Goal: Task Accomplishment & Management: Manage account settings

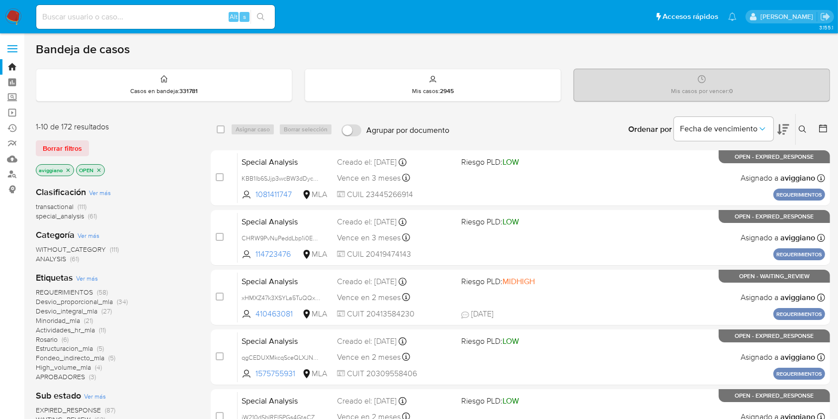
click at [808, 125] on button at bounding box center [804, 129] width 16 height 12
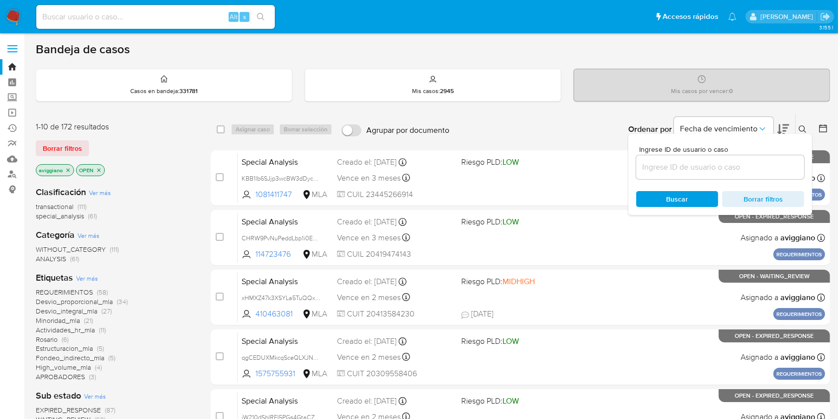
drag, startPoint x: 695, startPoint y: 159, endPoint x: 733, endPoint y: 174, distance: 40.6
drag, startPoint x: 733, startPoint y: 174, endPoint x: 766, endPoint y: 163, distance: 35.1
paste input "ir9RQ6pWfvMBoG6hf0eIr7q8"
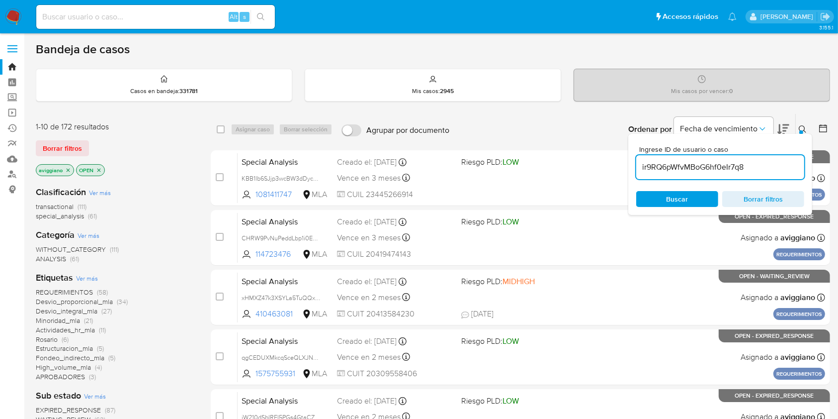
type input "ir9RQ6pWfvMBoG6hf0eIr7q8"
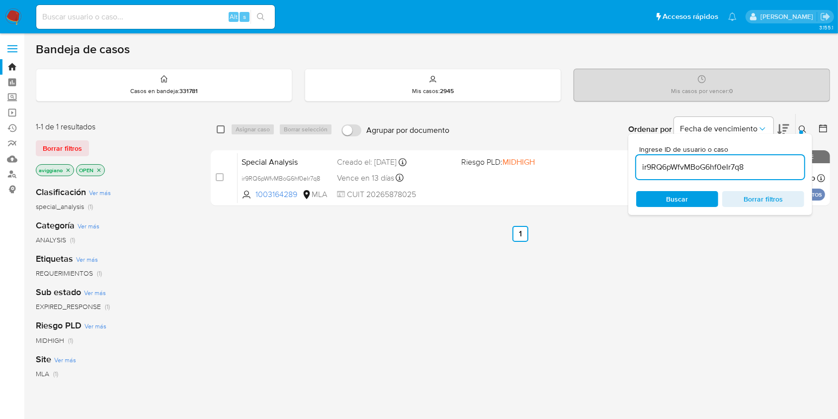
click at [222, 130] on input "checkbox" at bounding box center [221, 129] width 8 height 8
checkbox input "true"
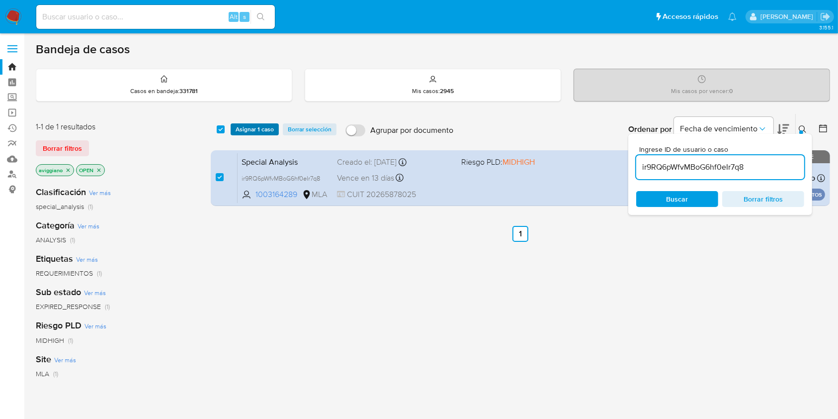
click at [238, 127] on span "Asignar 1 caso" at bounding box center [255, 129] width 38 height 10
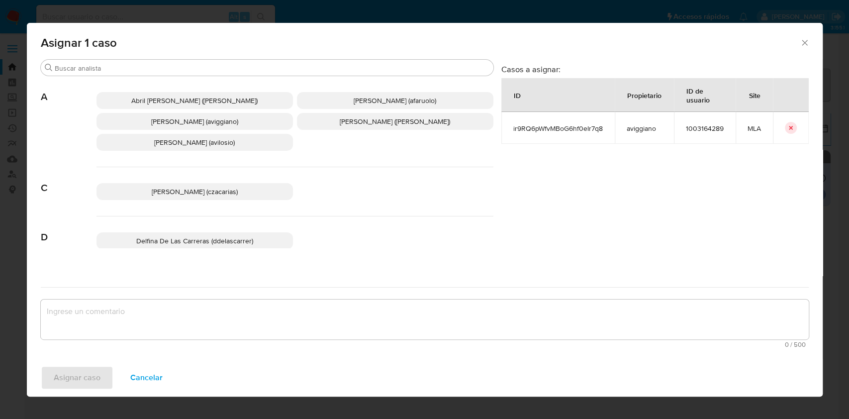
click at [151, 125] on span "Agustina Belen Viggiano (aviggiano)" at bounding box center [194, 121] width 87 height 10
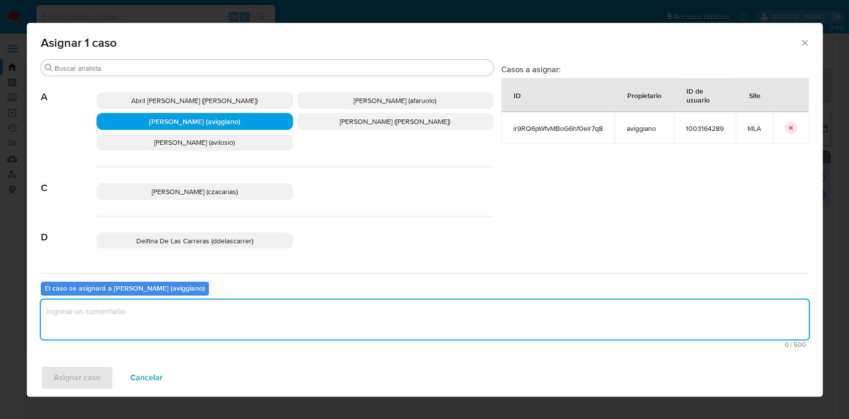
click at [99, 336] on textarea "assign-modal" at bounding box center [425, 319] width 768 height 40
click at [84, 376] on span "Asignar caso" at bounding box center [77, 377] width 47 height 22
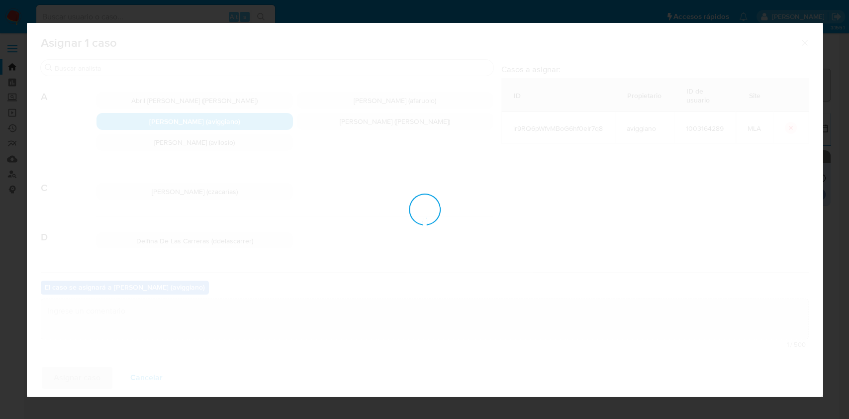
checkbox input "false"
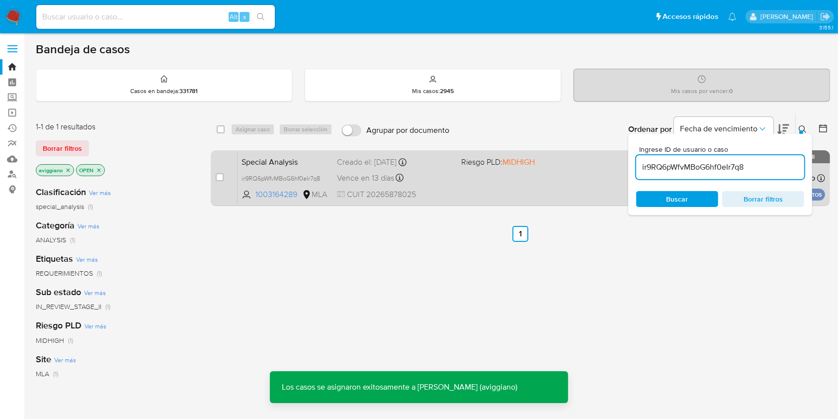
click at [418, 172] on div "Vence en 13 días Vence el 07/09/2025 23:00:30" at bounding box center [395, 177] width 116 height 13
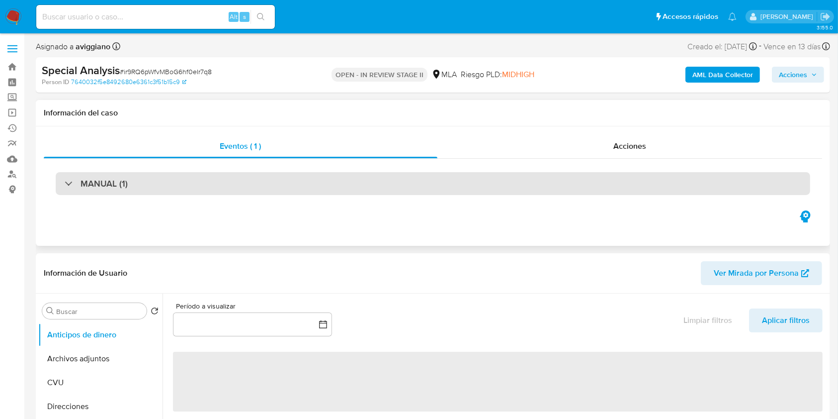
select select "10"
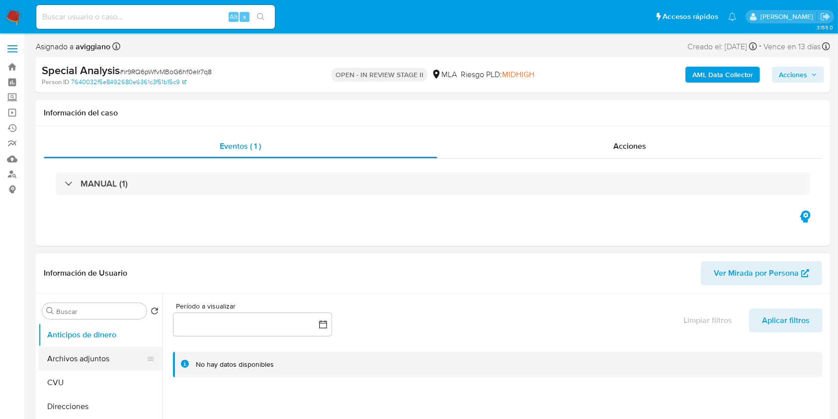
click at [70, 360] on button "Archivos adjuntos" at bounding box center [96, 359] width 116 height 24
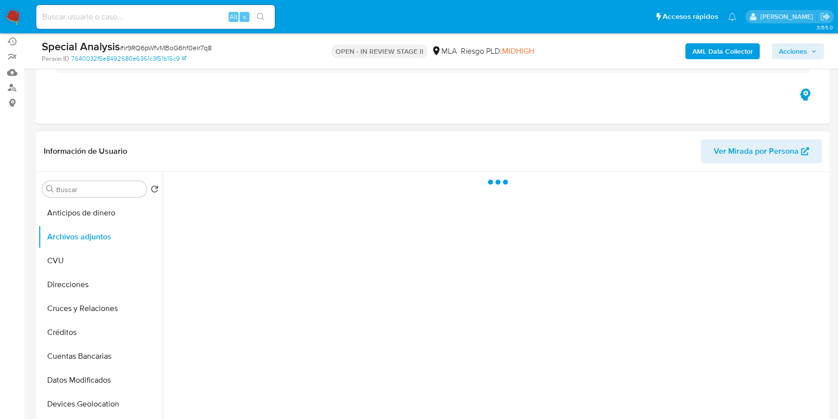
scroll to position [265, 0]
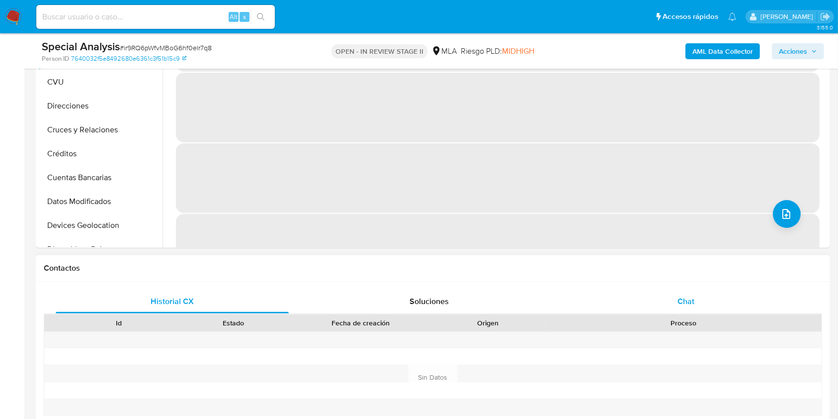
click at [715, 292] on div "Chat" at bounding box center [686, 301] width 233 height 24
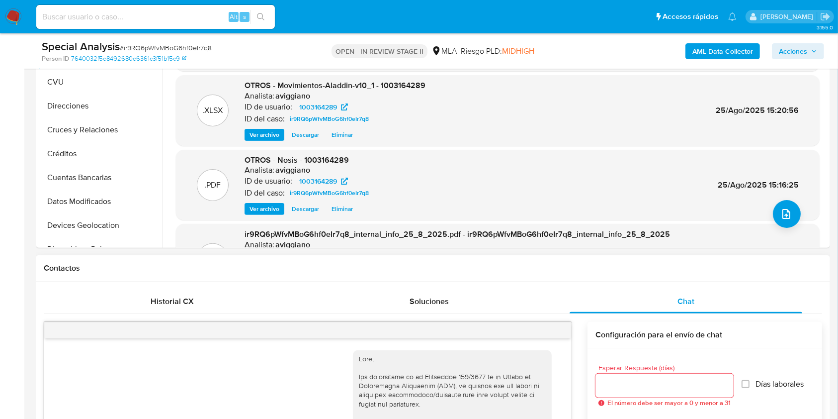
scroll to position [353, 0]
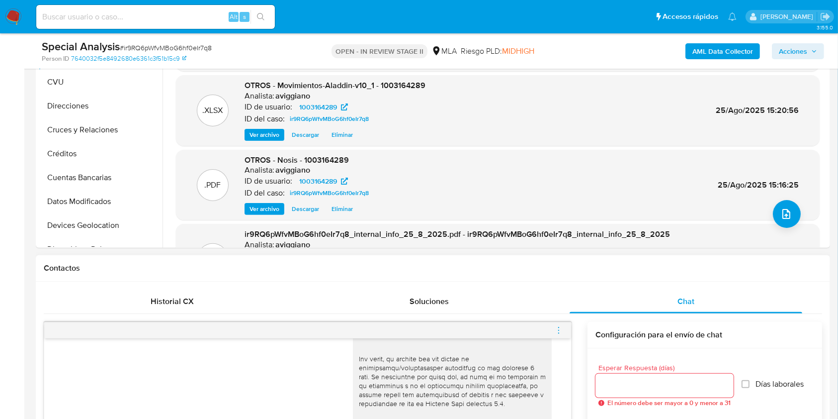
click at [557, 328] on icon "menu-action" at bounding box center [558, 330] width 9 height 9
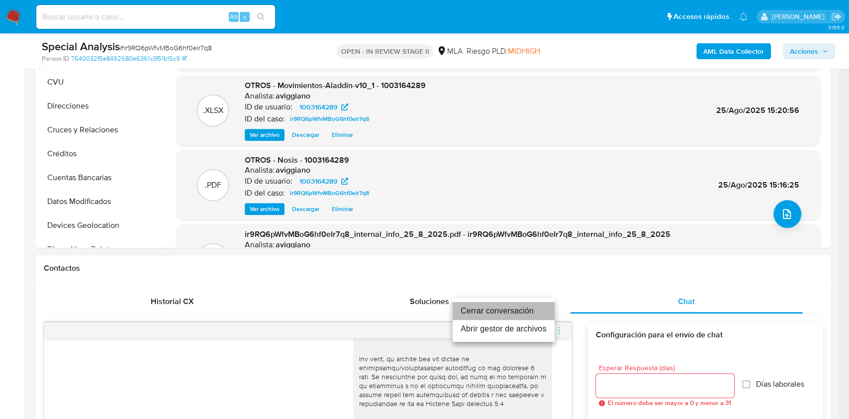
click at [509, 308] on li "Cerrar conversación" at bounding box center [504, 311] width 102 height 18
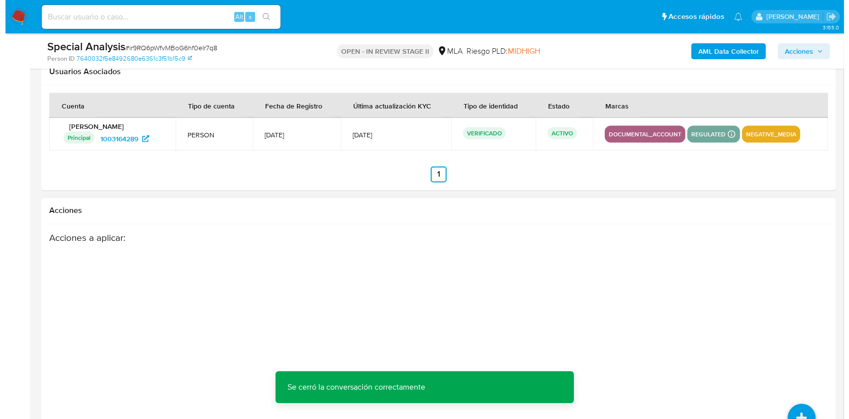
scroll to position [1749, 0]
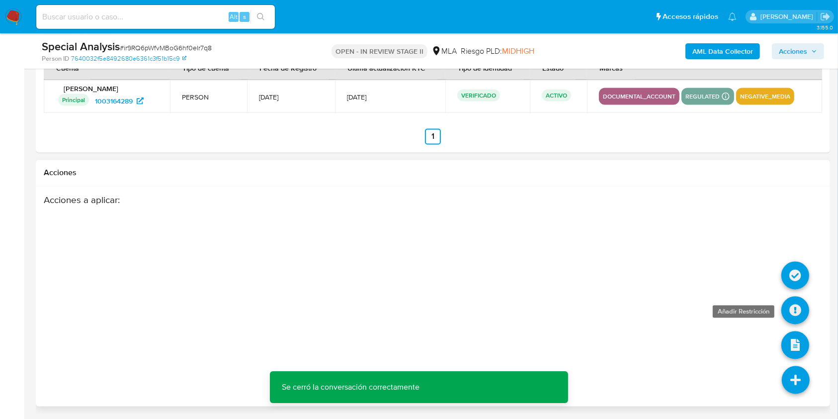
click at [806, 315] on icon at bounding box center [796, 310] width 28 height 28
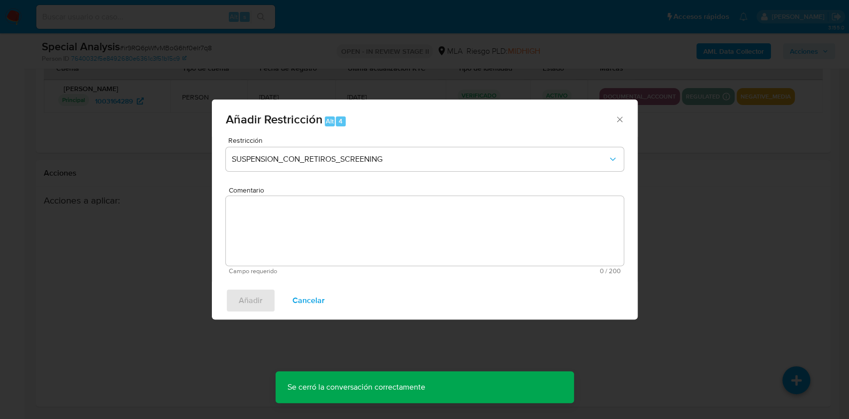
click at [353, 172] on div "Restricción SUSPENSION_CON_RETIROS_SCREENING" at bounding box center [425, 160] width 398 height 47
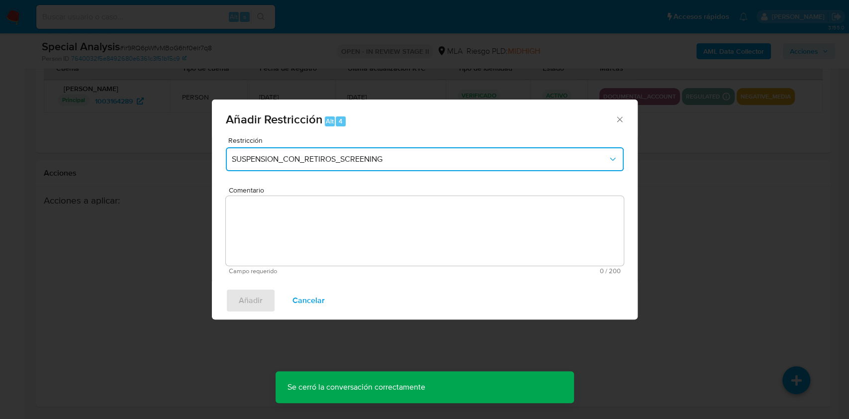
click at [333, 163] on span "SUSPENSION_CON_RETIROS_SCREENING" at bounding box center [420, 159] width 376 height 10
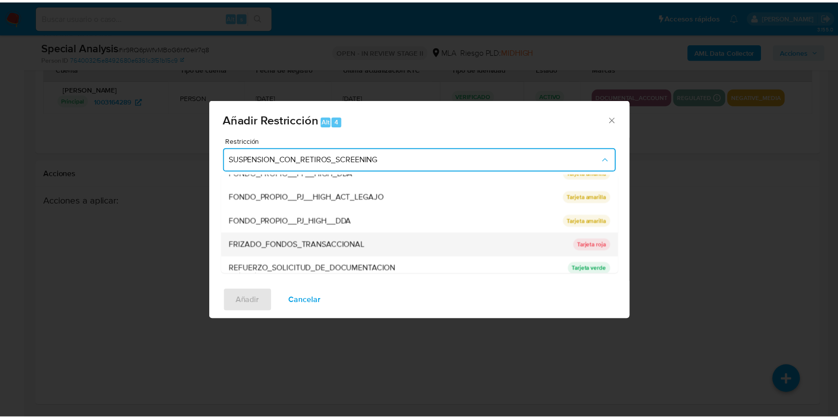
scroll to position [199, 0]
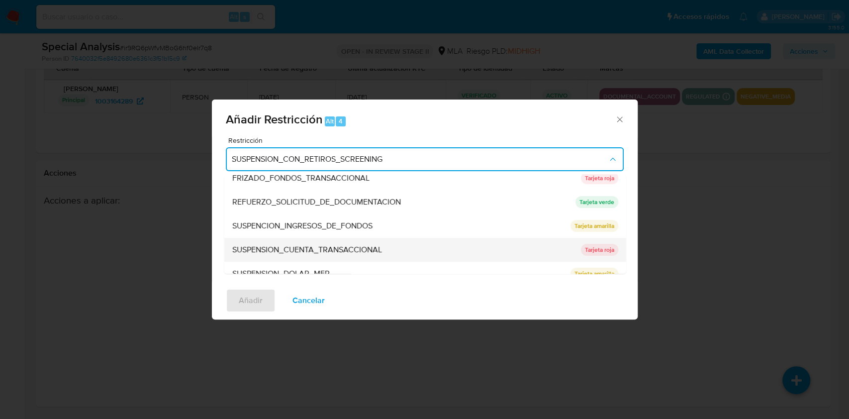
click at [322, 246] on span "SUSPENSION_CUENTA_TRANSACCIONAL" at bounding box center [307, 250] width 150 height 10
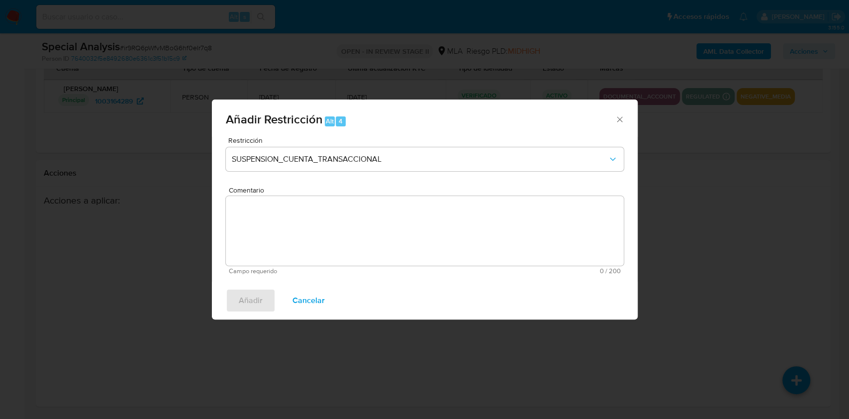
click at [320, 236] on textarea "Comentario" at bounding box center [425, 231] width 398 height 70
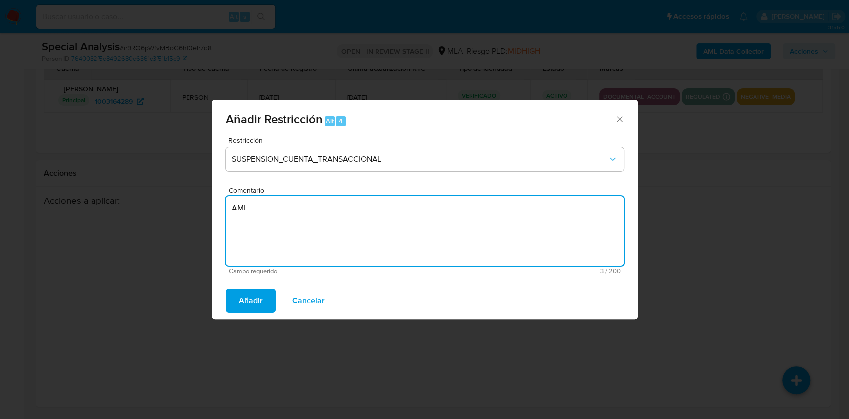
type textarea "AML"
click at [263, 312] on div "Añadir Cancelar" at bounding box center [425, 300] width 426 height 38
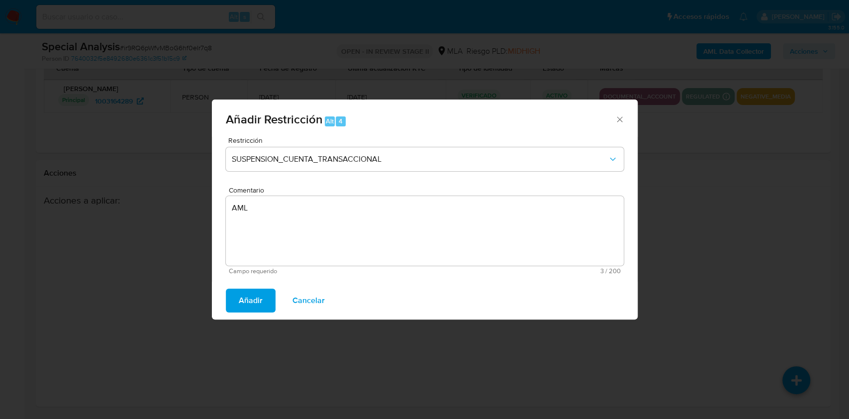
click at [262, 309] on span "Añadir" at bounding box center [251, 300] width 24 height 22
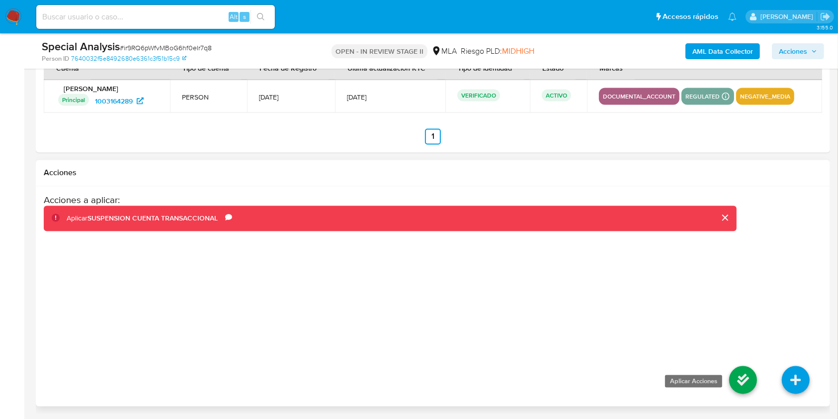
click at [756, 379] on icon at bounding box center [744, 380] width 28 height 28
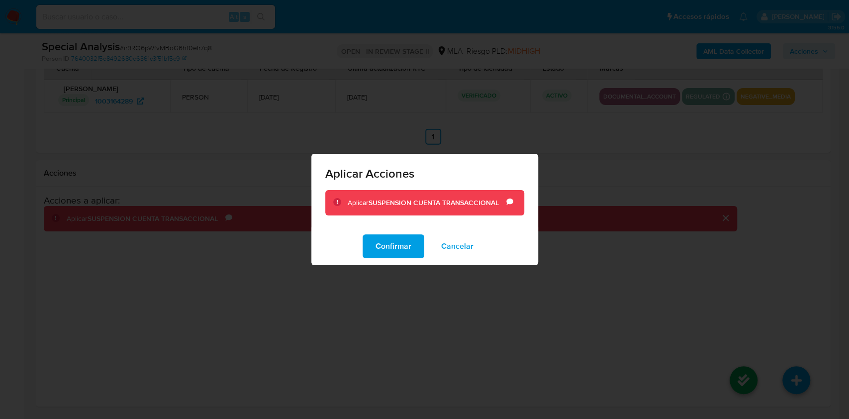
drag, startPoint x: 379, startPoint y: 252, endPoint x: 388, endPoint y: 246, distance: 10.3
click at [380, 252] on span "Confirmar" at bounding box center [393, 246] width 36 height 22
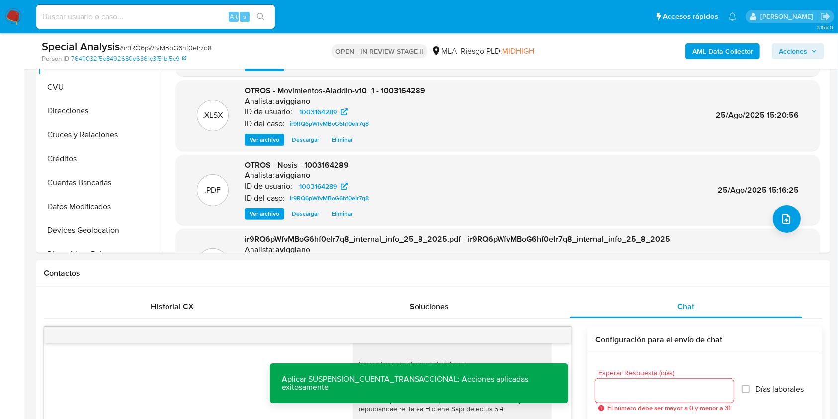
scroll to position [91, 0]
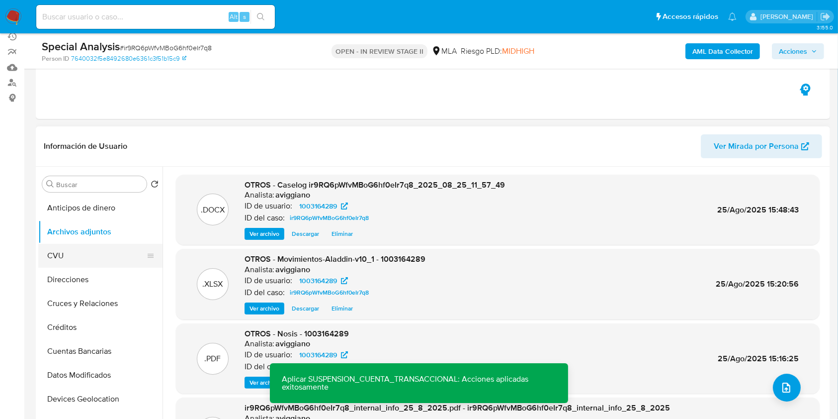
click at [61, 264] on button "CVU" at bounding box center [96, 256] width 116 height 24
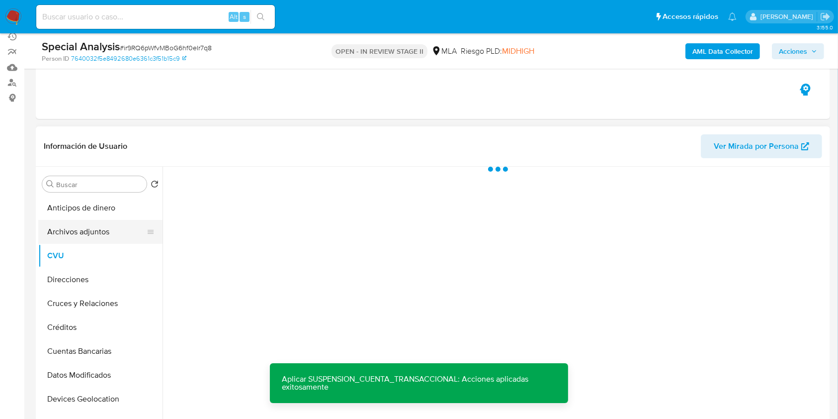
click at [86, 235] on button "Archivos adjuntos" at bounding box center [96, 232] width 116 height 24
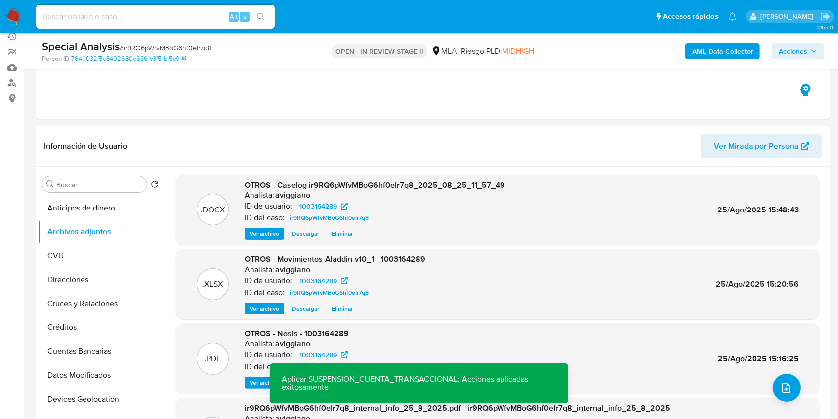
click at [790, 48] on span "Acciones" at bounding box center [793, 51] width 28 height 16
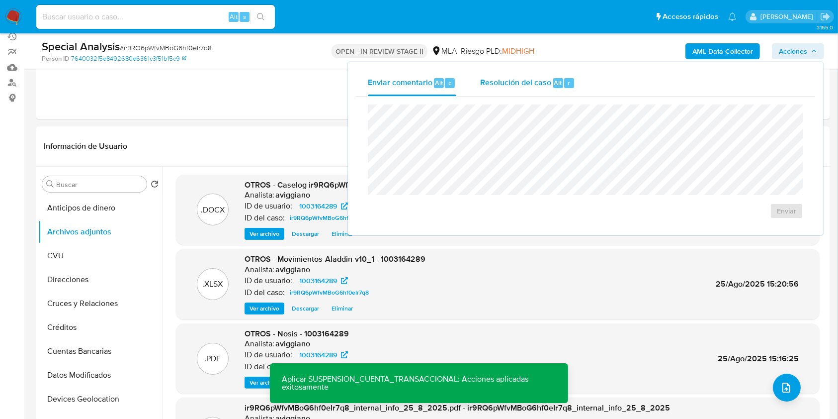
click at [471, 78] on button "Resolución del caso Alt r" at bounding box center [527, 83] width 119 height 26
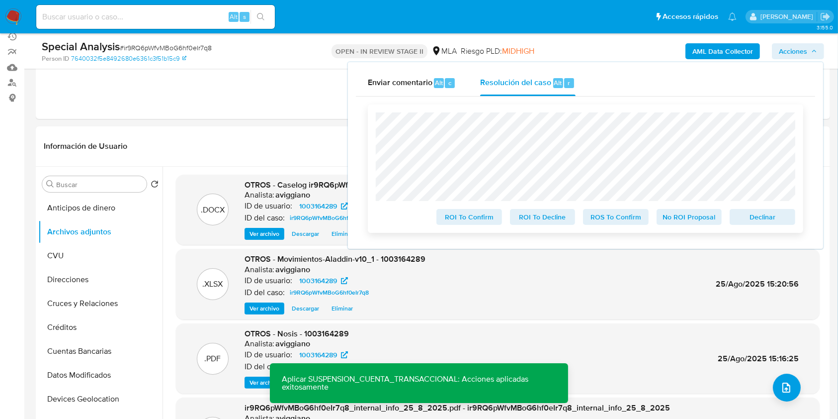
click at [768, 224] on span "Declinar" at bounding box center [763, 217] width 52 height 14
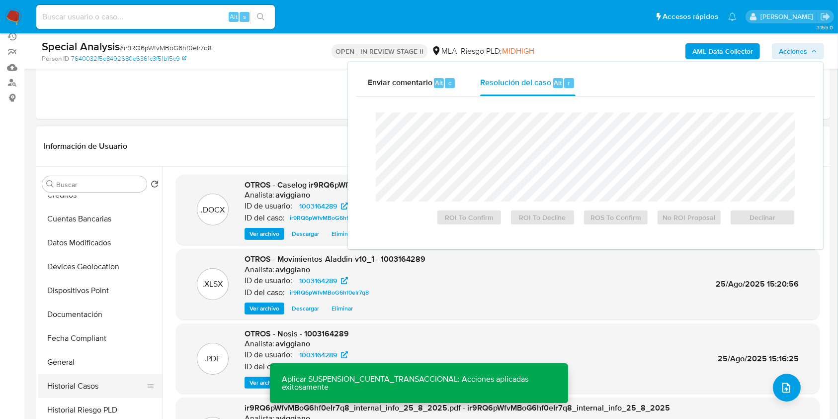
click at [55, 378] on button "Historial Casos" at bounding box center [96, 386] width 116 height 24
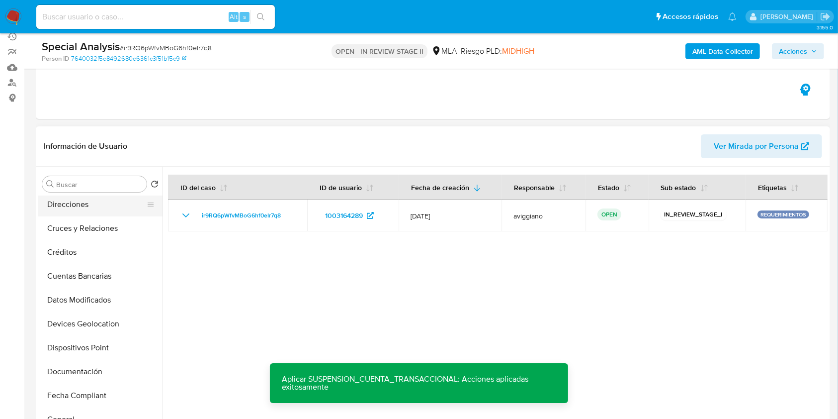
scroll to position [0, 0]
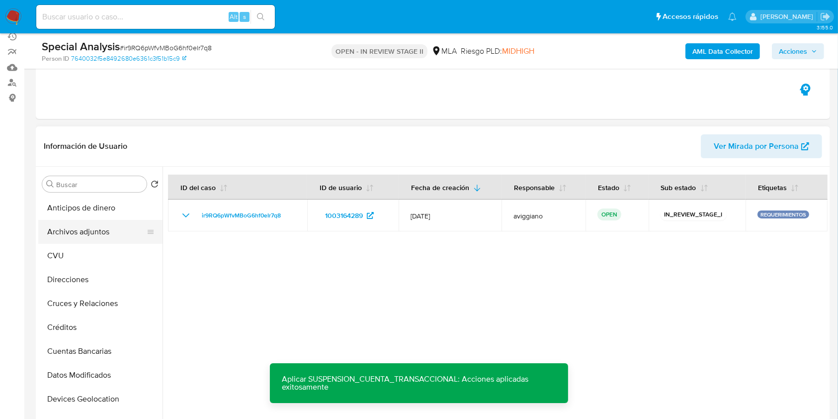
click at [99, 232] on button "Archivos adjuntos" at bounding box center [96, 232] width 116 height 24
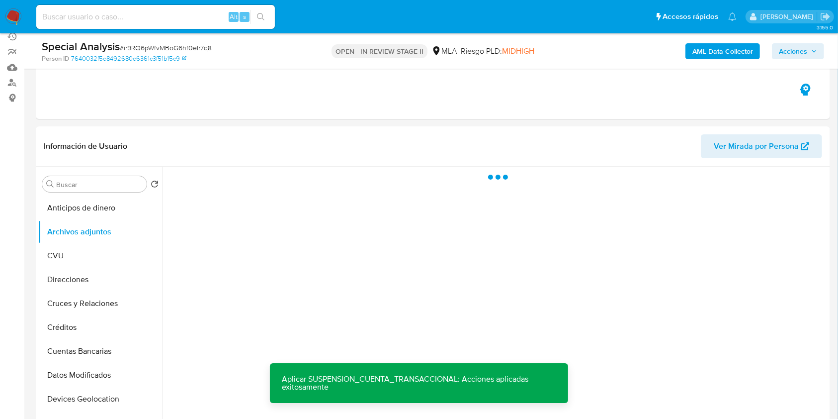
click at [811, 55] on span "Acciones" at bounding box center [798, 51] width 38 height 14
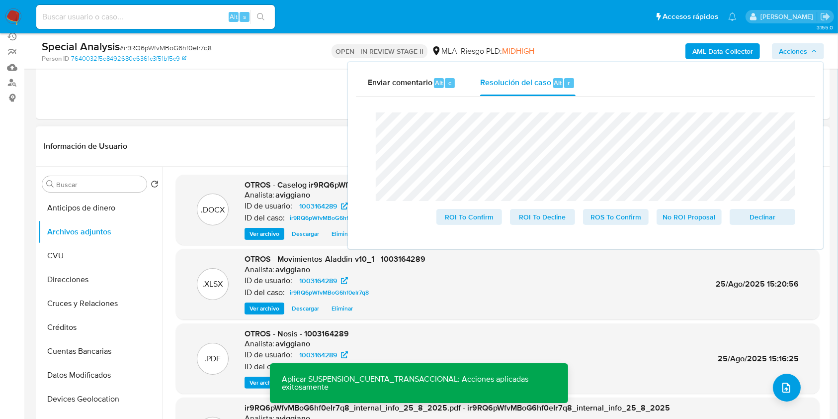
click at [186, 214] on div ".DOCX OTROS - Caselog ir9RQ6pWfvMBoG6hf0eIr7q8_2025_08_25_11_57_49 Analista: av…" at bounding box center [498, 210] width 634 height 61
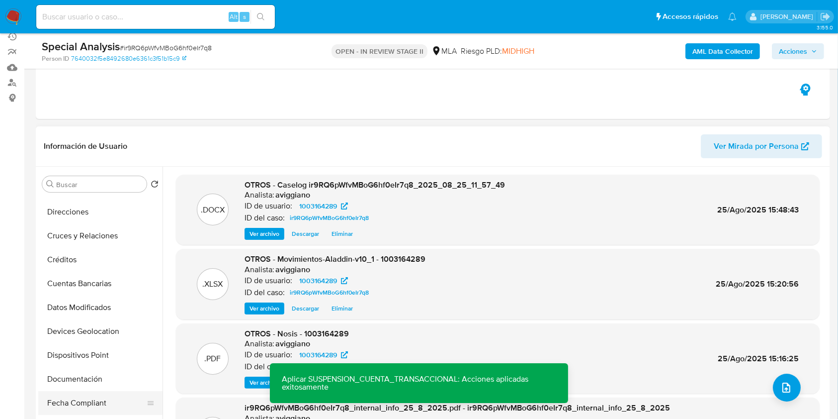
scroll to position [132, 0]
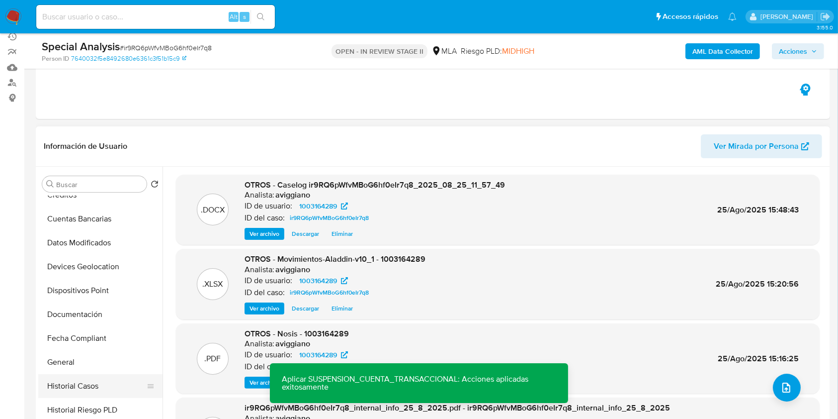
click at [83, 384] on button "Historial Casos" at bounding box center [96, 386] width 116 height 24
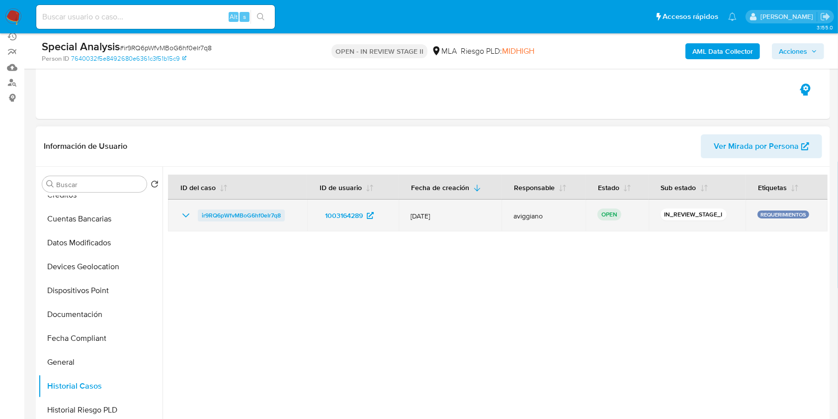
click at [230, 216] on span "ir9RQ6pWfvMBoG6hf0eIr7q8" at bounding box center [241, 215] width 79 height 12
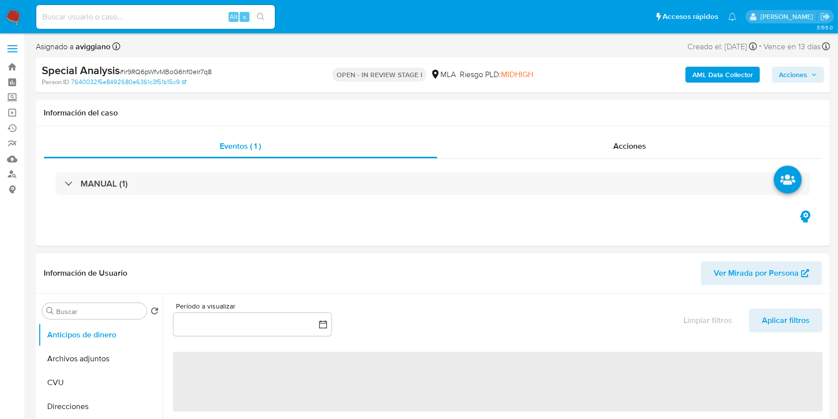
click at [794, 85] on div "AML Data Collector Acciones" at bounding box center [695, 74] width 258 height 23
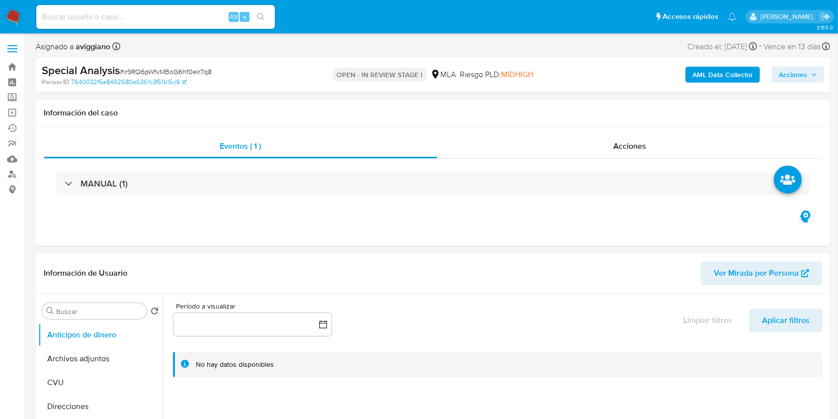
click at [793, 80] on span "Acciones" at bounding box center [793, 75] width 28 height 16
select select "10"
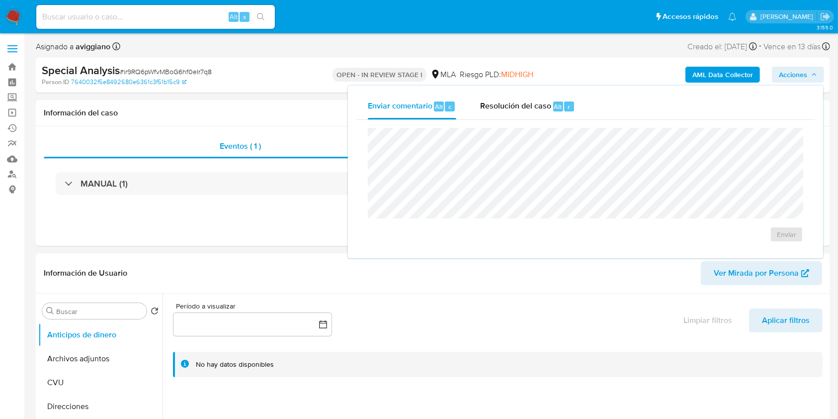
click at [507, 124] on div "Enviar" at bounding box center [585, 185] width 459 height 130
click at [504, 117] on div "Resolución del caso Alt r" at bounding box center [527, 106] width 95 height 26
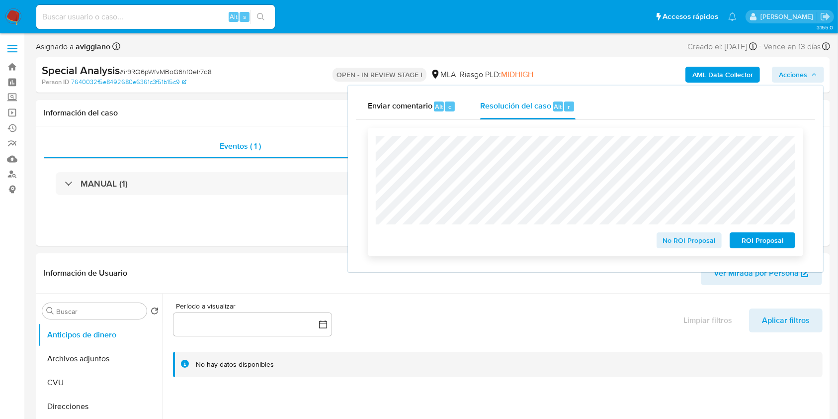
click at [775, 241] on span "ROI Proposal" at bounding box center [763, 240] width 52 height 14
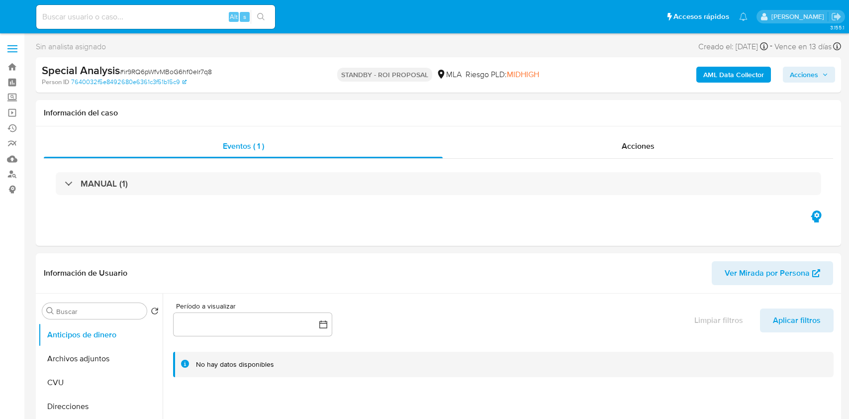
select select "10"
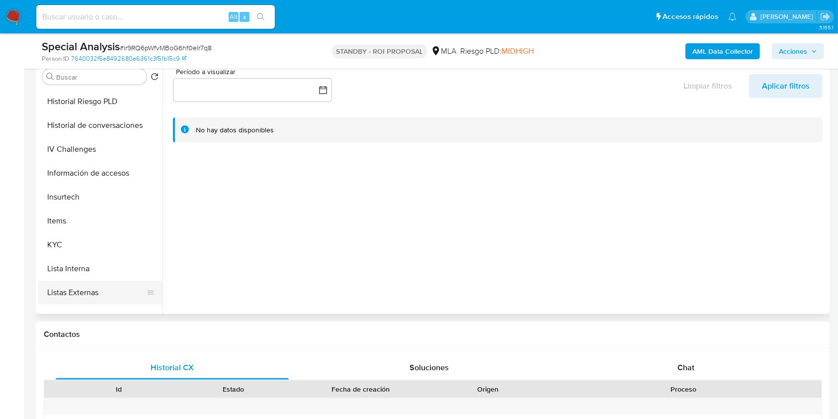
scroll to position [398, 0]
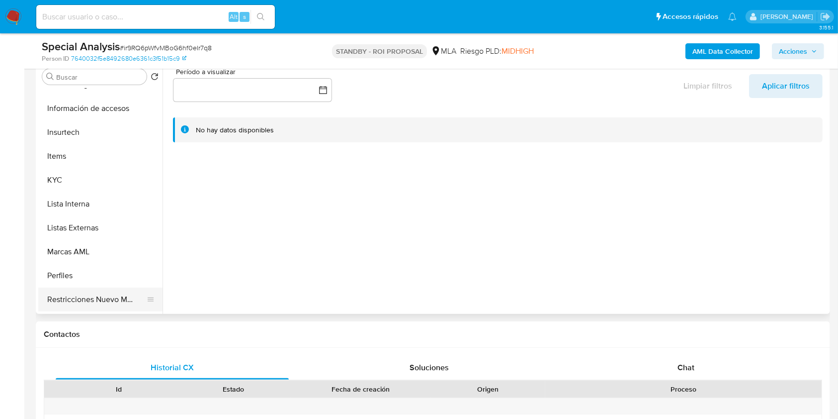
click at [81, 292] on button "Restricciones Nuevo Mundo" at bounding box center [96, 299] width 116 height 24
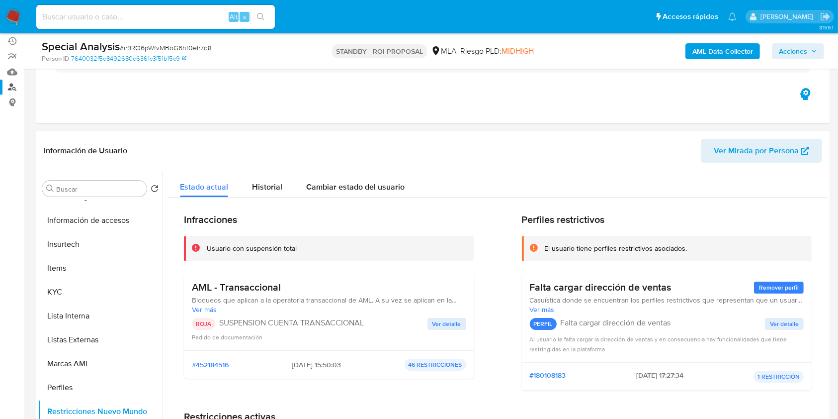
scroll to position [66, 0]
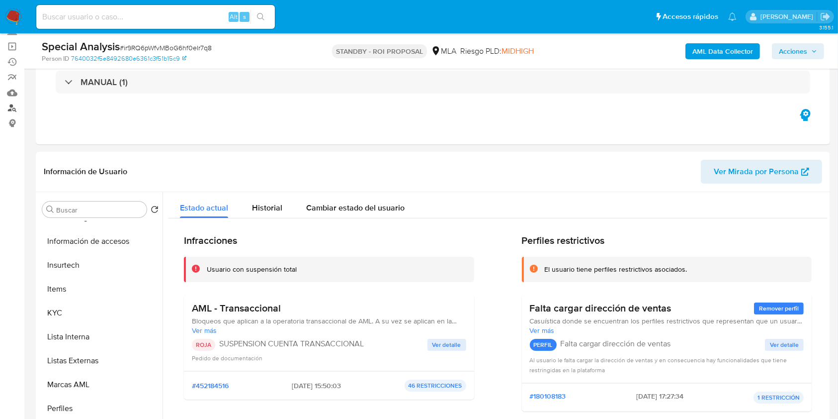
click at [12, 105] on link "Buscador de personas" at bounding box center [59, 107] width 118 height 15
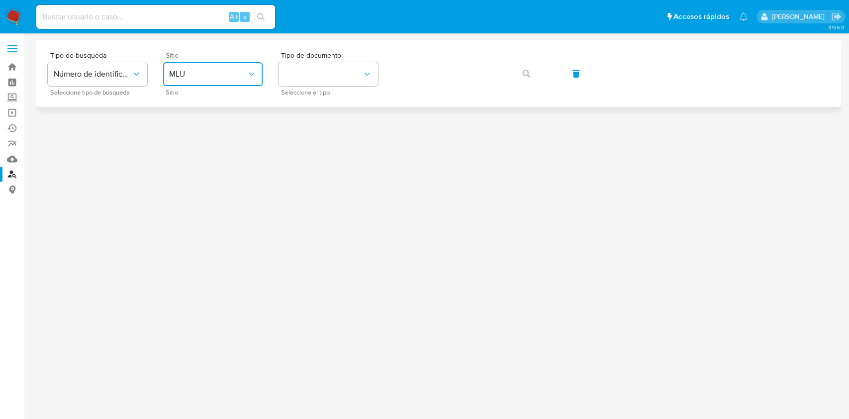
drag, startPoint x: 218, startPoint y: 68, endPoint x: 226, endPoint y: 83, distance: 17.6
click at [218, 68] on button "MLU" at bounding box center [212, 74] width 99 height 24
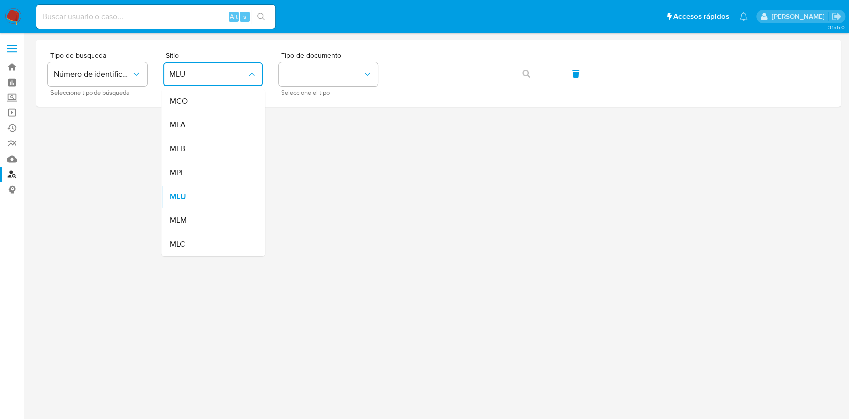
drag, startPoint x: 213, startPoint y: 118, endPoint x: 239, endPoint y: 119, distance: 25.9
click at [212, 119] on div "MLA" at bounding box center [210, 125] width 82 height 24
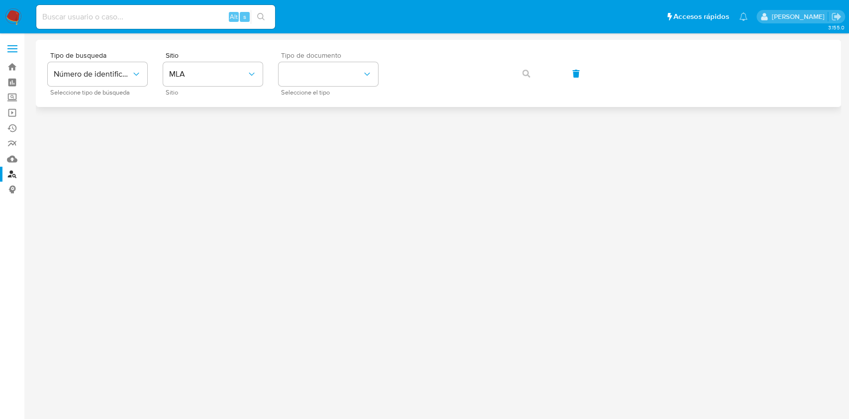
click at [340, 87] on div "Tipo de documento Seleccione el tipo" at bounding box center [327, 73] width 99 height 43
click at [349, 84] on button "identificationType" at bounding box center [327, 74] width 99 height 24
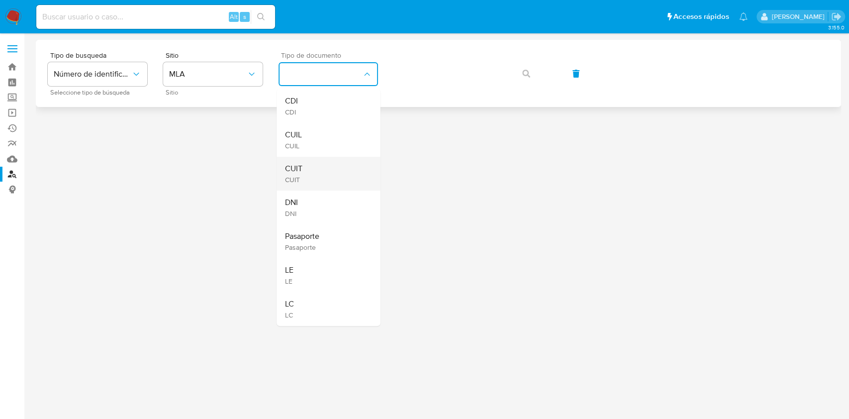
click at [330, 160] on div "CUIT CUIT" at bounding box center [325, 174] width 82 height 34
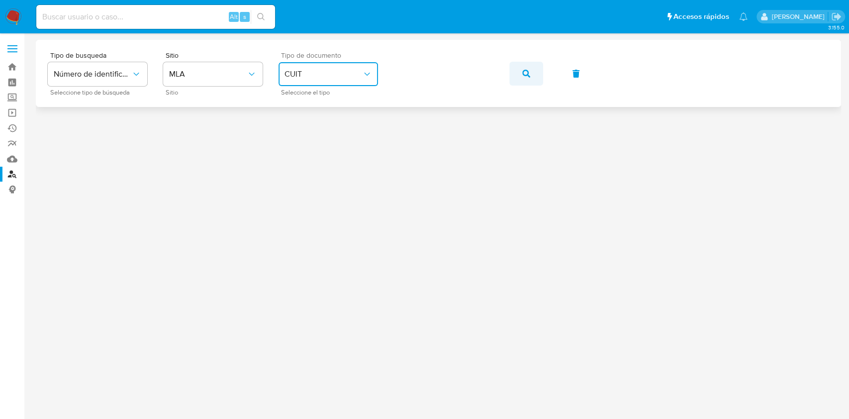
click at [540, 68] on button "button" at bounding box center [526, 74] width 34 height 24
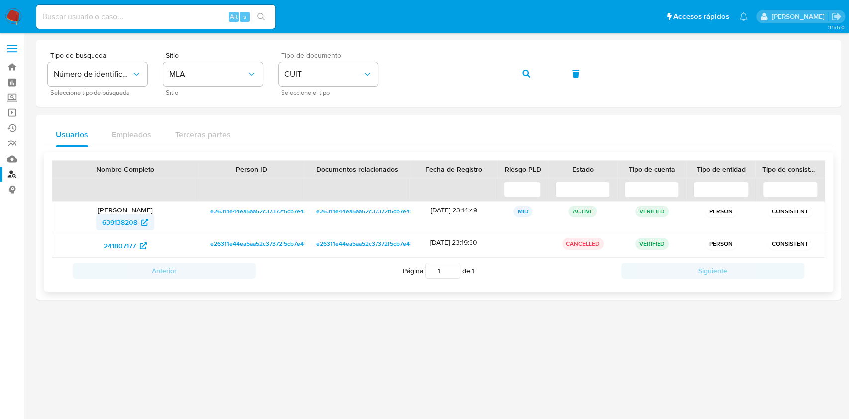
click at [111, 224] on span "639138208" at bounding box center [119, 222] width 35 height 16
click at [11, 68] on link "Bandeja" at bounding box center [59, 66] width 118 height 15
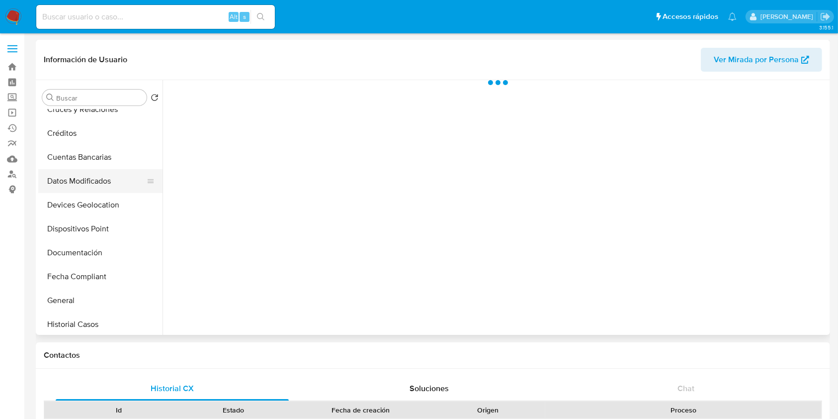
scroll to position [199, 0]
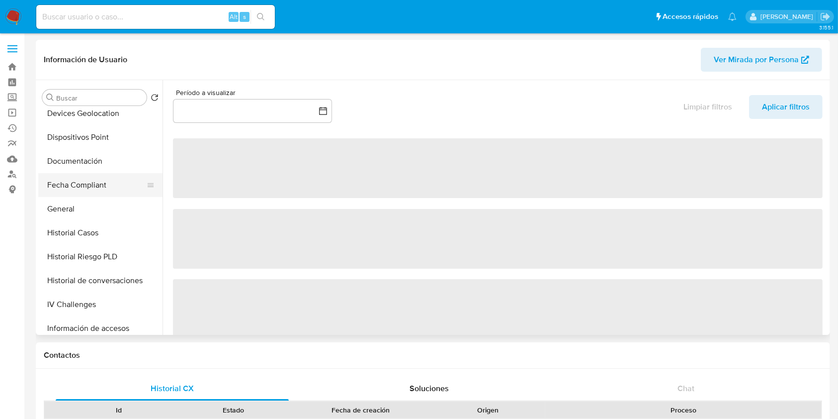
select select "10"
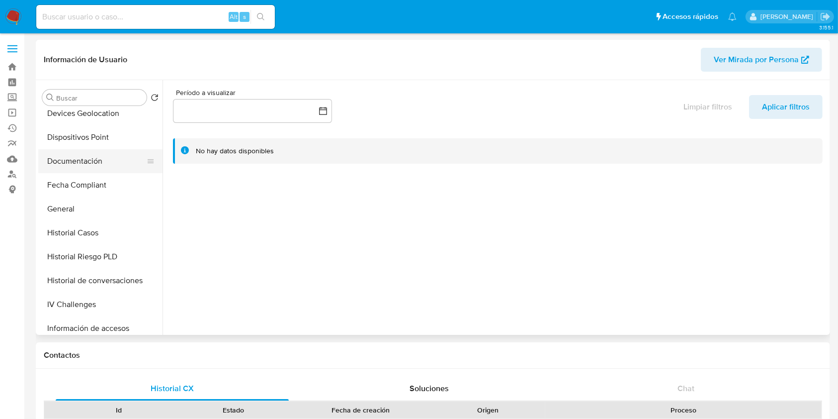
click at [93, 159] on button "Documentación" at bounding box center [96, 161] width 116 height 24
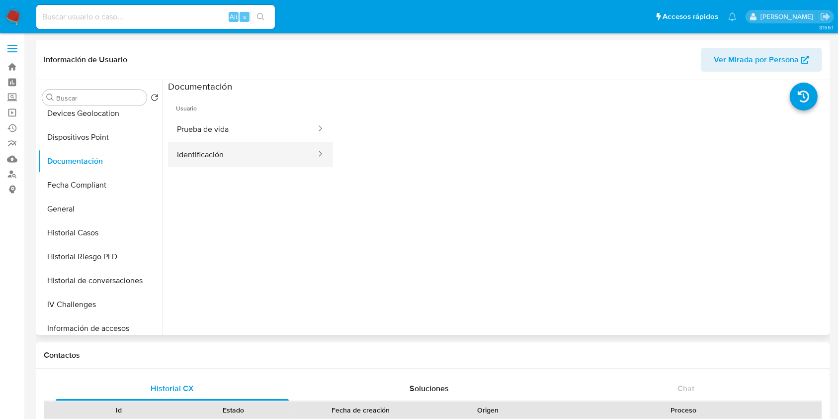
click at [204, 161] on button "Identificación" at bounding box center [242, 154] width 149 height 25
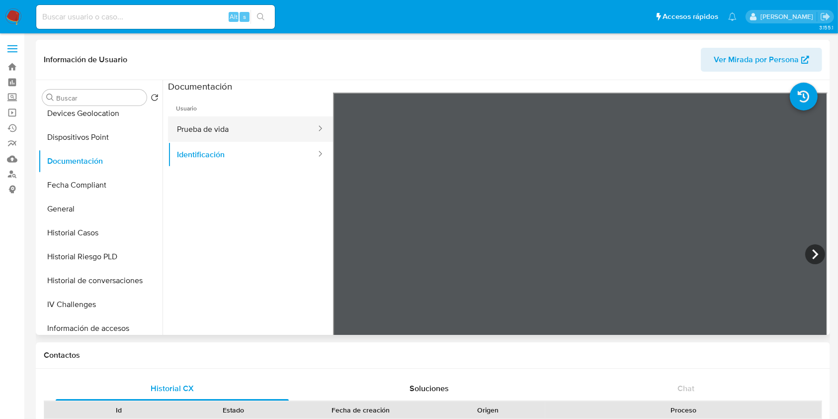
click at [219, 133] on button "Prueba de vida" at bounding box center [242, 128] width 149 height 25
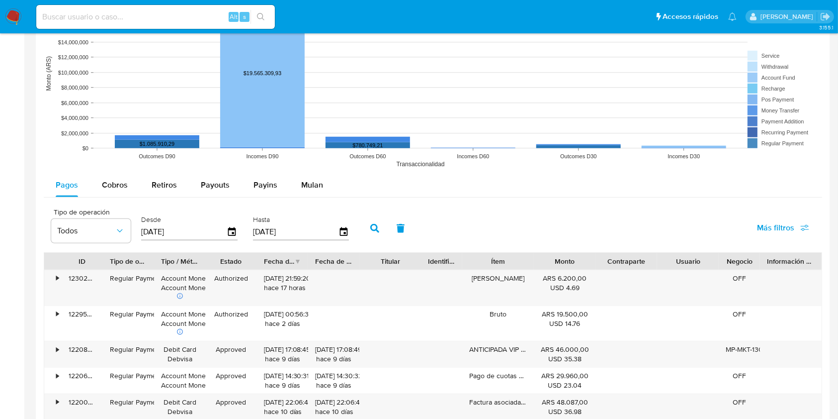
scroll to position [796, 0]
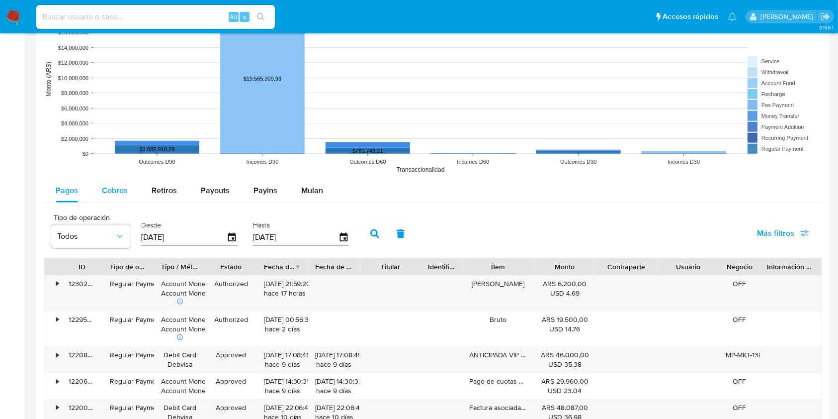
click at [117, 193] on span "Cobros" at bounding box center [115, 189] width 26 height 11
select select "10"
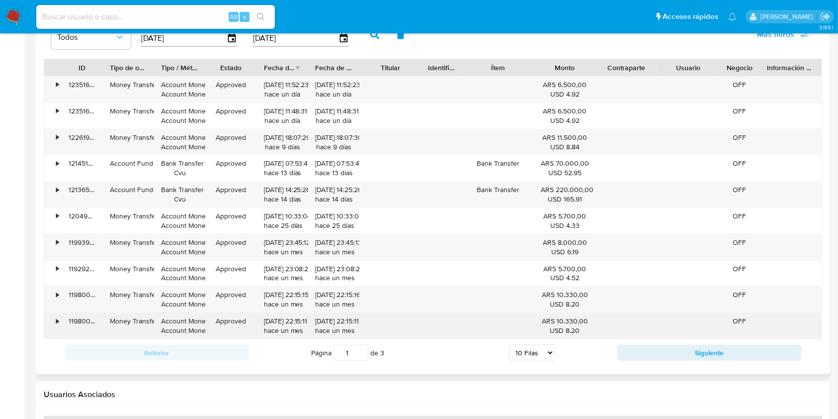
scroll to position [1061, 0]
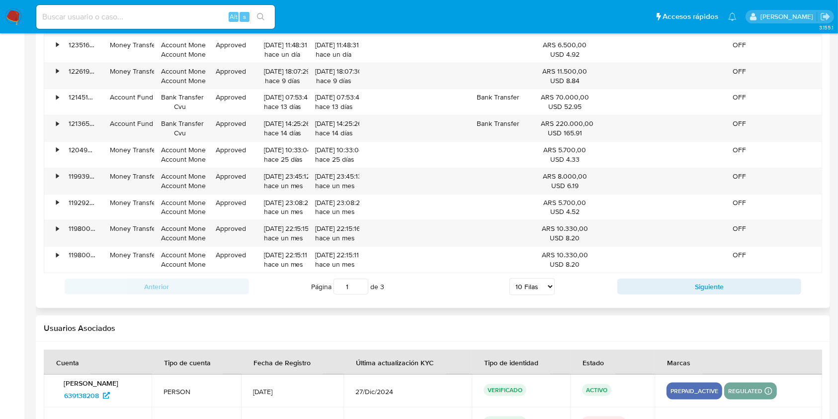
click at [542, 286] on select "5 Filas 10 Filas 20 Filas 25 Filas 50 Filas 100 Filas" at bounding box center [532, 286] width 45 height 17
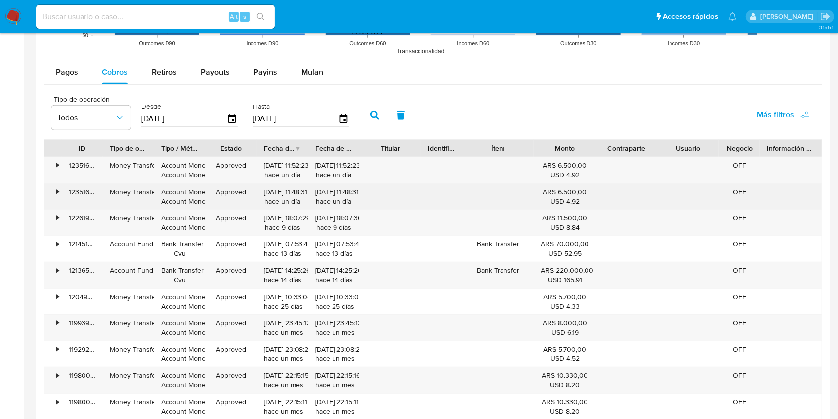
scroll to position [796, 0]
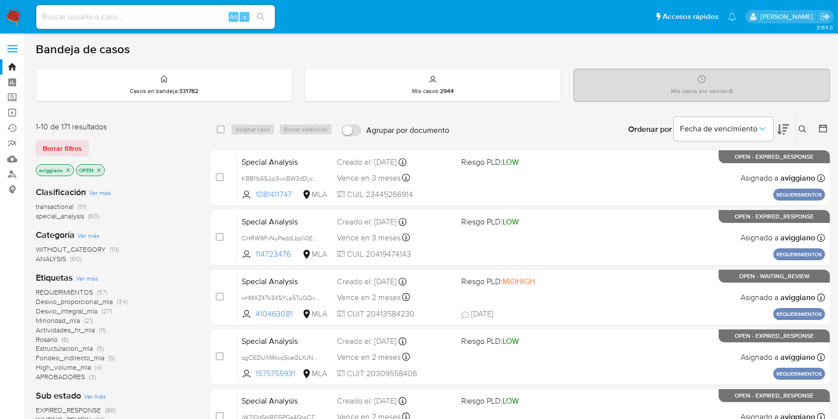
click at [806, 134] on button at bounding box center [804, 129] width 16 height 12
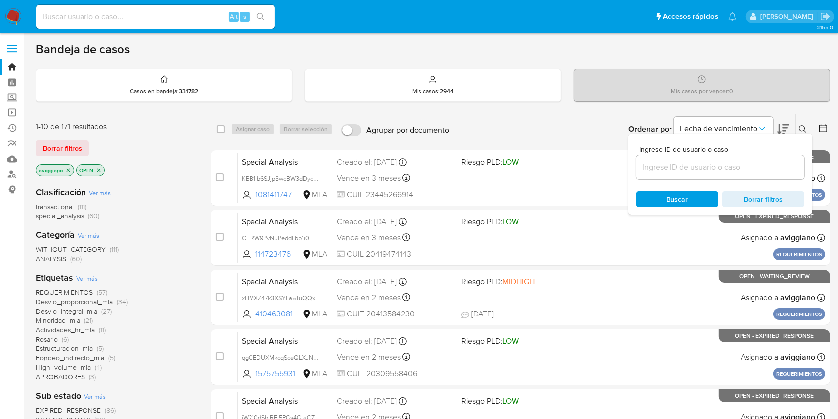
click at [773, 167] on input at bounding box center [721, 167] width 168 height 13
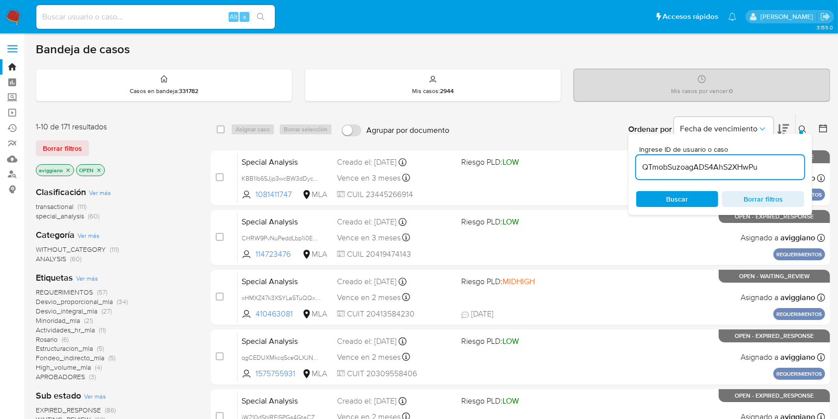
type input "QTmobSuzoagADS4AhS2XHwPu"
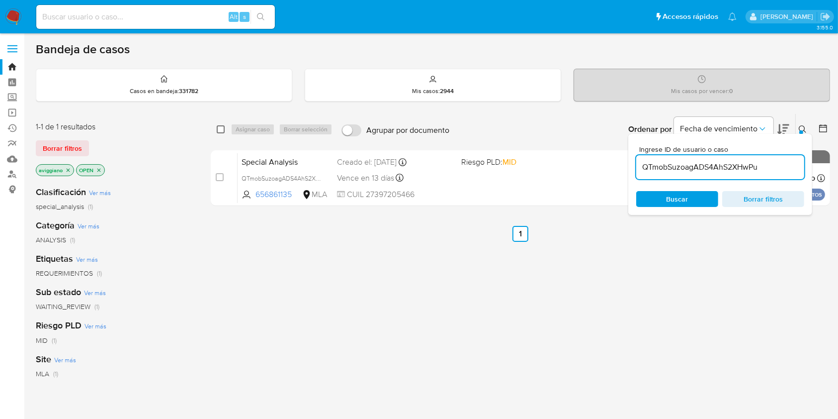
click at [222, 129] on input "checkbox" at bounding box center [221, 129] width 8 height 8
checkbox input "true"
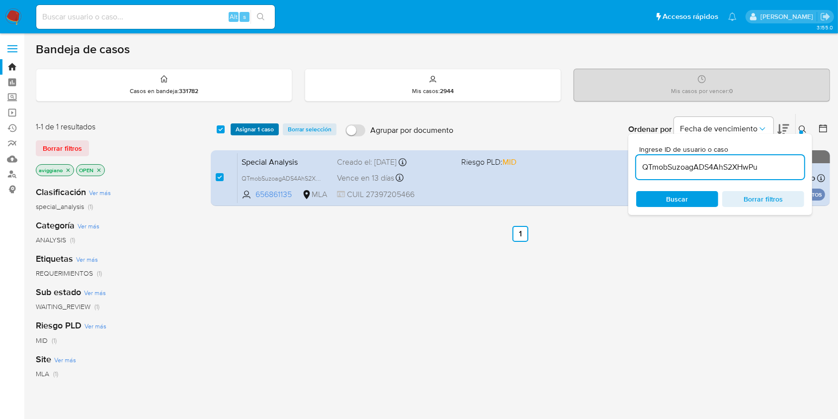
click at [236, 128] on span "Asignar 1 caso" at bounding box center [255, 129] width 38 height 10
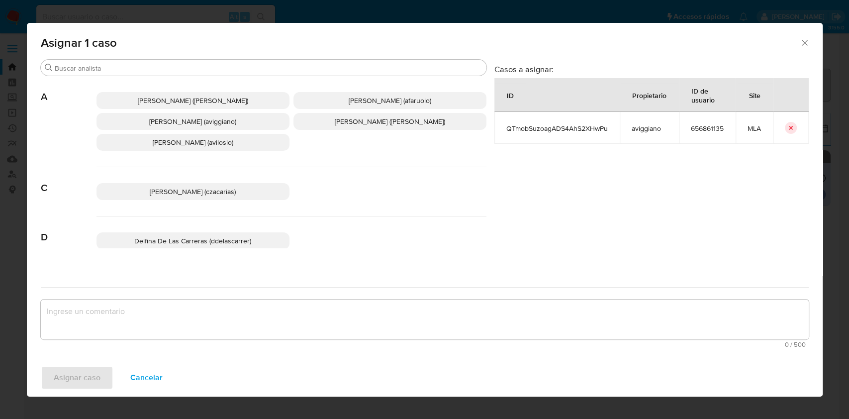
click at [193, 122] on span "Agustina Belen Viggiano (aviggiano)" at bounding box center [192, 121] width 87 height 10
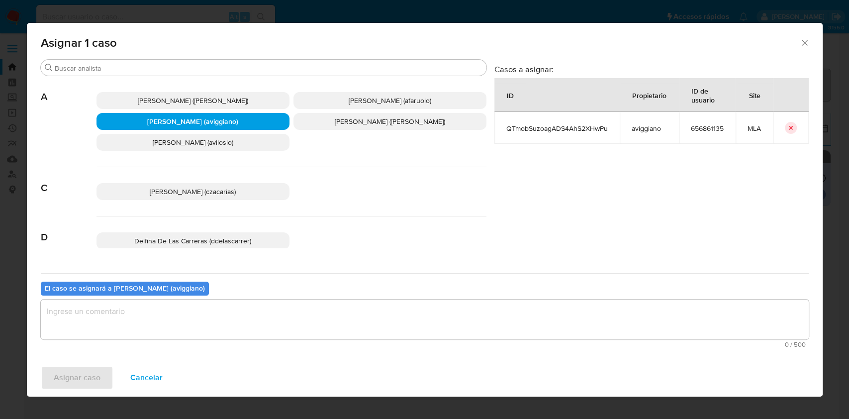
click at [194, 310] on textarea "assign-modal" at bounding box center [425, 319] width 768 height 40
click at [83, 376] on span "Asignar caso" at bounding box center [77, 377] width 47 height 22
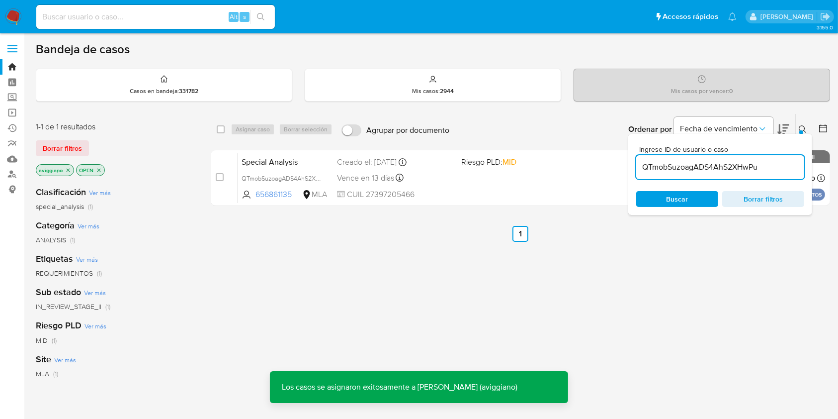
click at [451, 176] on div "Vence en 13 días Vence el 07/09/2025 23:00:28" at bounding box center [395, 177] width 116 height 13
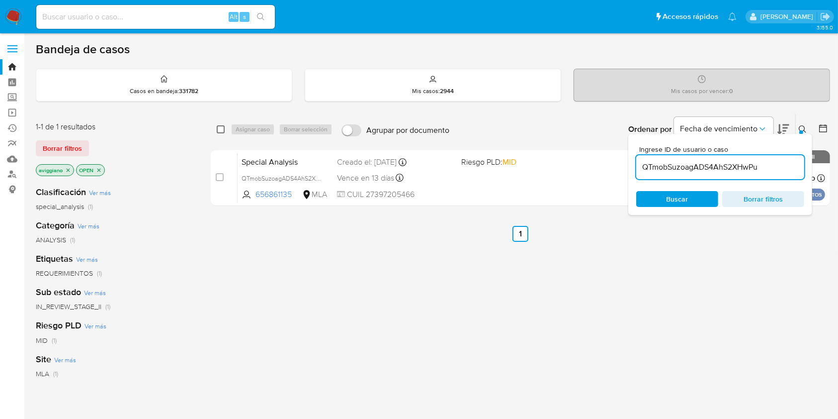
click at [219, 126] on input "checkbox" at bounding box center [221, 129] width 8 height 8
checkbox input "true"
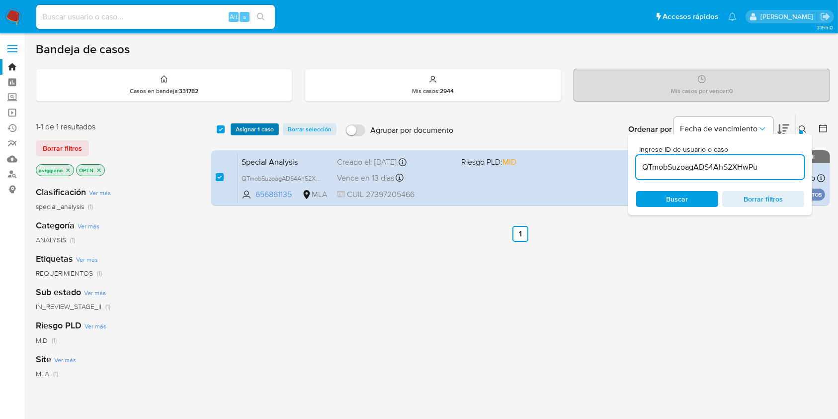
click at [236, 131] on span "Asignar 1 caso" at bounding box center [255, 129] width 38 height 10
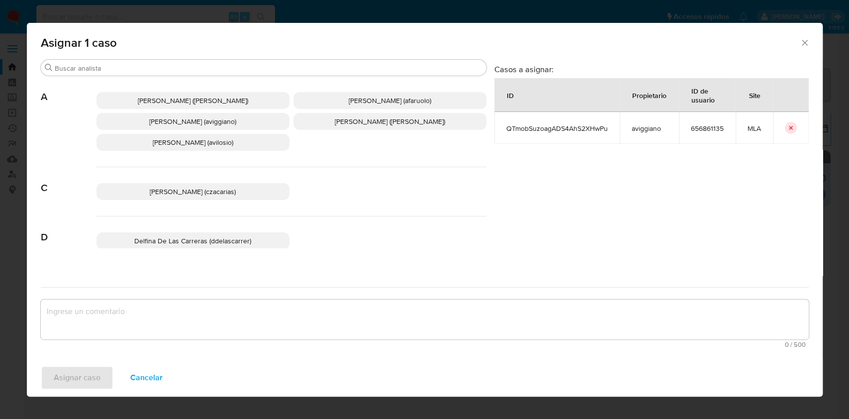
click at [176, 123] on span "Agustina Belen Viggiano (aviggiano)" at bounding box center [192, 121] width 87 height 10
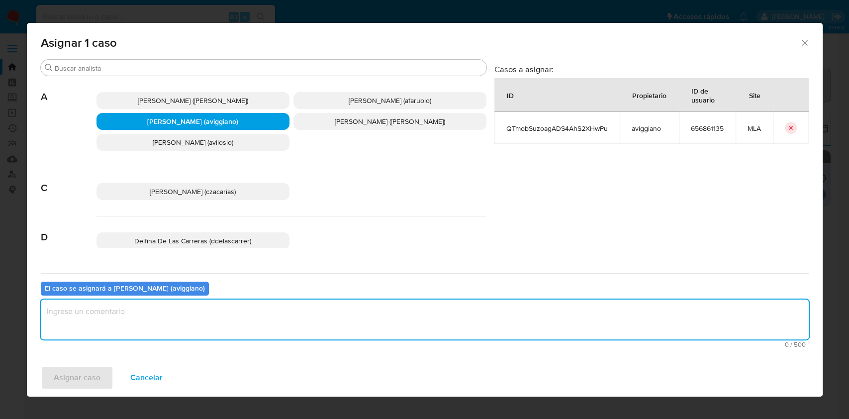
drag, startPoint x: 149, startPoint y: 311, endPoint x: 102, endPoint y: 359, distance: 66.5
click at [148, 312] on textarea "assign-modal" at bounding box center [425, 319] width 768 height 40
click at [91, 368] on span "Asignar caso" at bounding box center [77, 377] width 47 height 22
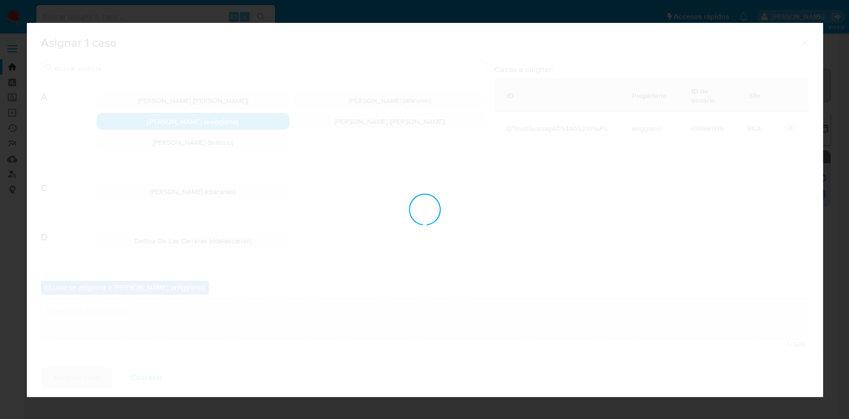
checkbox input "false"
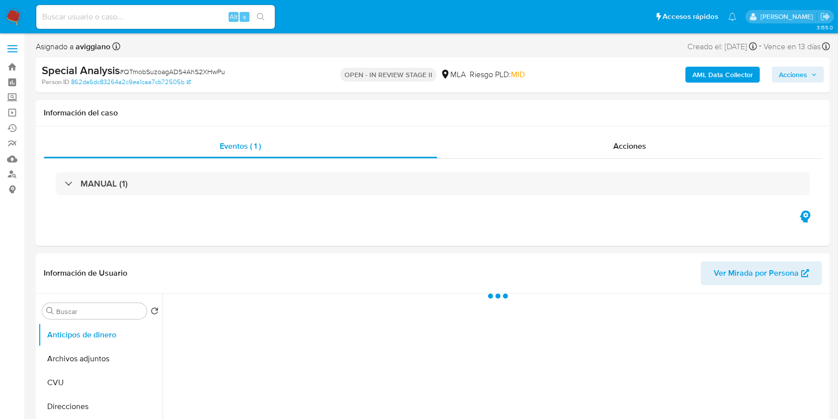
click at [807, 71] on span "Acciones" at bounding box center [793, 75] width 28 height 16
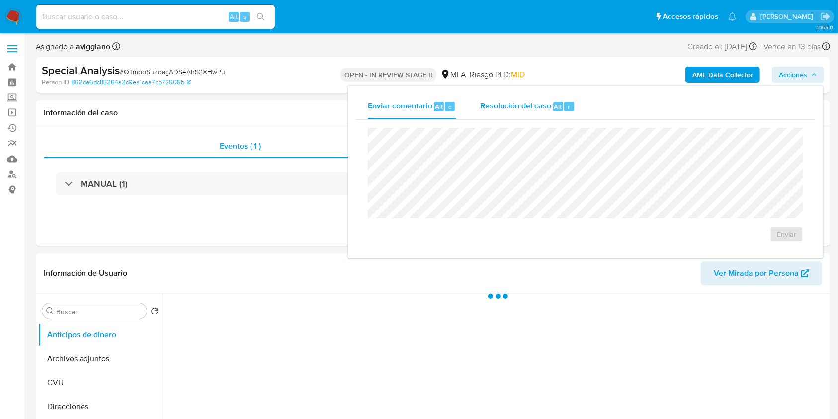
click at [515, 94] on div "Resolución del caso Alt r" at bounding box center [527, 106] width 95 height 26
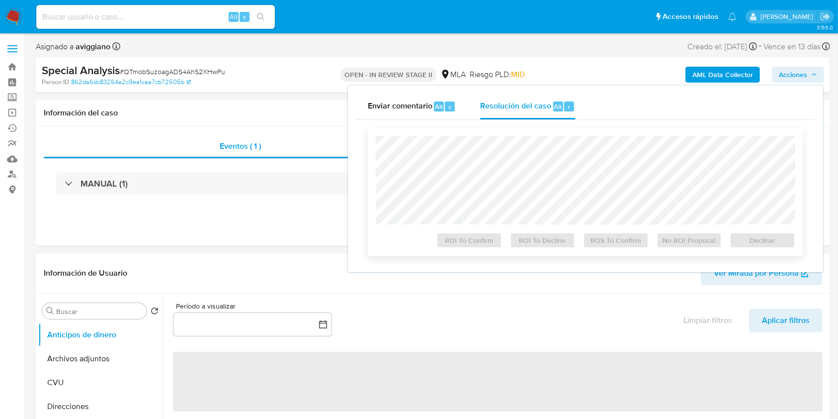
select select "10"
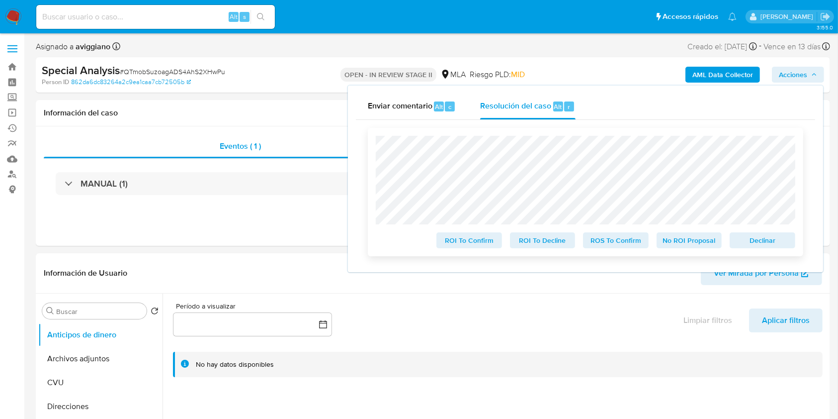
click at [746, 241] on span "Declinar" at bounding box center [763, 240] width 52 height 14
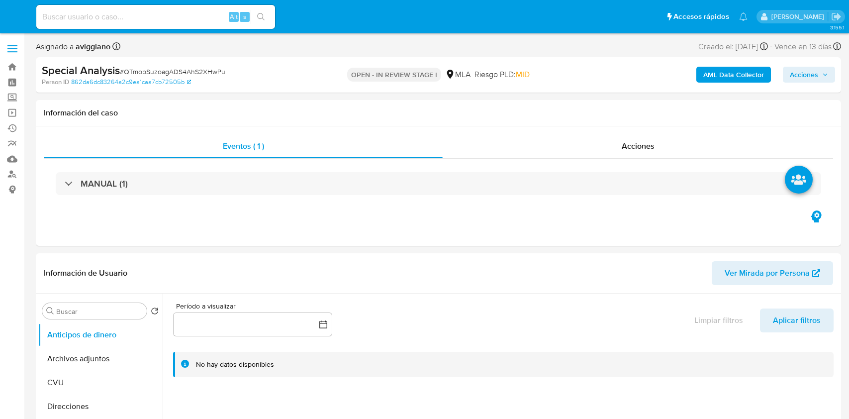
select select "10"
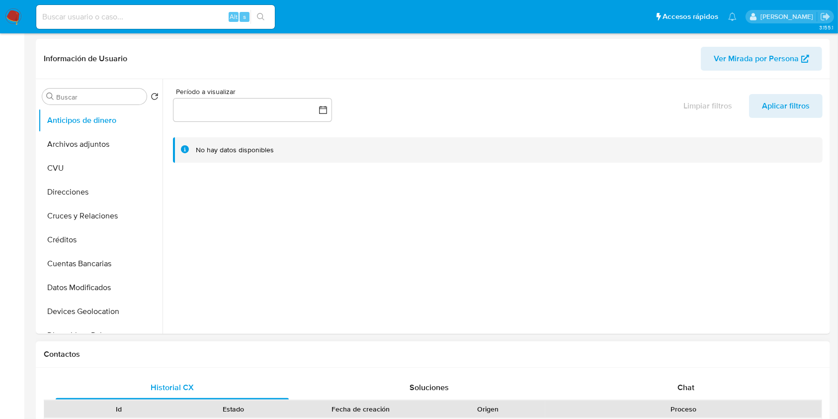
scroll to position [398, 0]
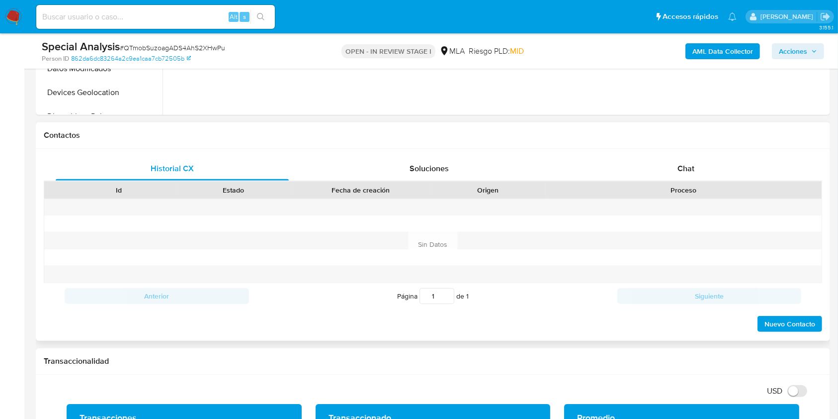
click at [637, 150] on div "Historial CX Soluciones Chat Id Estado Fecha de creación Origen Proceso Anterio…" at bounding box center [433, 245] width 795 height 192
click at [644, 164] on div "Chat" at bounding box center [686, 169] width 233 height 24
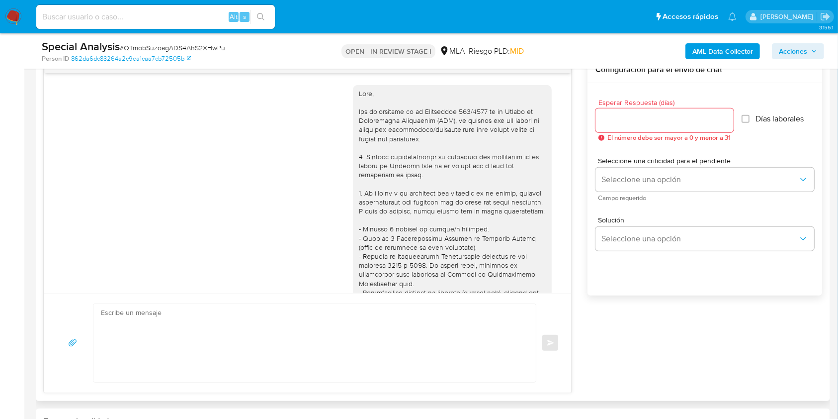
scroll to position [382, 0]
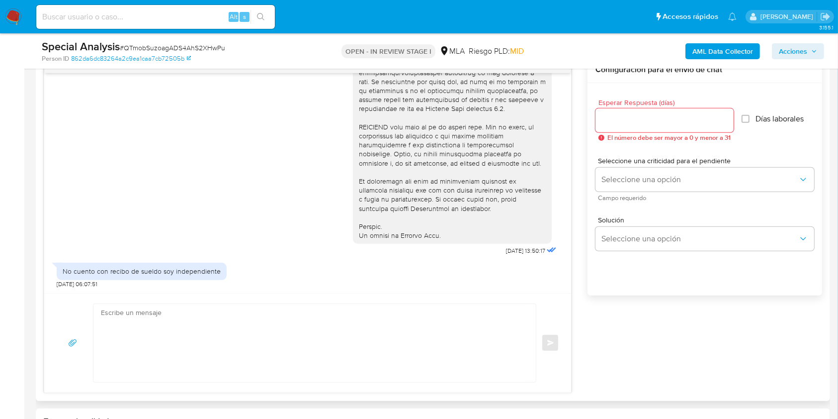
click at [250, 343] on textarea at bounding box center [312, 343] width 423 height 78
paste textarea "Hola XXX, Muchas gracias por tu respuesta. Analizamos tu caso y verificamos que…"
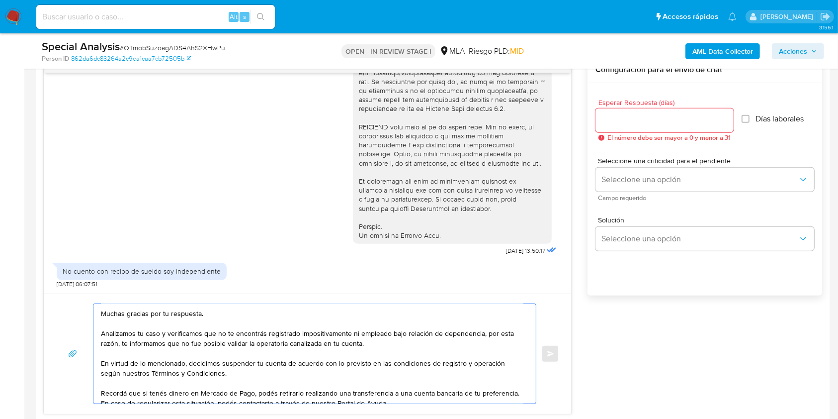
scroll to position [0, 0]
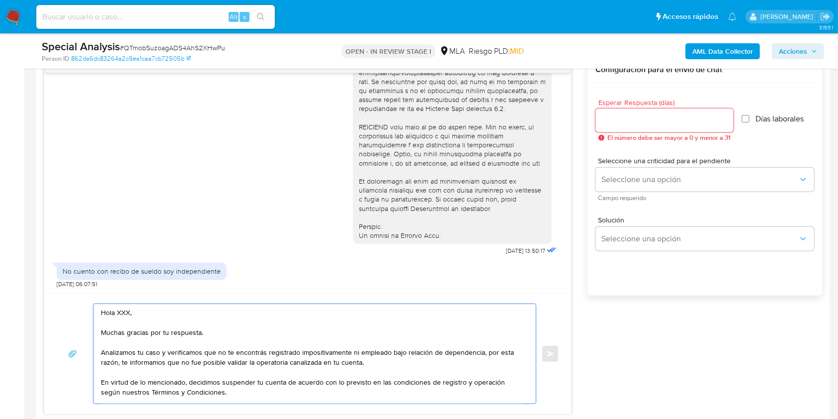
click at [123, 311] on textarea "Hola XXX, Muchas gracias por tu respuesta. Analizamos tu caso y verificamos que…" at bounding box center [312, 353] width 423 height 99
click at [246, 353] on textarea "Hola, Muchas gracias por tu respuesta. Analizamos tu caso y verificamos que no …" at bounding box center [312, 353] width 423 height 99
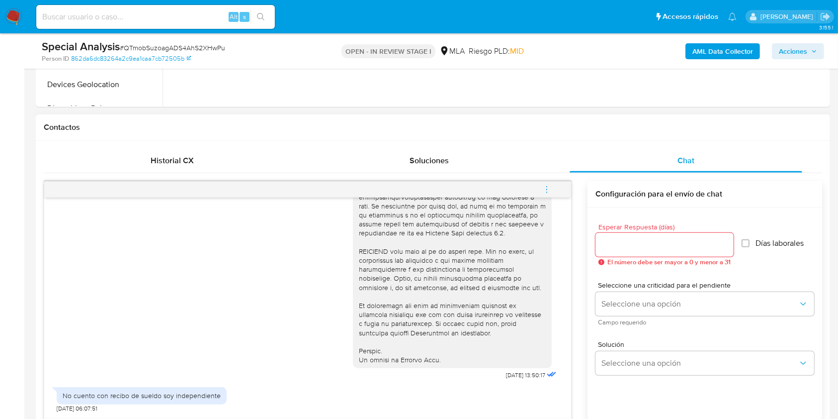
scroll to position [398, 0]
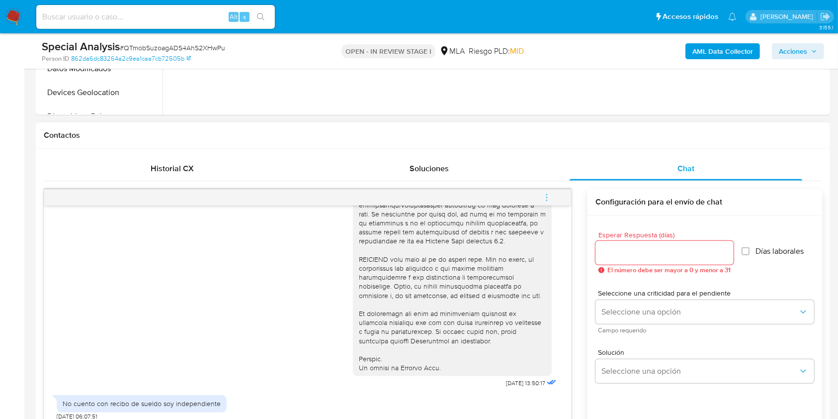
type textarea "Hola, Muchas gracias por tu respuesta. Analizamos tu caso y verificamos que no …"
click at [654, 257] on input "Esperar Respuesta (días)" at bounding box center [665, 252] width 138 height 13
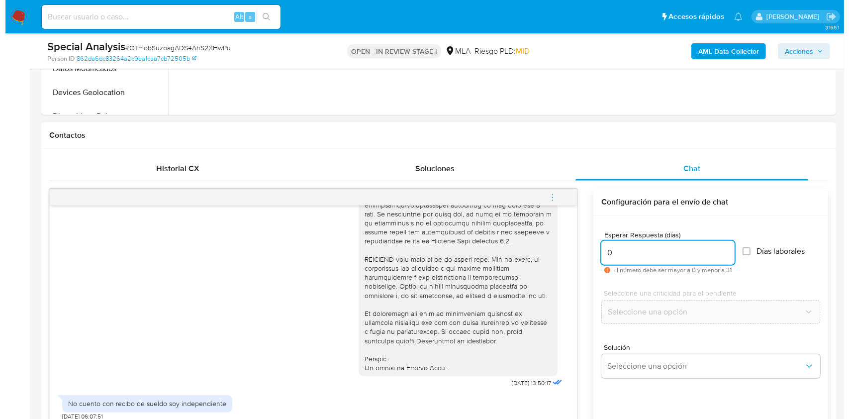
scroll to position [464, 0]
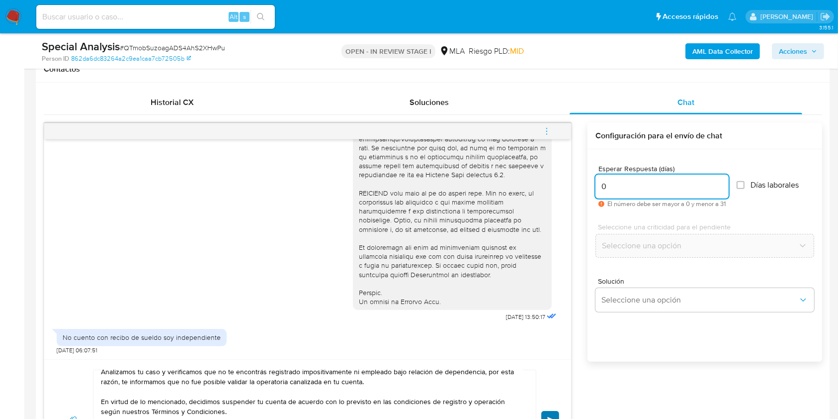
type input "0"
click at [549, 411] on button "Enviar" at bounding box center [551, 420] width 18 height 18
click at [545, 128] on icon "menu-action" at bounding box center [547, 131] width 9 height 9
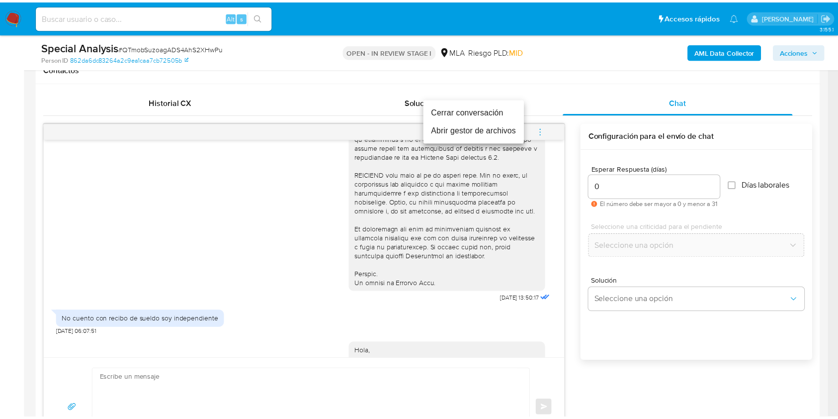
scroll to position [0, 0]
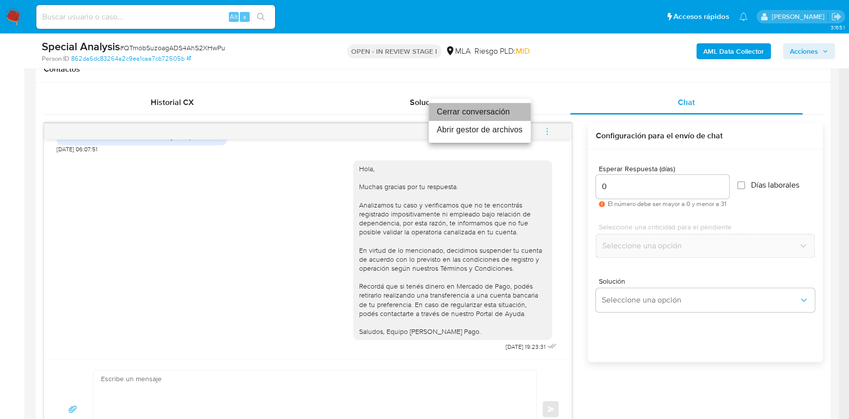
click at [471, 110] on li "Cerrar conversación" at bounding box center [480, 112] width 102 height 18
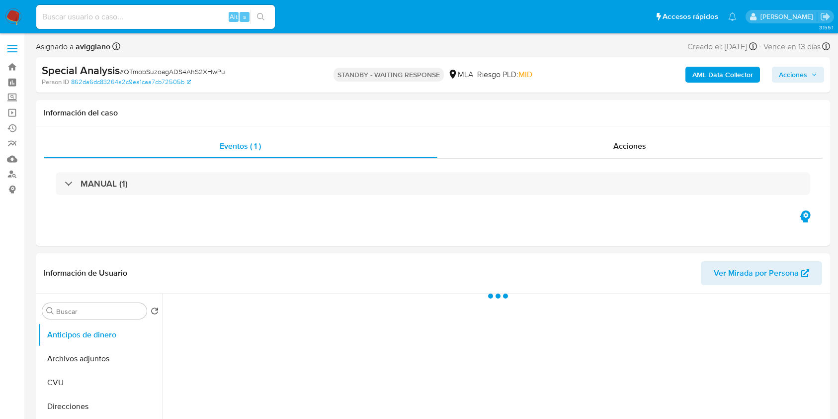
select select "10"
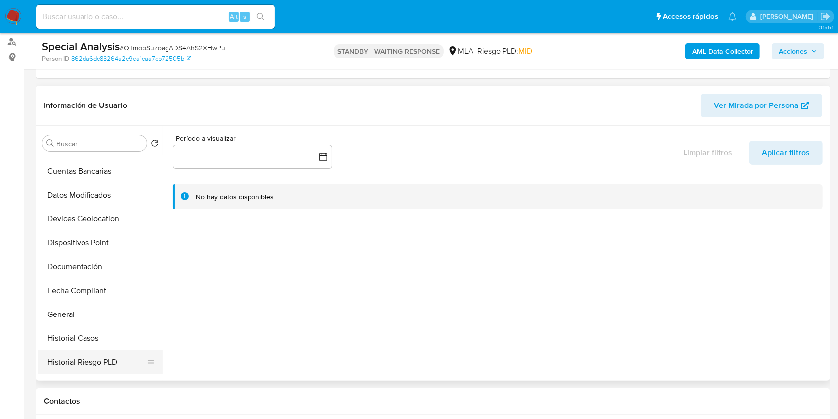
scroll to position [199, 0]
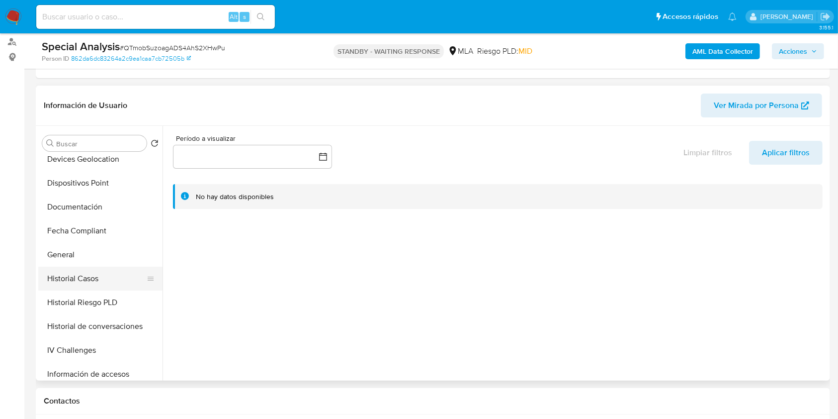
click at [104, 285] on button "Historial Casos" at bounding box center [96, 279] width 116 height 24
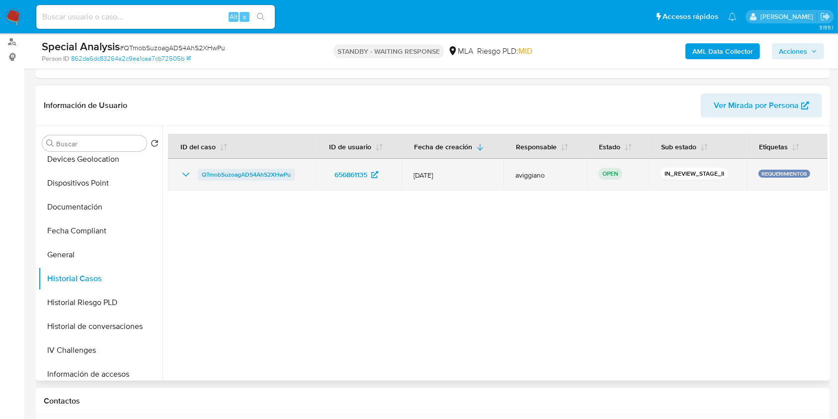
click at [261, 176] on span "QTmobSuzoagADS4AhS2XHwPu" at bounding box center [246, 175] width 89 height 12
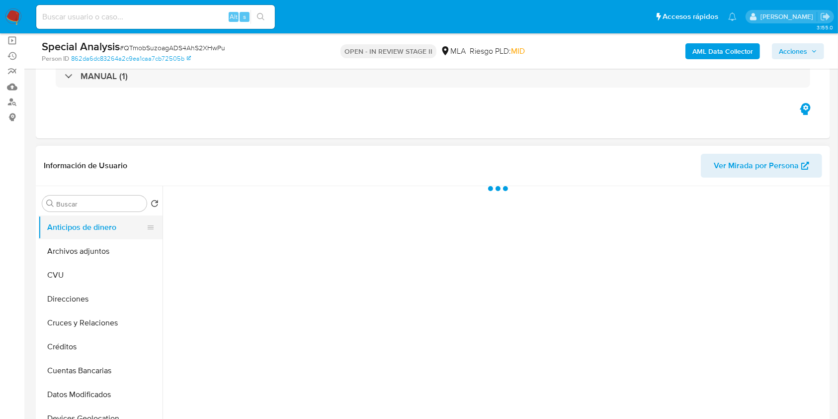
scroll to position [199, 0]
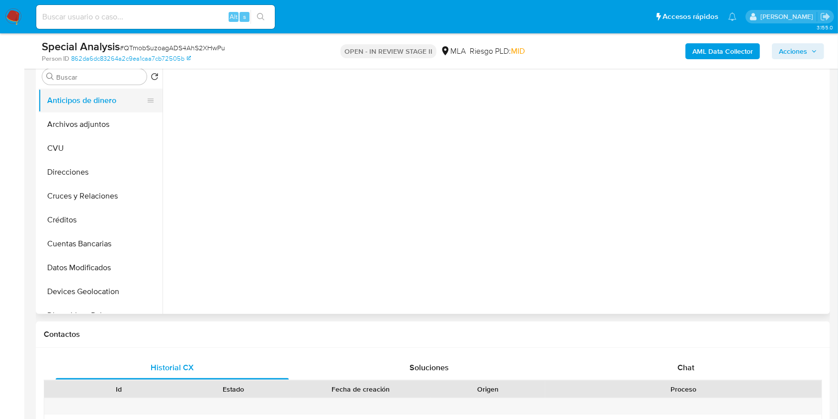
select select "10"
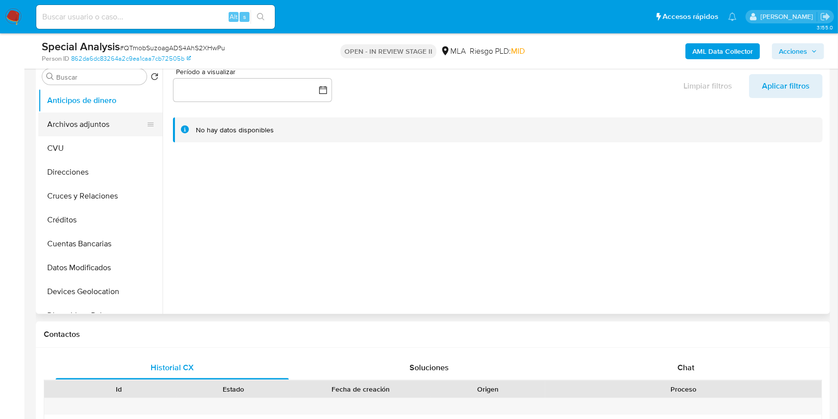
click at [78, 121] on button "Archivos adjuntos" at bounding box center [96, 124] width 116 height 24
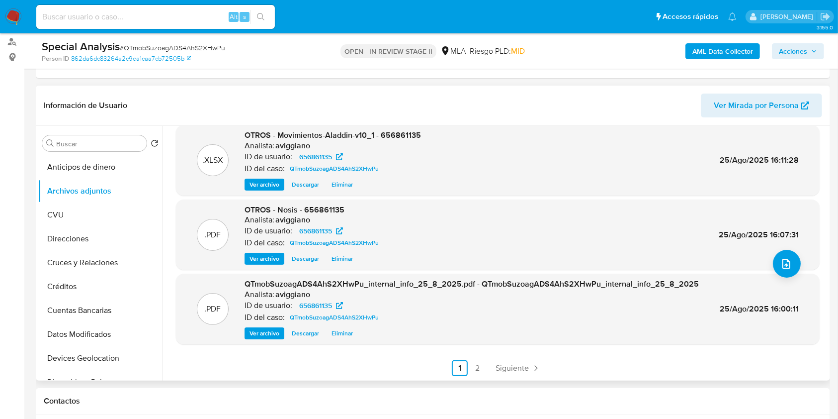
scroll to position [84, 0]
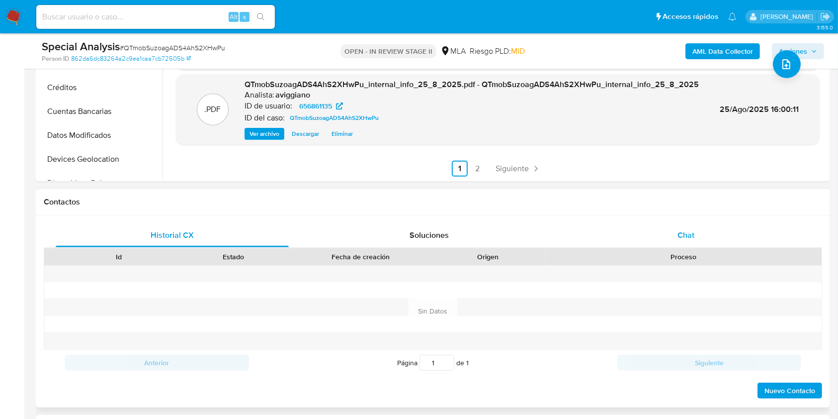
click at [684, 226] on div "Chat" at bounding box center [686, 235] width 233 height 24
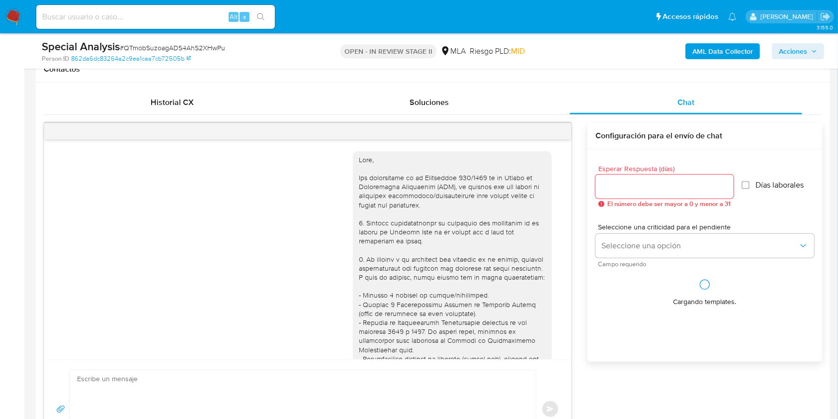
scroll to position [583, 0]
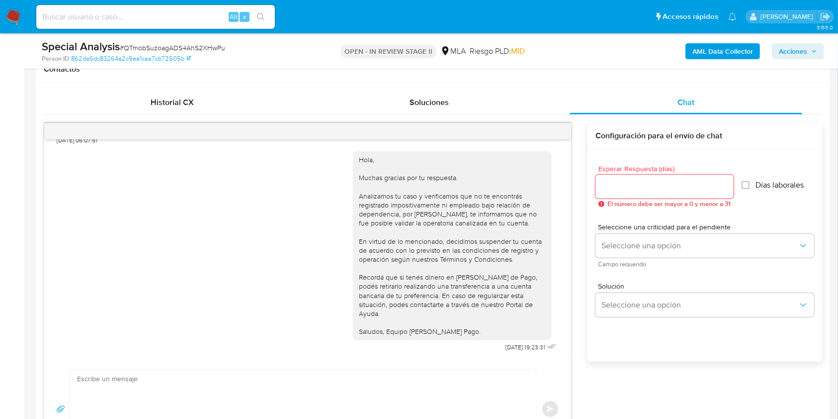
click at [561, 129] on div at bounding box center [307, 131] width 527 height 16
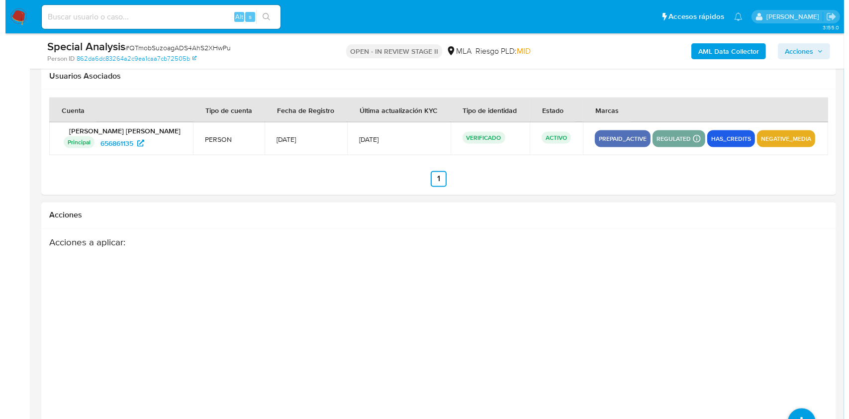
scroll to position [1749, 0]
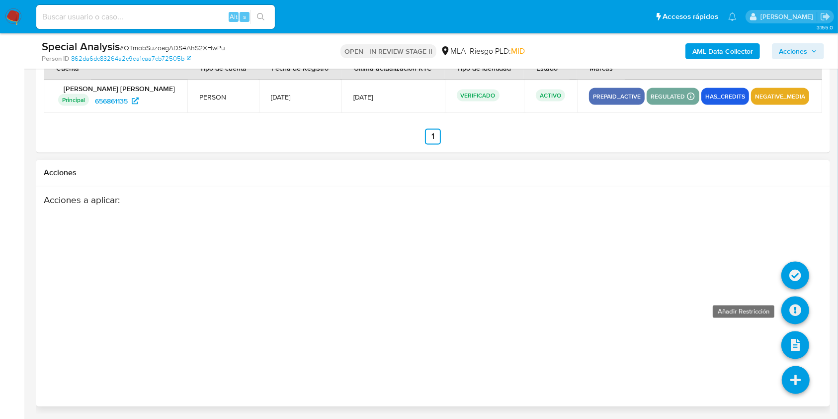
click at [795, 311] on icon at bounding box center [796, 310] width 28 height 28
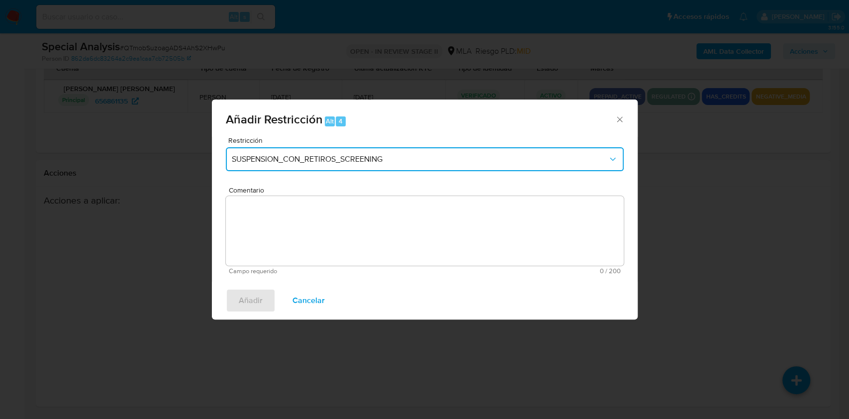
click at [314, 162] on span "SUSPENSION_CON_RETIROS_SCREENING" at bounding box center [420, 159] width 376 height 10
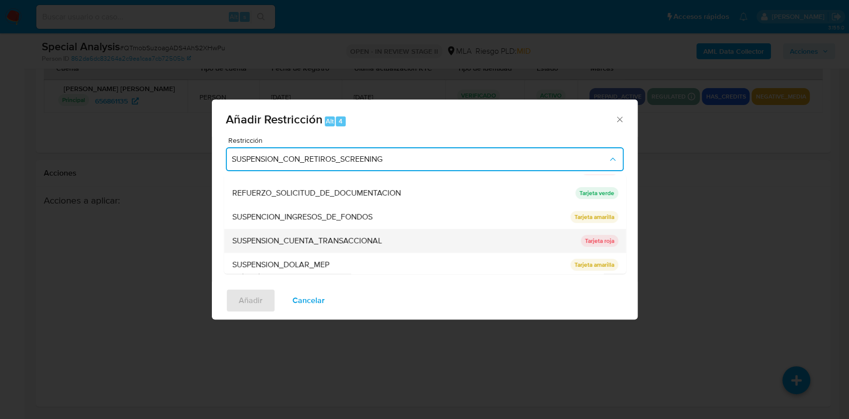
scroll to position [211, 0]
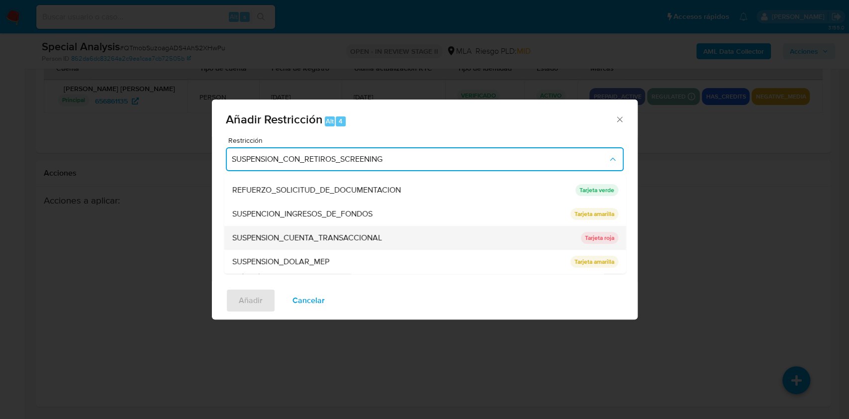
click at [294, 240] on span "SUSPENSION_CUENTA_TRANSACCIONAL" at bounding box center [307, 238] width 150 height 10
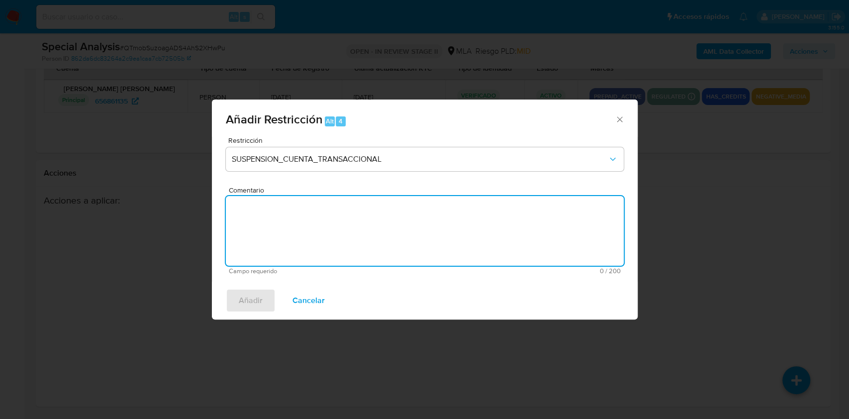
click at [294, 238] on textarea "Comentario" at bounding box center [425, 231] width 398 height 70
type textarea "AML"
click at [259, 323] on div "Añadir Restricción Alt 4 Restricción SUSPENSION_CUENTA_TRANSACCIONAL Comentario…" at bounding box center [424, 209] width 849 height 419
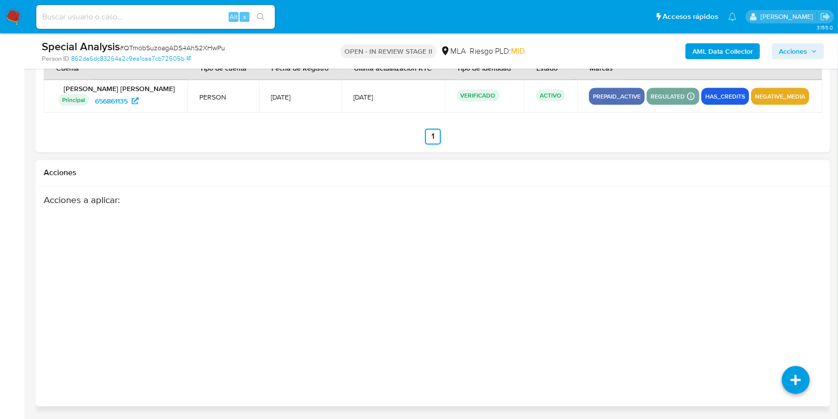
click at [257, 312] on div "Acciones a aplicar :" at bounding box center [390, 273] width 693 height 159
click at [787, 372] on icon at bounding box center [796, 380] width 28 height 28
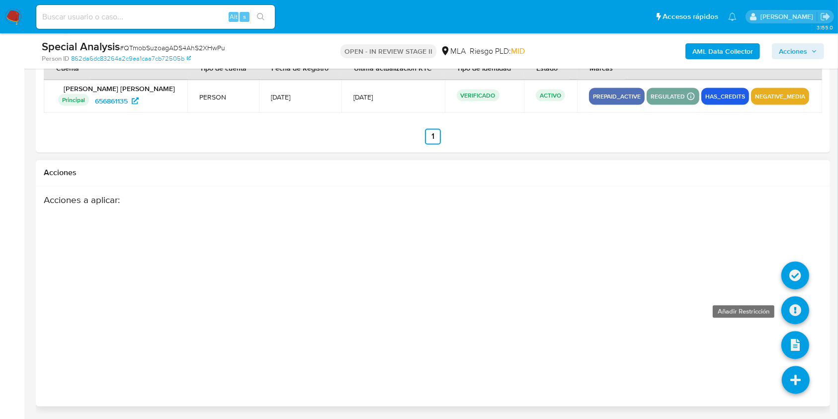
click at [797, 308] on icon at bounding box center [796, 310] width 28 height 28
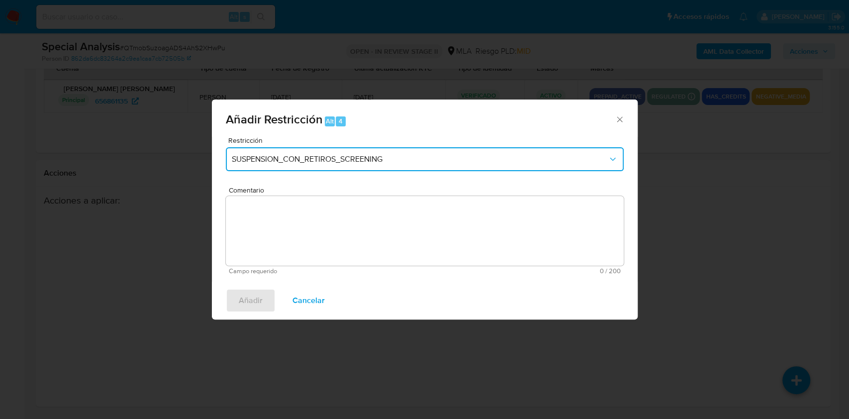
click at [282, 163] on span "SUSPENSION_CON_RETIROS_SCREENING" at bounding box center [420, 159] width 376 height 10
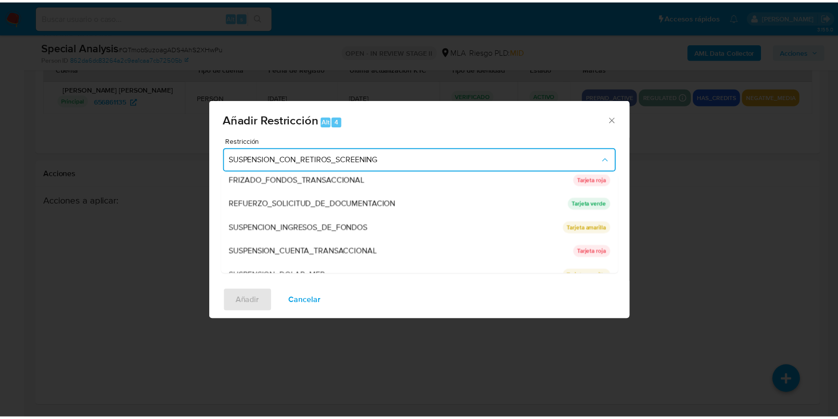
scroll to position [199, 0]
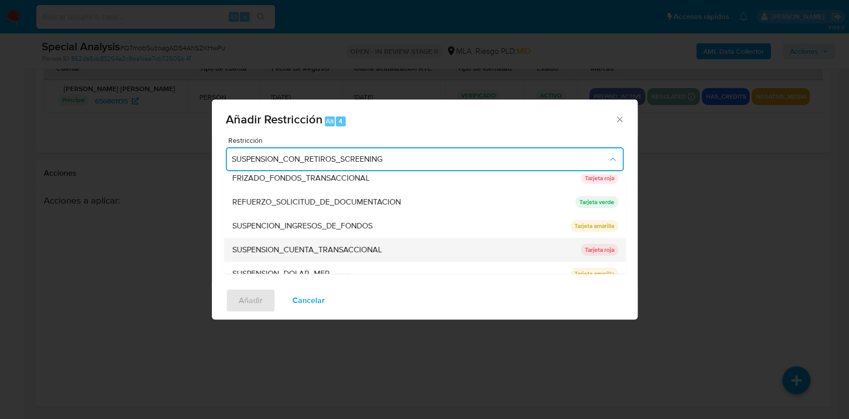
click at [341, 257] on div "SUSPENSION_CUENTA_TRANSACCIONAL" at bounding box center [403, 250] width 343 height 24
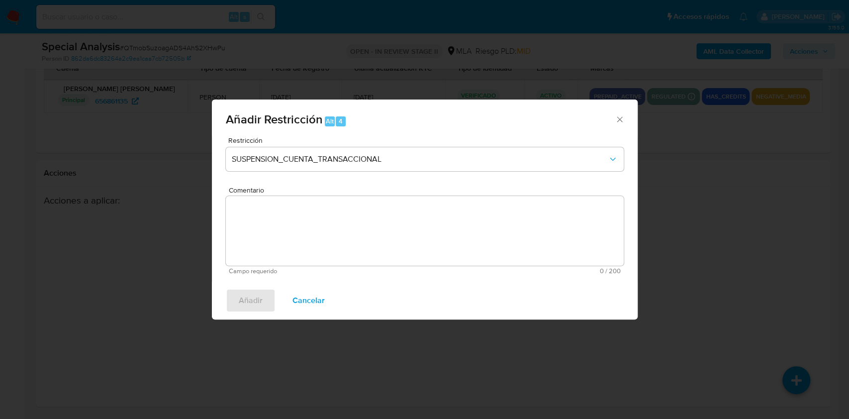
click at [338, 247] on textarea "Comentario" at bounding box center [425, 231] width 398 height 70
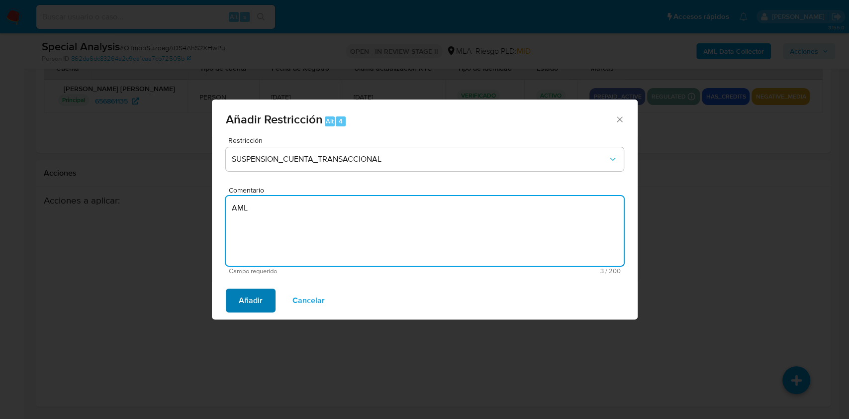
type textarea "AML"
click at [243, 298] on span "Añadir" at bounding box center [251, 300] width 24 height 22
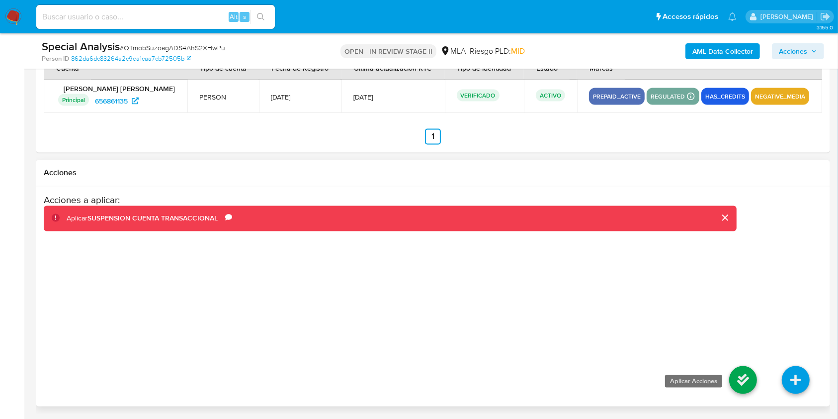
click at [752, 377] on icon at bounding box center [744, 380] width 28 height 28
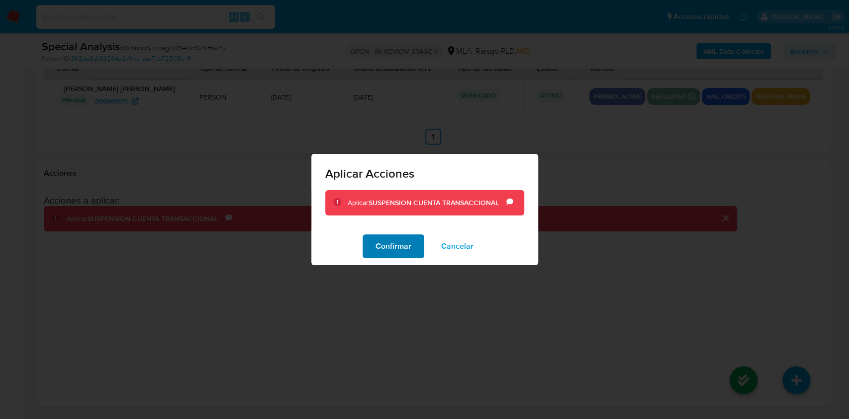
click at [374, 245] on button "Confirmar" at bounding box center [394, 246] width 62 height 24
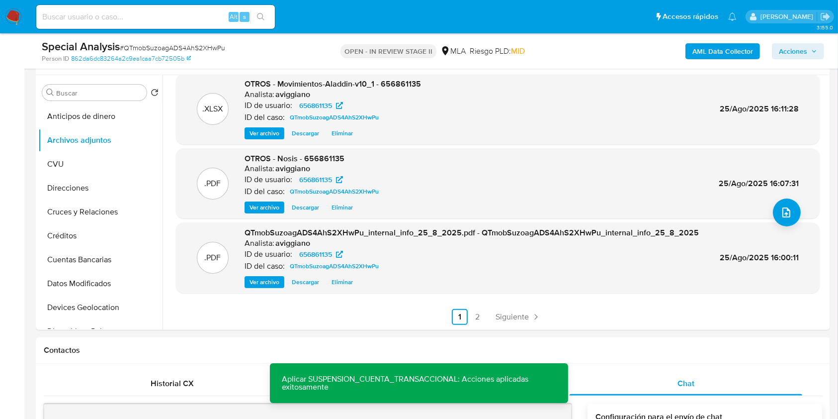
scroll to position [11, 0]
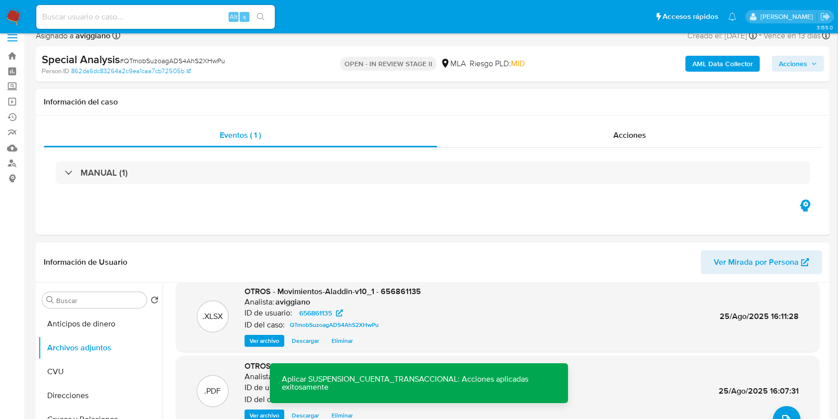
click at [784, 62] on span "Acciones" at bounding box center [793, 64] width 28 height 16
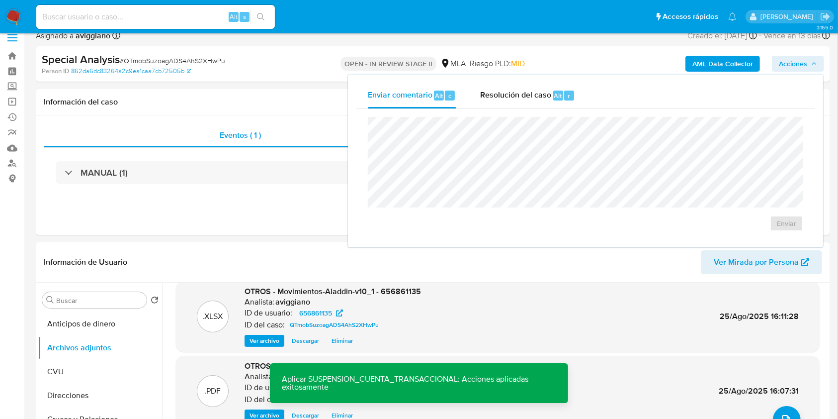
drag, startPoint x: 525, startPoint y: 110, endPoint x: 518, endPoint y: 113, distance: 7.8
click at [525, 110] on div "Enviar" at bounding box center [585, 174] width 459 height 130
click at [501, 99] on span "Resolución del caso" at bounding box center [515, 95] width 71 height 11
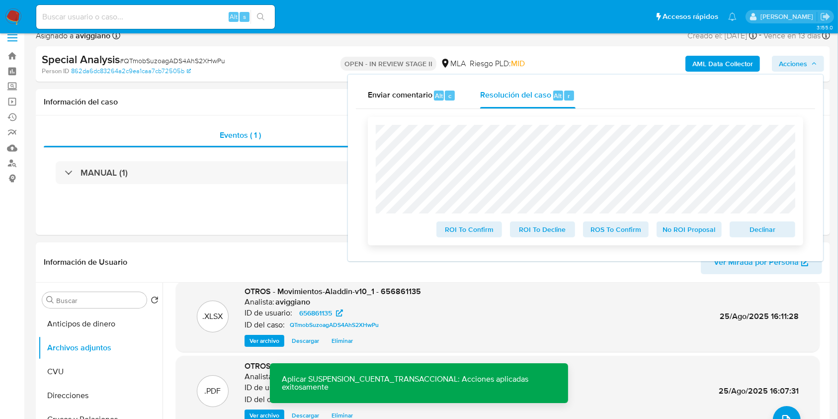
click at [758, 228] on span "Declinar" at bounding box center [763, 229] width 52 height 14
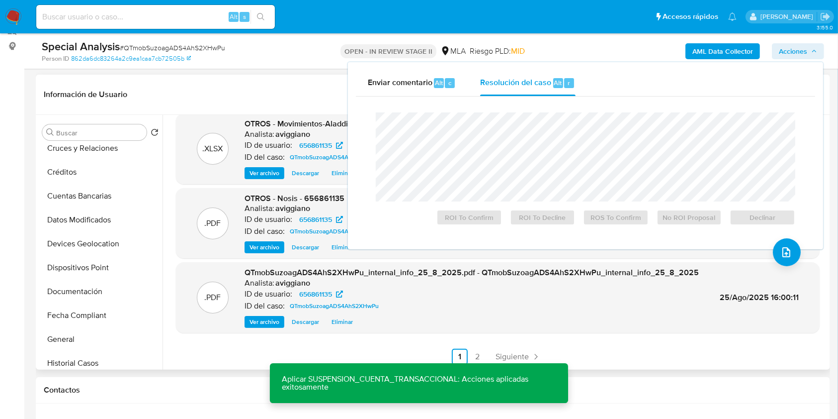
scroll to position [199, 0]
click at [80, 274] on button "Historial Casos" at bounding box center [96, 268] width 116 height 24
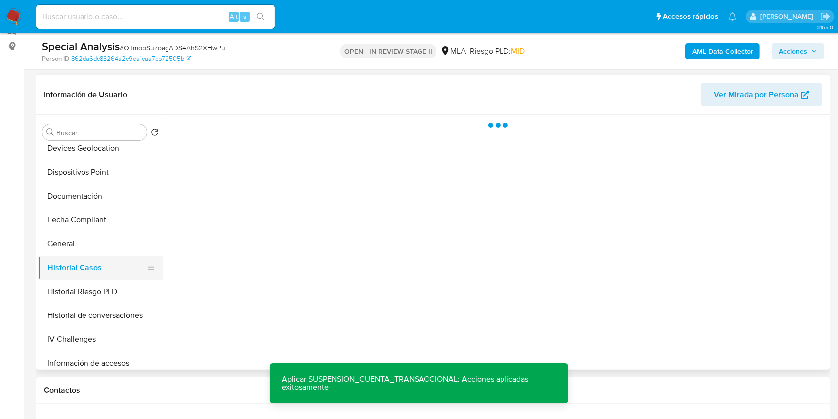
scroll to position [0, 0]
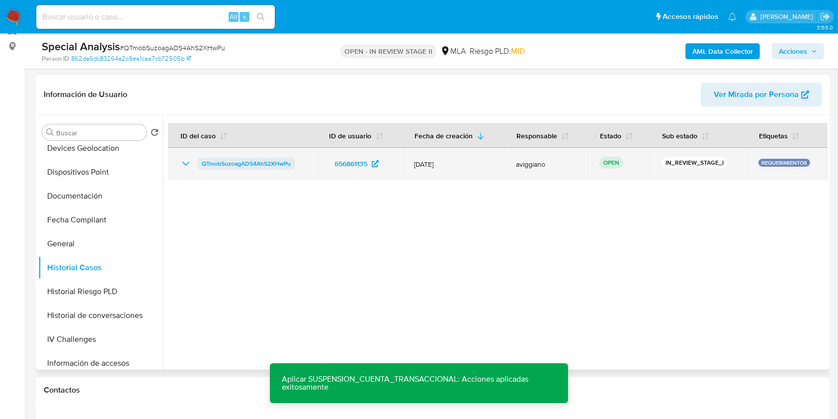
click at [243, 158] on span "QTmobSuzoagADS4AhS2XHwPu" at bounding box center [246, 164] width 89 height 12
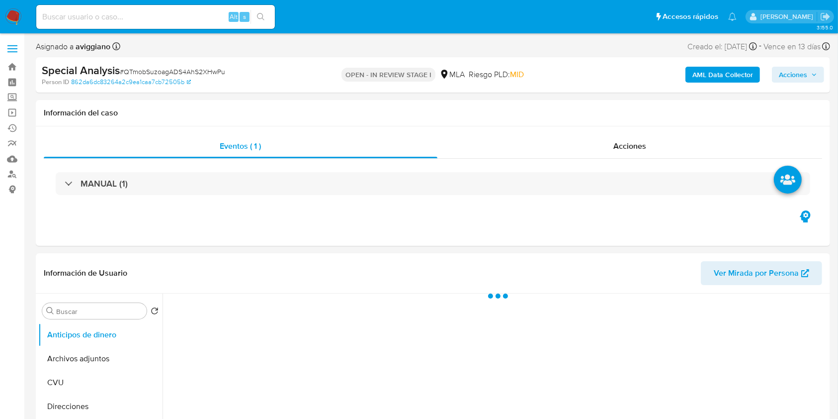
select select "10"
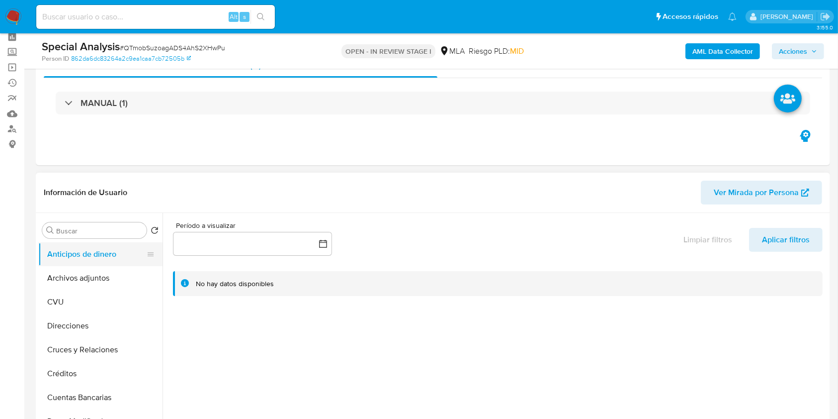
scroll to position [66, 0]
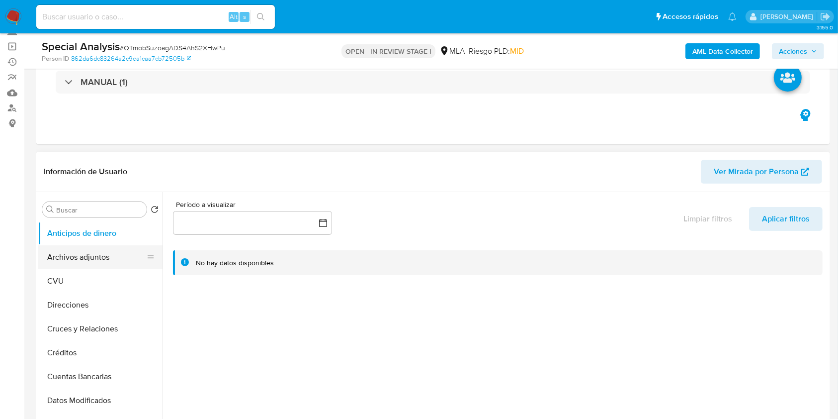
click at [93, 253] on button "Archivos adjuntos" at bounding box center [96, 257] width 116 height 24
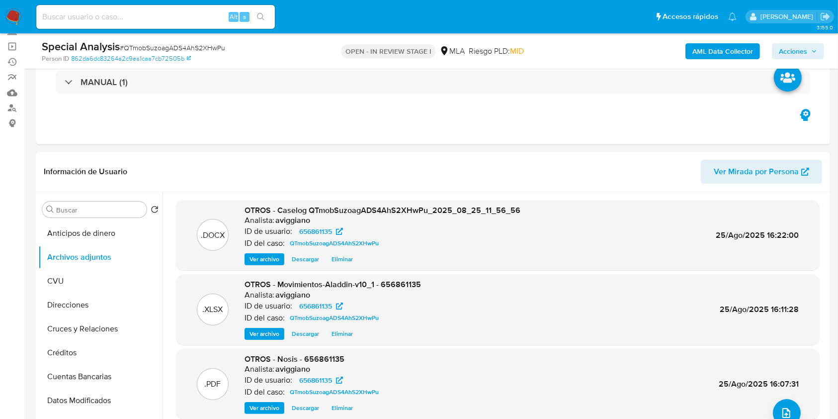
click at [791, 43] on span "Acciones" at bounding box center [793, 51] width 28 height 16
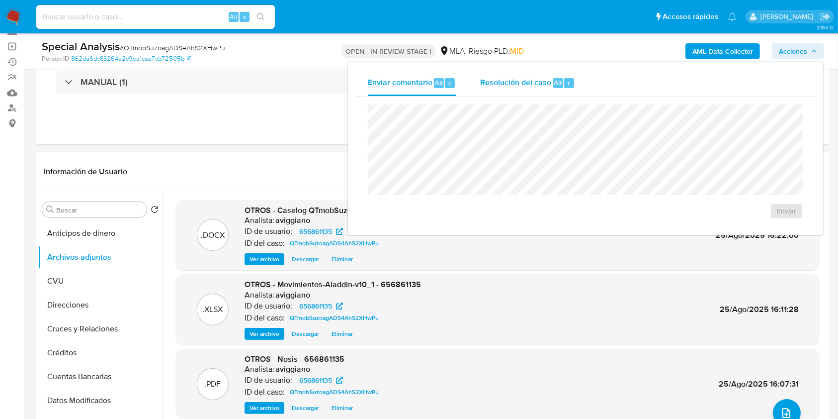
click at [551, 81] on div "Resolución del caso Alt r" at bounding box center [527, 83] width 95 height 26
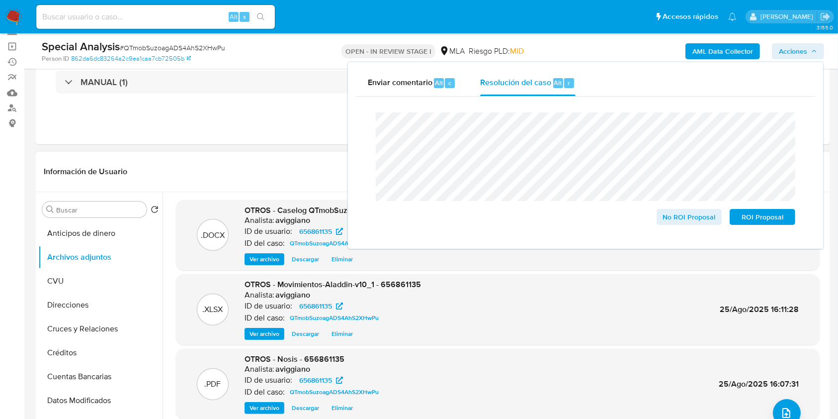
drag, startPoint x: 321, startPoint y: 118, endPoint x: 263, endPoint y: 173, distance: 79.5
click at [321, 118] on div "Eventos ( 1 ) Acciones MANUAL (1)" at bounding box center [433, 84] width 795 height 119
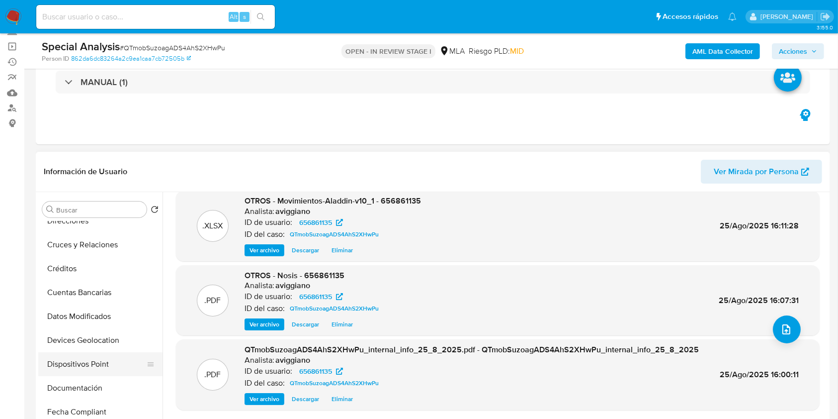
scroll to position [132, 0]
click at [86, 401] on button "Historial Casos" at bounding box center [96, 411] width 116 height 24
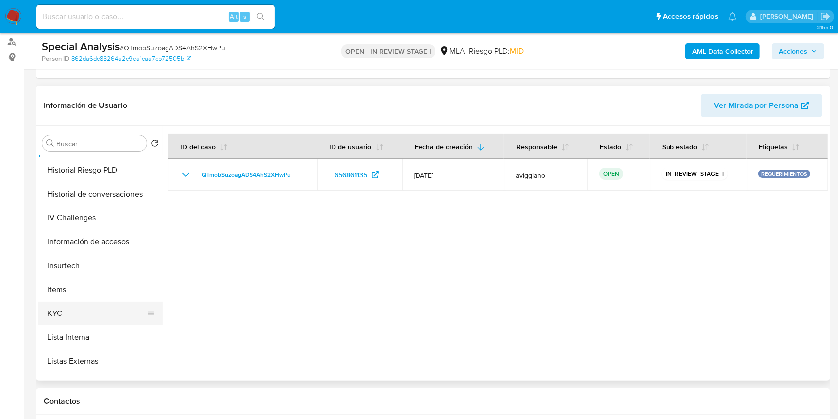
scroll to position [464, 0]
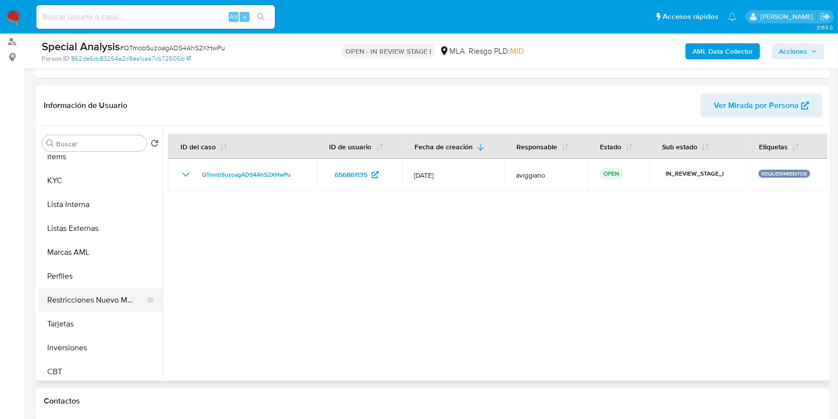
click at [95, 296] on button "Restricciones Nuevo Mundo" at bounding box center [96, 300] width 116 height 24
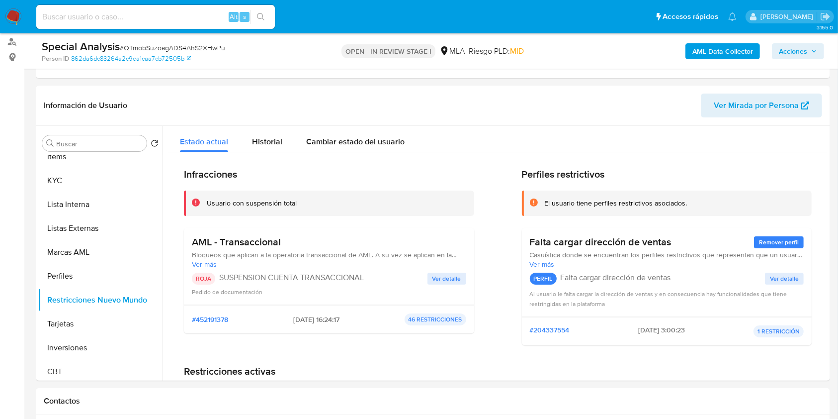
click at [832, 46] on div "Special Analysis # QTmobSuzoagADS4AhS2XHwPu Person ID 862da6dc83264a2c9ea1caa7c…" at bounding box center [419, 50] width 838 height 35
click at [803, 48] on span "Acciones" at bounding box center [793, 51] width 28 height 16
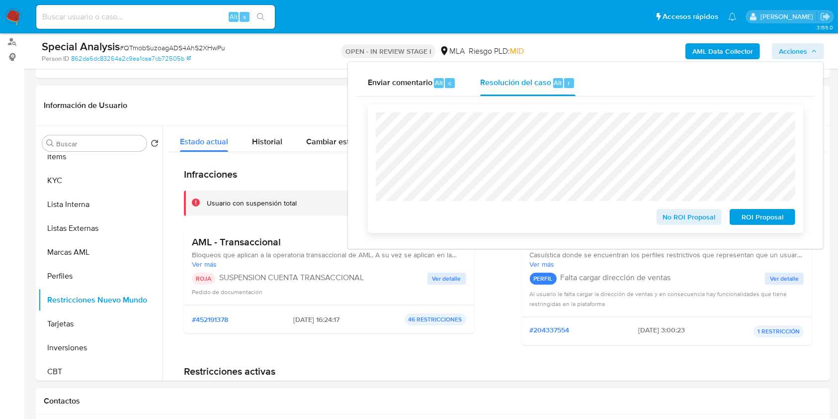
click at [773, 222] on span "ROI Proposal" at bounding box center [763, 217] width 52 height 14
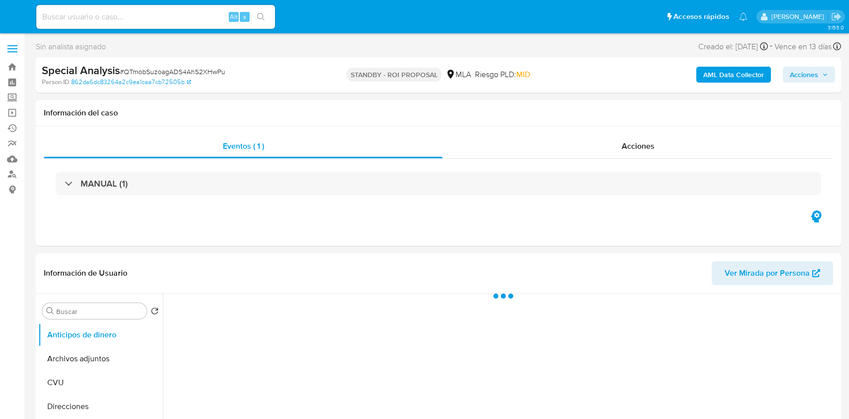
select select "10"
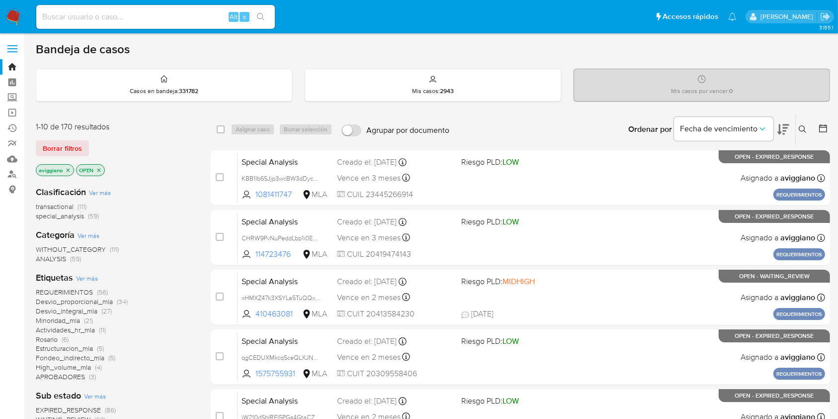
click at [66, 170] on icon "close-filter" at bounding box center [68, 170] width 6 height 6
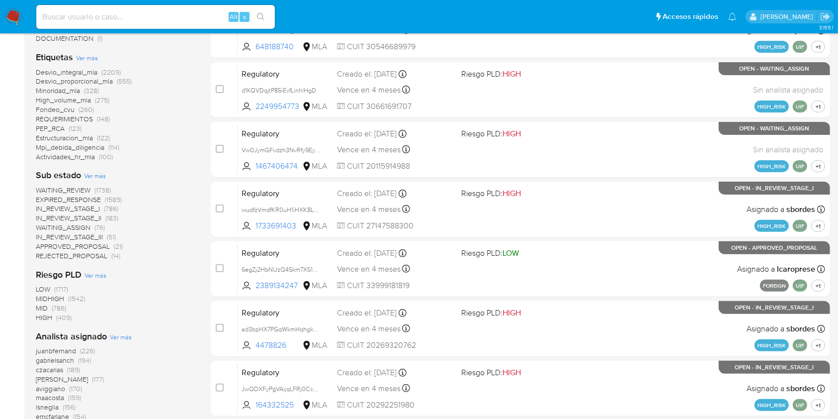
scroll to position [331, 0]
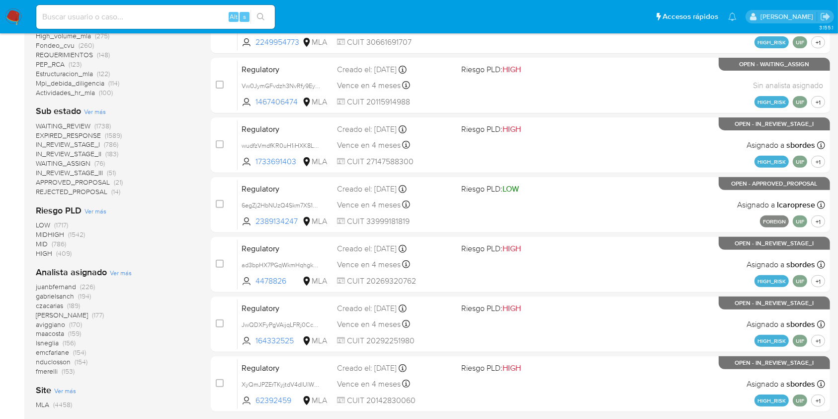
click at [85, 16] on input at bounding box center [155, 16] width 239 height 13
paste input "656861135"
type input "656861135"
click at [254, 19] on button "search-icon" at bounding box center [261, 17] width 20 height 14
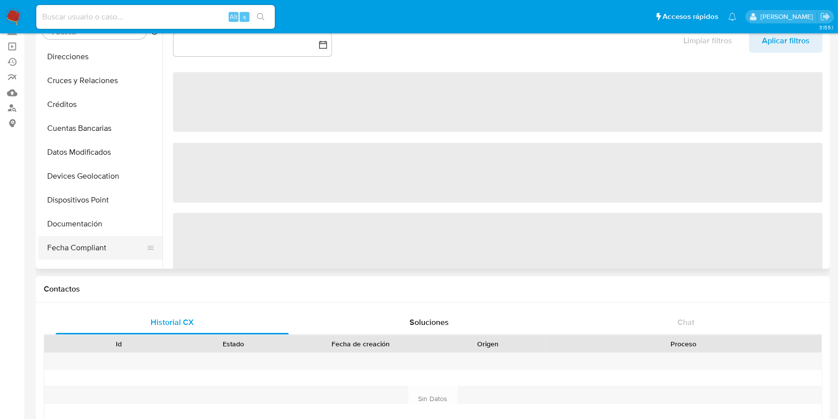
scroll to position [132, 0]
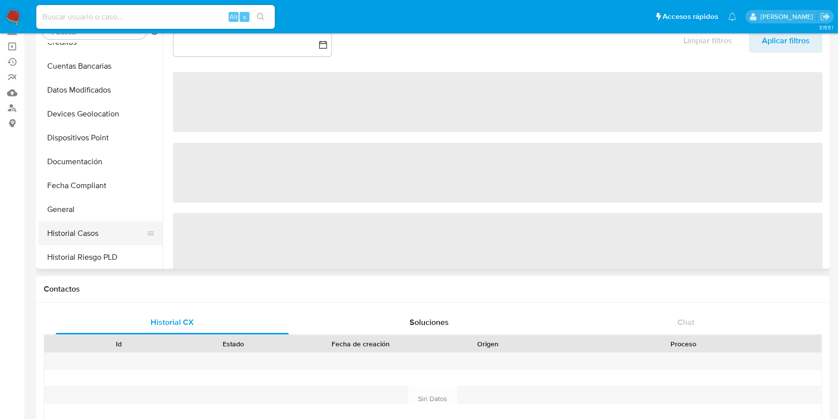
select select "10"
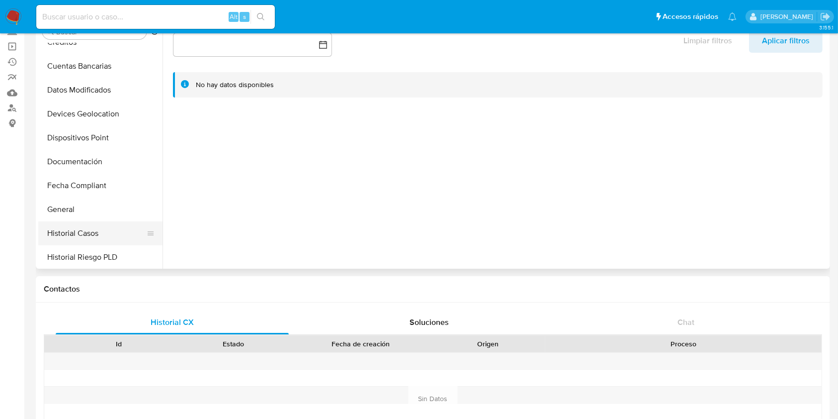
click at [93, 226] on button "Historial Casos" at bounding box center [96, 233] width 116 height 24
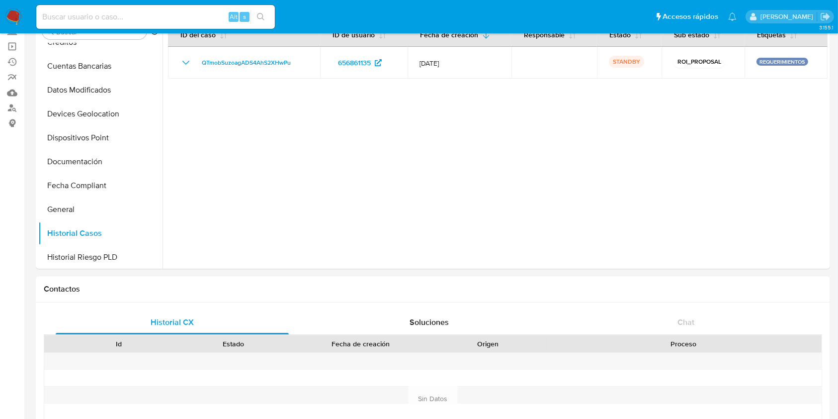
click at [90, 12] on input at bounding box center [155, 16] width 239 height 13
paste input "65590171"
type input "65590171"
click at [261, 15] on icon "search-icon" at bounding box center [261, 17] width 8 height 8
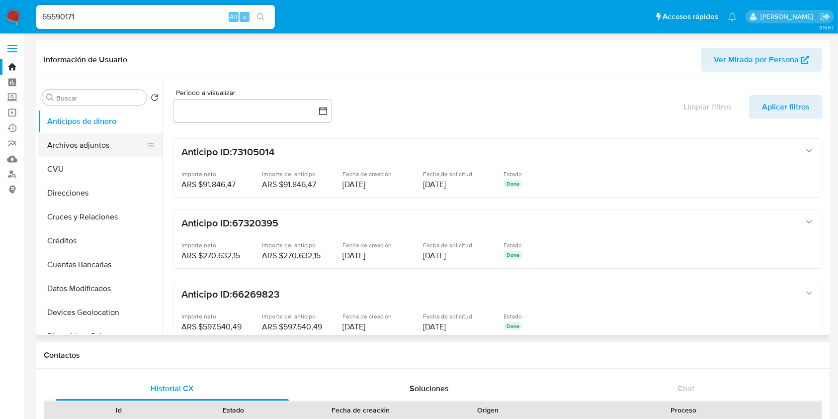
select select "10"
click at [98, 147] on button "Archivos adjuntos" at bounding box center [96, 145] width 116 height 24
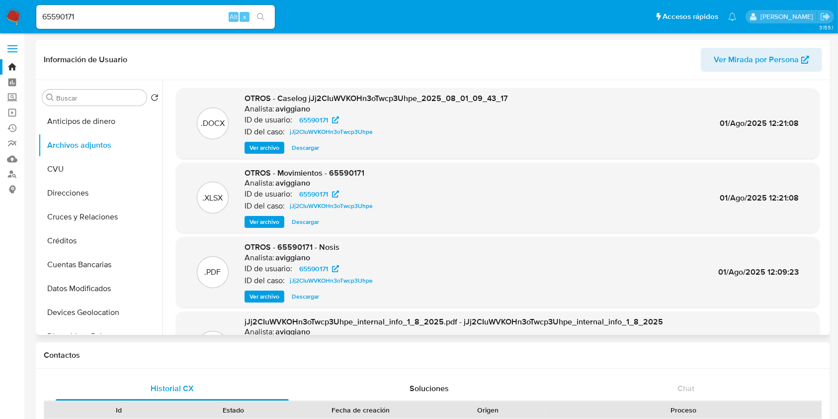
click at [276, 149] on span "Ver archivo" at bounding box center [265, 148] width 30 height 10
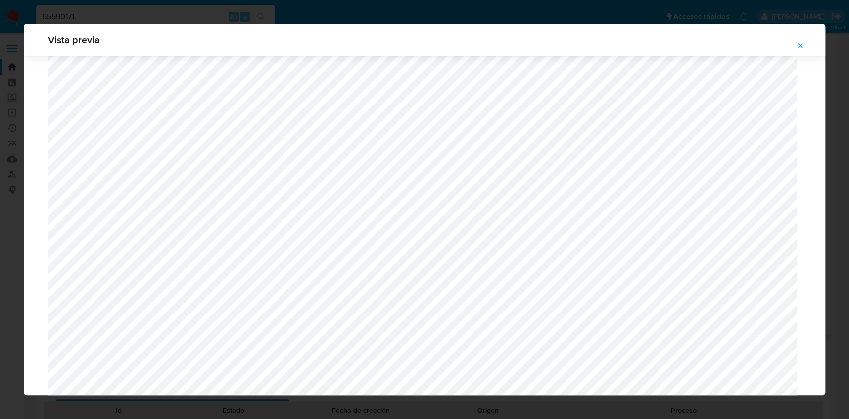
scroll to position [776, 0]
click at [799, 44] on icon "Attachment preview" at bounding box center [800, 45] width 4 height 4
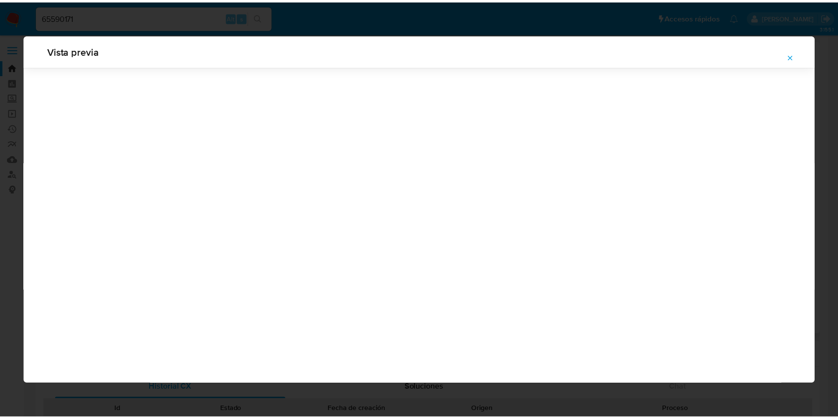
scroll to position [0, 0]
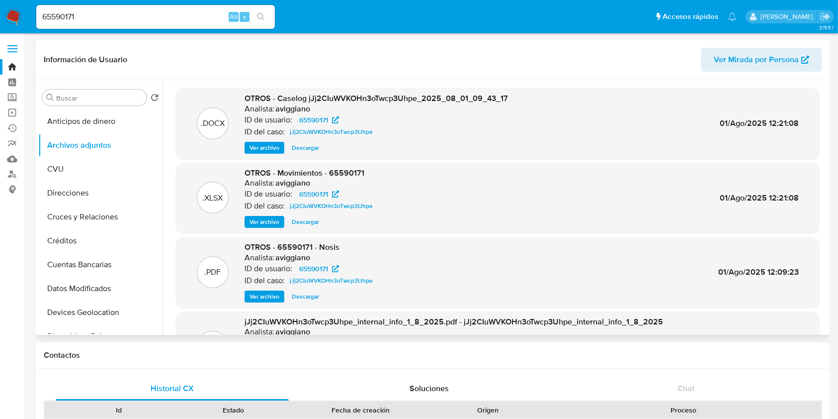
click at [93, 12] on input "65590171" at bounding box center [155, 16] width 239 height 13
paste input "GvD8sh66i5yabv8XUmqvB1tp"
type input "GvD8sh66i5yabv8XUmqvB1tp"
click at [261, 17] on icon "search-icon" at bounding box center [261, 17] width 8 height 8
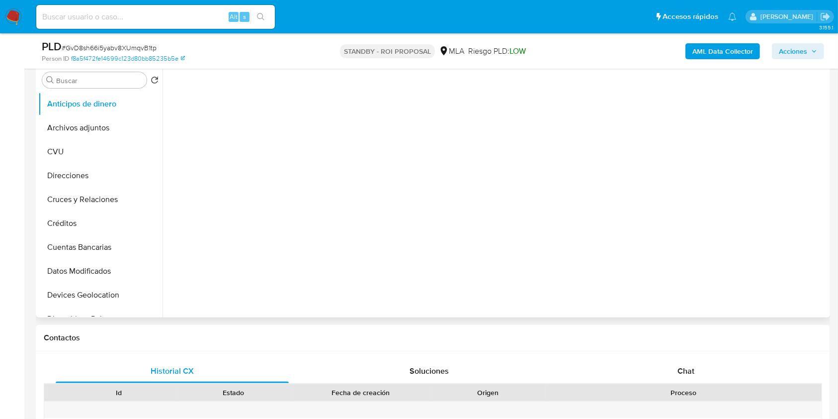
scroll to position [199, 0]
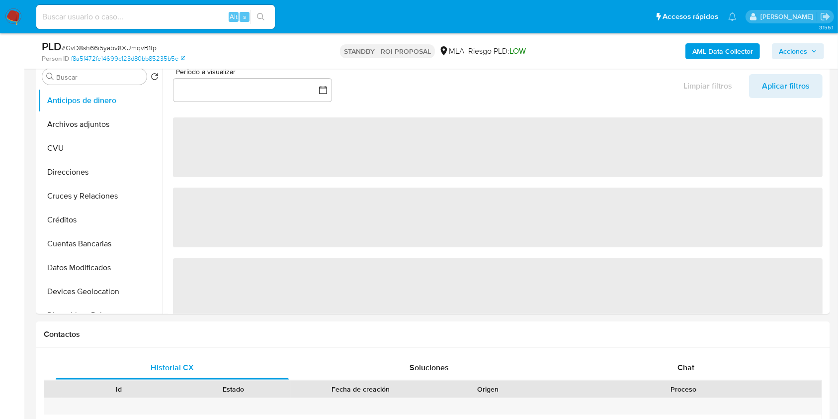
select select "10"
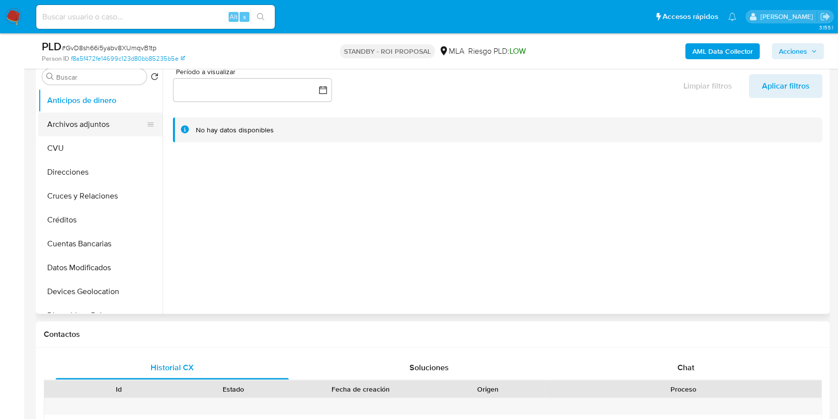
click at [96, 128] on button "Archivos adjuntos" at bounding box center [96, 124] width 116 height 24
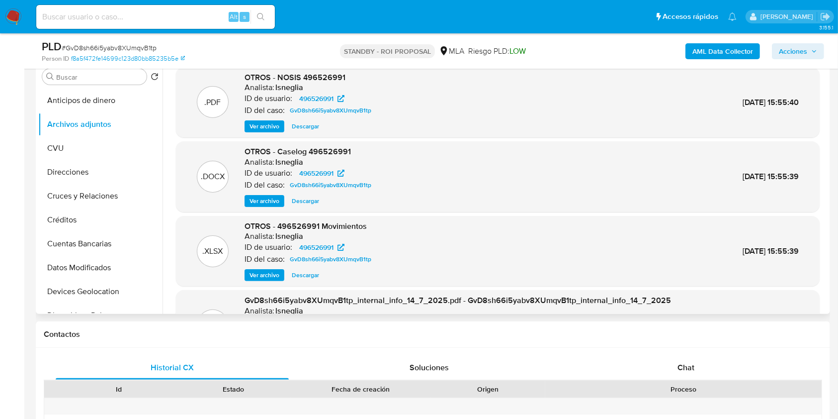
click at [290, 90] on h6 "lsneglia" at bounding box center [289, 88] width 28 height 10
copy h6 "lsneglia"
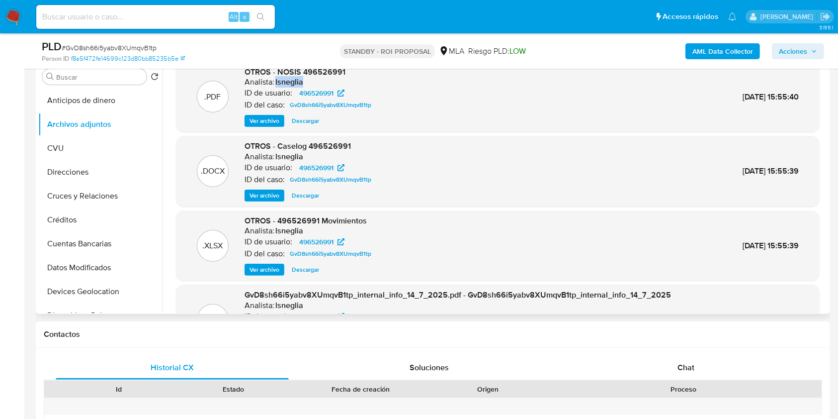
scroll to position [0, 0]
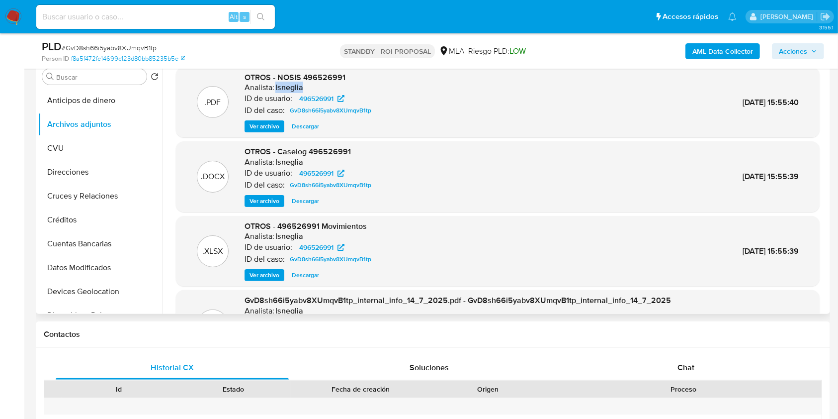
click at [303, 205] on span "Descargar" at bounding box center [305, 201] width 27 height 10
click at [114, 20] on input at bounding box center [155, 16] width 239 height 13
paste input "55OEpAgfyGTQYTUPxhfwebSX"
type input "55OEpAgfyGTQYTUPxhfwebSX"
click at [260, 8] on div "55OEpAgfyGTQYTUPxhfwebSX Alt s" at bounding box center [155, 17] width 239 height 24
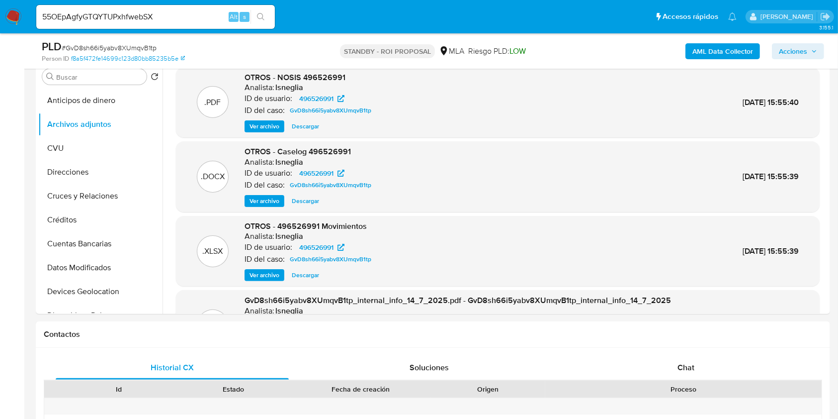
click at [263, 13] on icon "search-icon" at bounding box center [261, 17] width 8 height 8
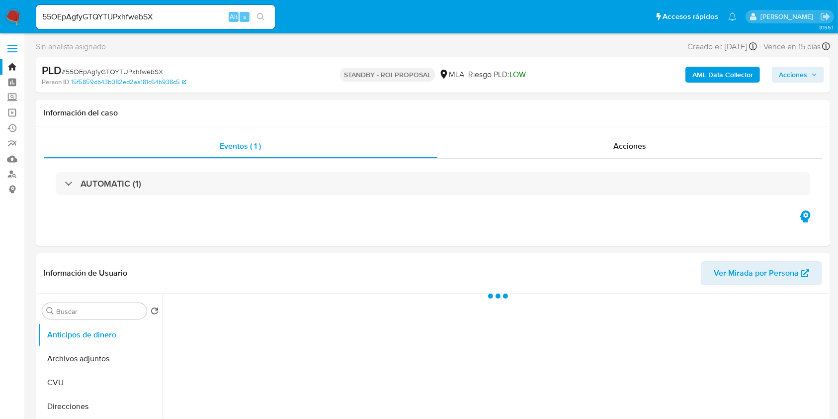
select select "10"
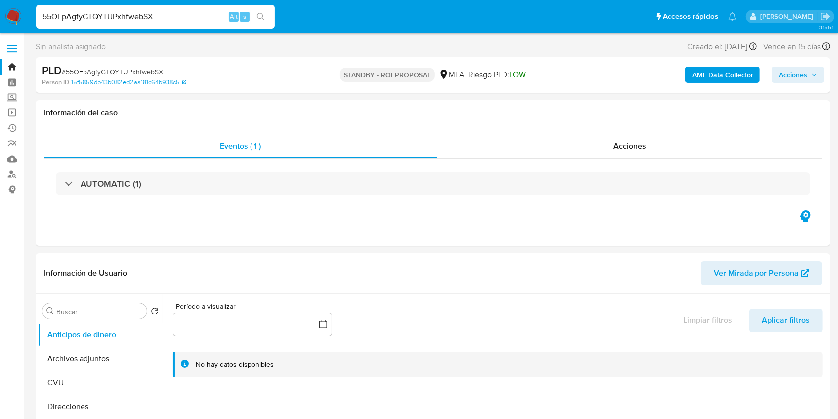
click at [107, 10] on input "55OEpAgfyGTQYTUPxhfwebSX" at bounding box center [155, 16] width 239 height 13
click at [262, 14] on icon "search-icon" at bounding box center [261, 17] width 8 height 8
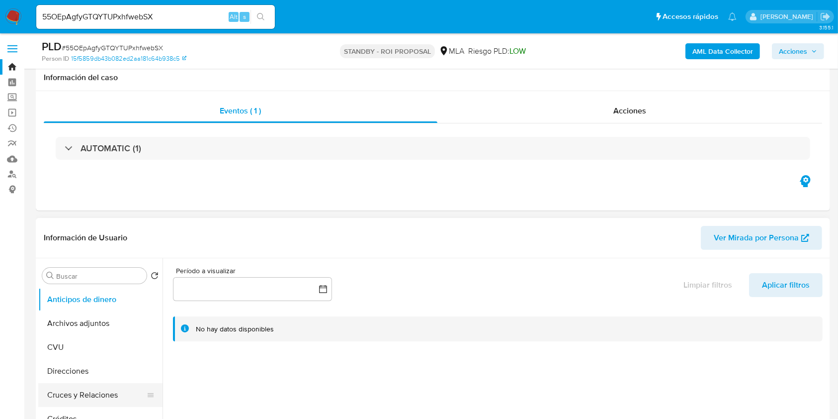
scroll to position [132, 0]
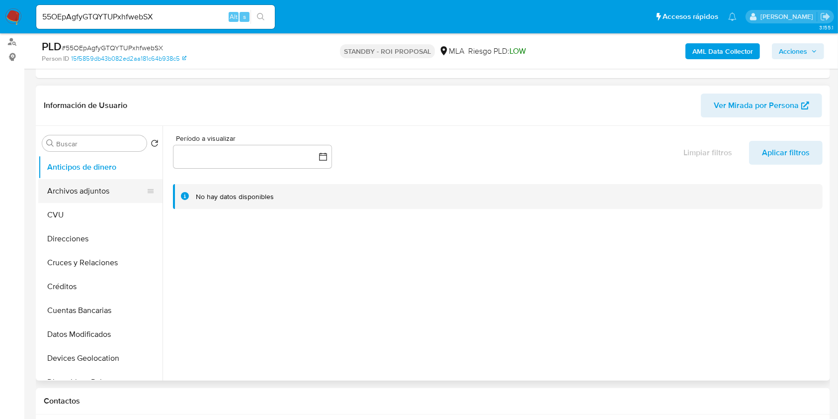
click at [117, 180] on button "Archivos adjuntos" at bounding box center [96, 191] width 116 height 24
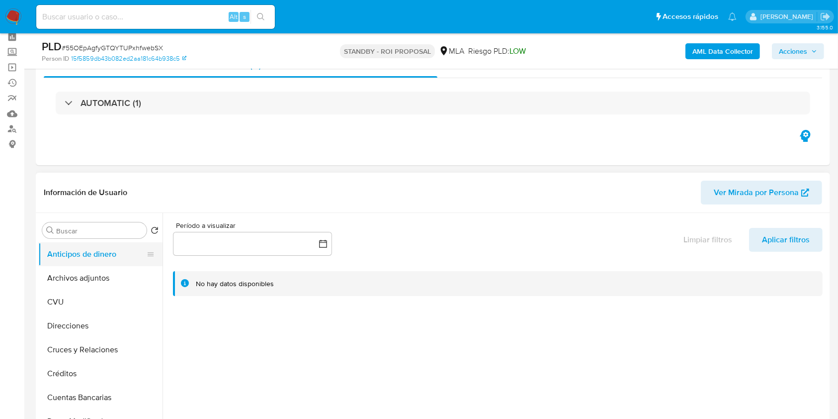
scroll to position [66, 0]
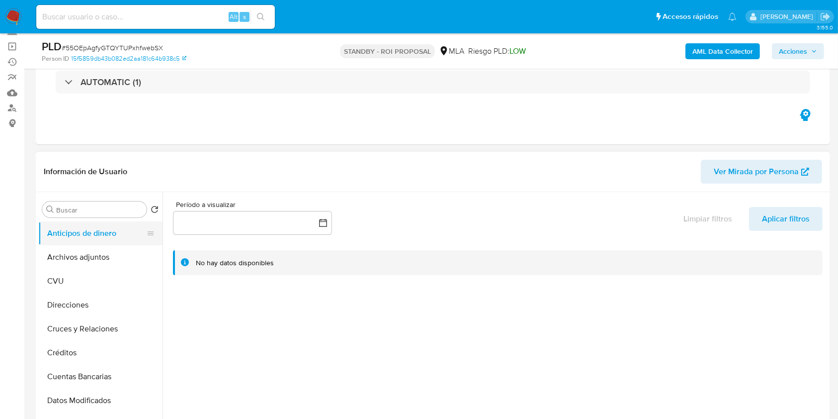
select select "10"
click at [96, 249] on button "Archivos adjuntos" at bounding box center [96, 257] width 116 height 24
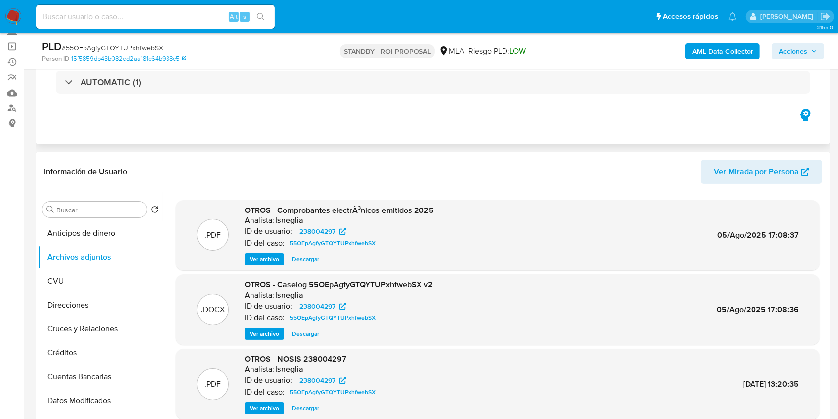
scroll to position [265, 0]
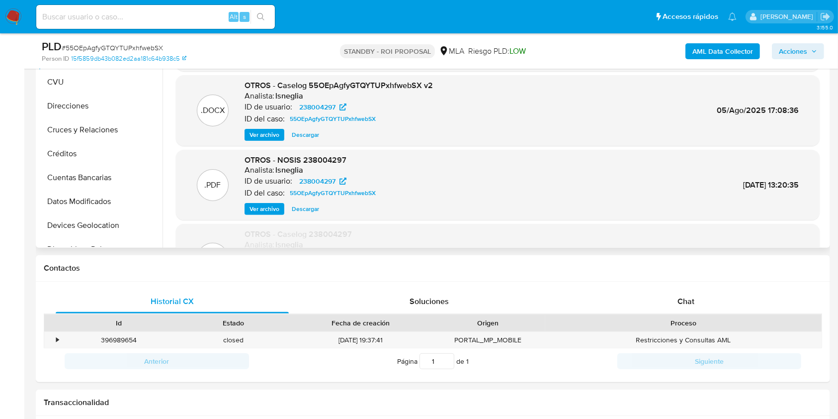
click at [298, 140] on span "Descargar" at bounding box center [305, 135] width 27 height 10
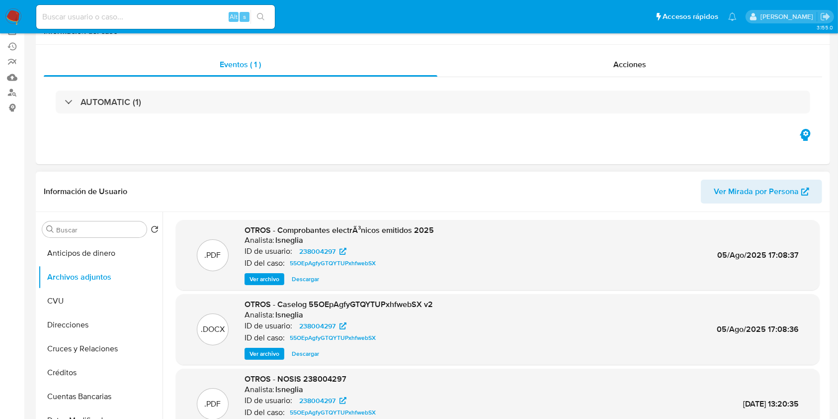
scroll to position [0, 0]
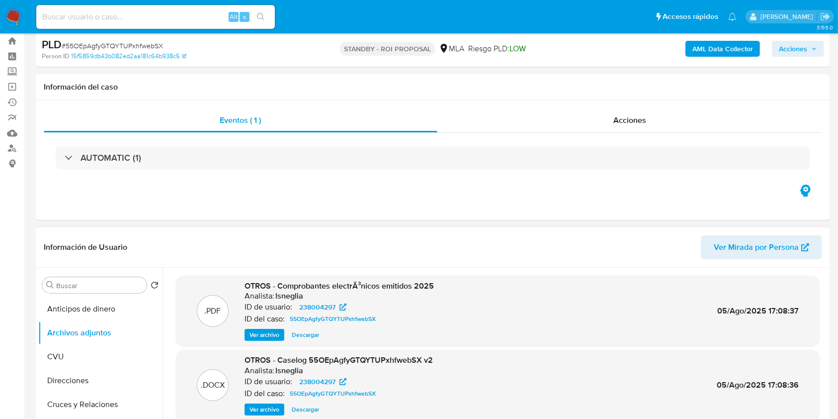
scroll to position [66, 0]
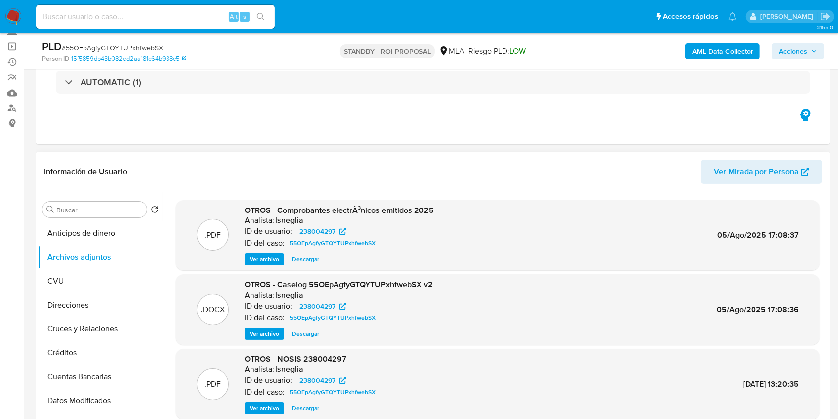
click at [263, 329] on span "Ver archivo" at bounding box center [265, 334] width 30 height 10
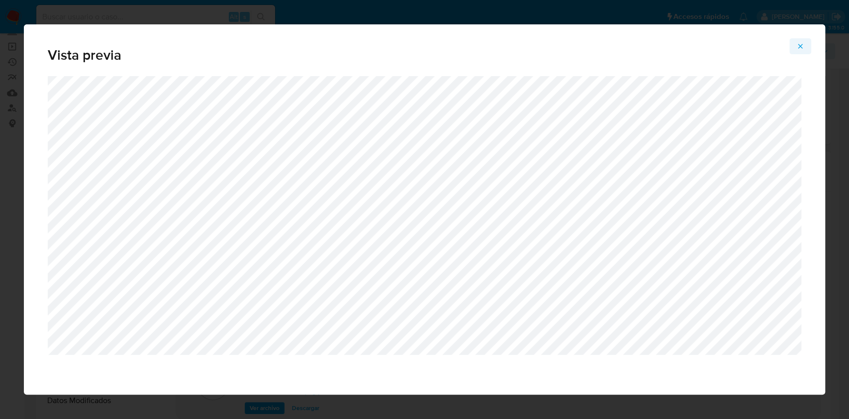
click at [802, 44] on icon "Attachment preview" at bounding box center [800, 46] width 8 height 8
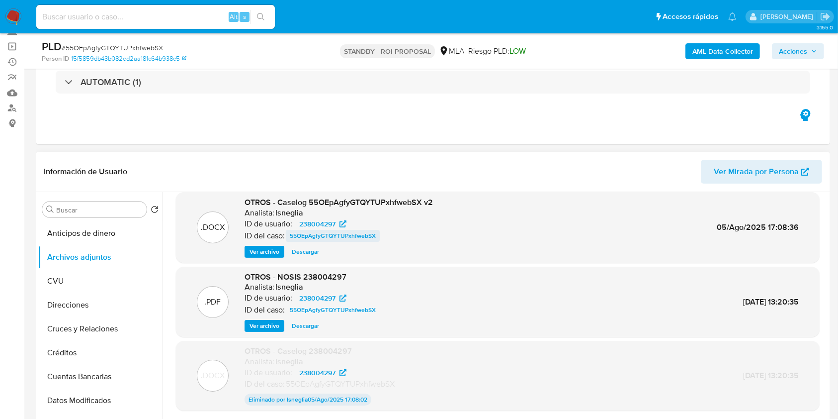
scroll to position [83, 0]
click at [267, 253] on span "Ver archivo" at bounding box center [265, 251] width 30 height 10
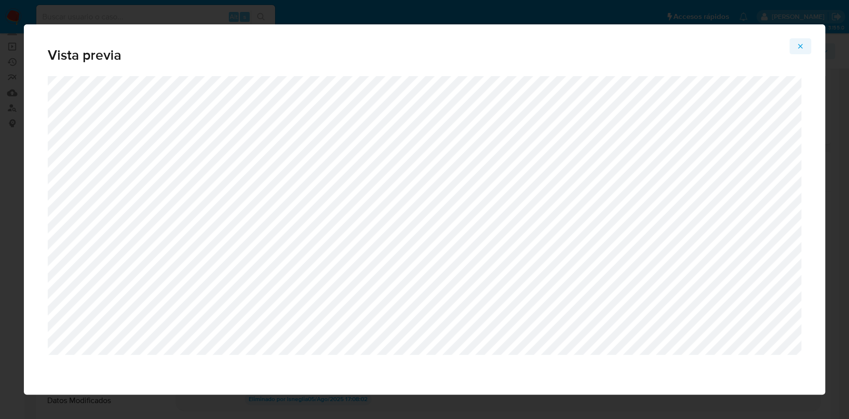
click at [797, 50] on icon "Attachment preview" at bounding box center [800, 46] width 8 height 8
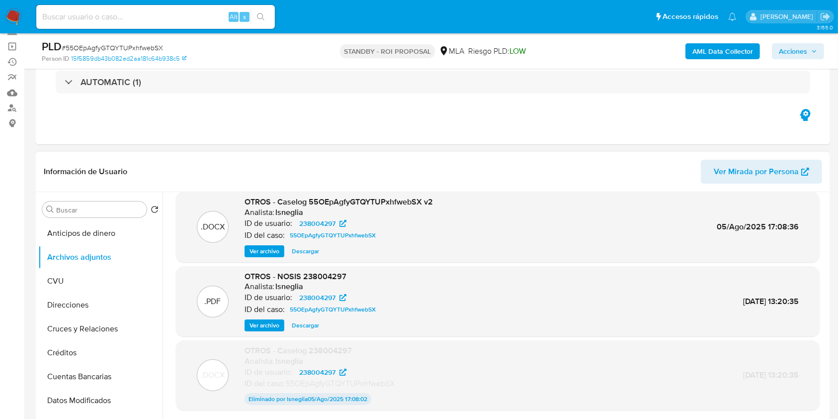
click at [321, 200] on span "OTROS - Caselog 55OEpAgfyGTQYTUPxhfwebSX v2" at bounding box center [339, 201] width 188 height 11
drag, startPoint x: 321, startPoint y: 200, endPoint x: 275, endPoint y: 207, distance: 45.8
click at [275, 207] on h6 "lsneglia" at bounding box center [289, 212] width 28 height 10
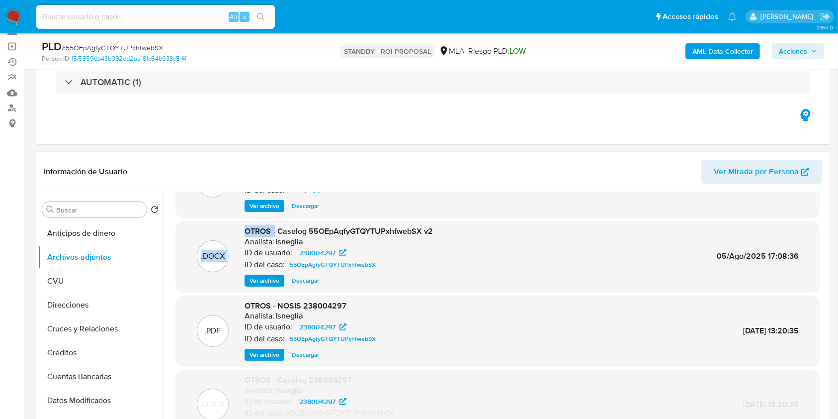
drag, startPoint x: 275, startPoint y: 202, endPoint x: 446, endPoint y: 198, distance: 170.6
click at [446, 198] on div ".PDF OTROS - Comprobantes electrÃ³nicos emitidos 2025 Analista: lsneglia ID de …" at bounding box center [498, 309] width 644 height 324
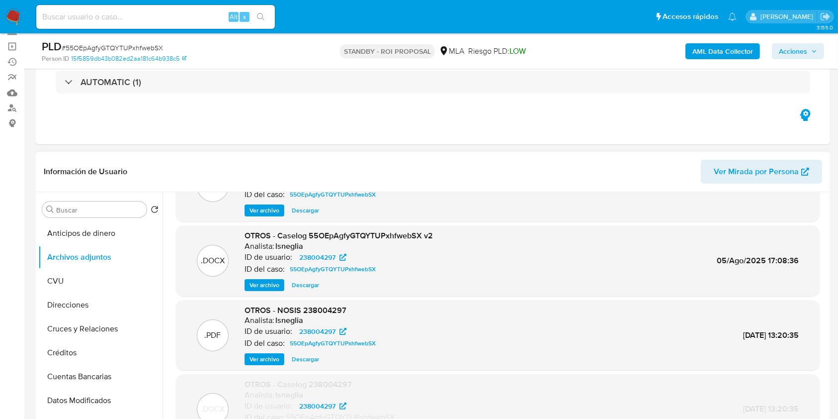
click at [384, 230] on span "OTROS - Caselog 55OEpAgfyGTQYTUPxhfwebSX v2" at bounding box center [339, 235] width 188 height 11
drag, startPoint x: 278, startPoint y: 238, endPoint x: 433, endPoint y: 237, distance: 154.2
click at [433, 237] on div ".DOCX OTROS - Caselog 55OEpAgfyGTQYTUPxhfwebSX v2 Analista: lsneglia ID de usua…" at bounding box center [498, 260] width 634 height 61
copy span "Caselog 55OEpAgfyGTQYTUPxhfwebSX v2"
click at [90, 5] on div "Alt s" at bounding box center [155, 17] width 239 height 24
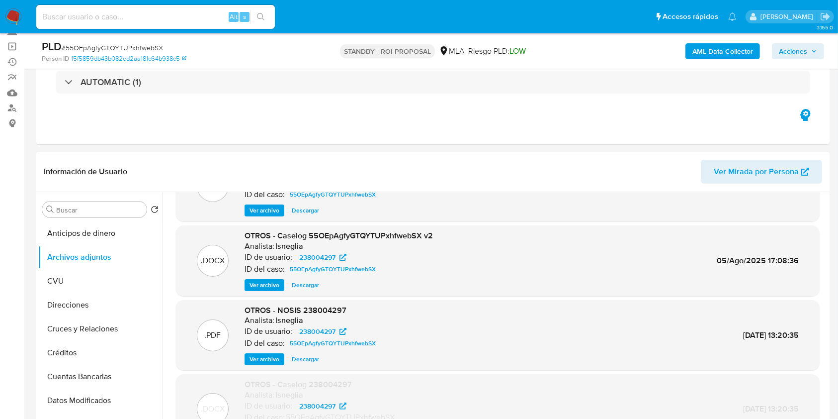
click at [90, 10] on input at bounding box center [155, 16] width 239 height 13
paste input "c4Q0ndKz0ByRNI3RGohIPqCo"
type input "c4Q0ndKz0ByRNI3RGohIPqCo"
click at [257, 17] on button "search-icon" at bounding box center [261, 17] width 20 height 14
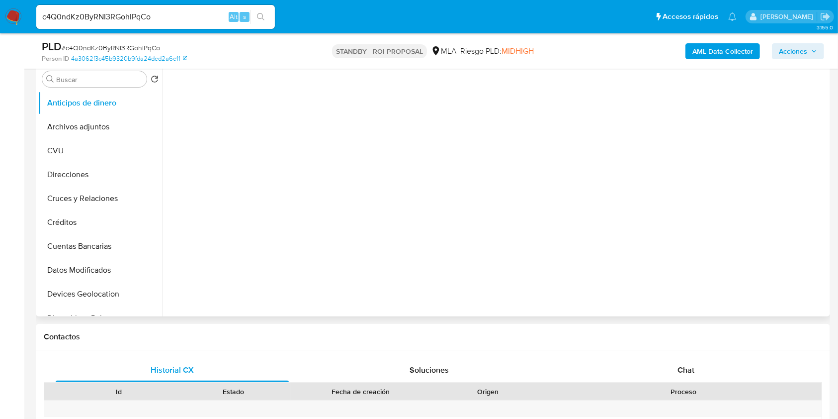
scroll to position [199, 0]
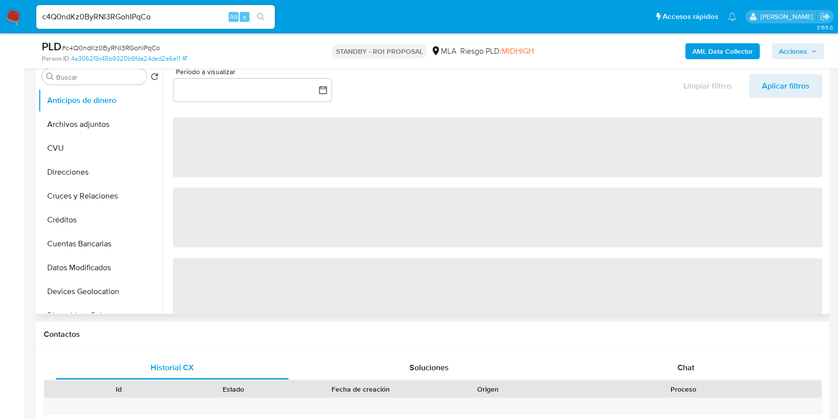
select select "10"
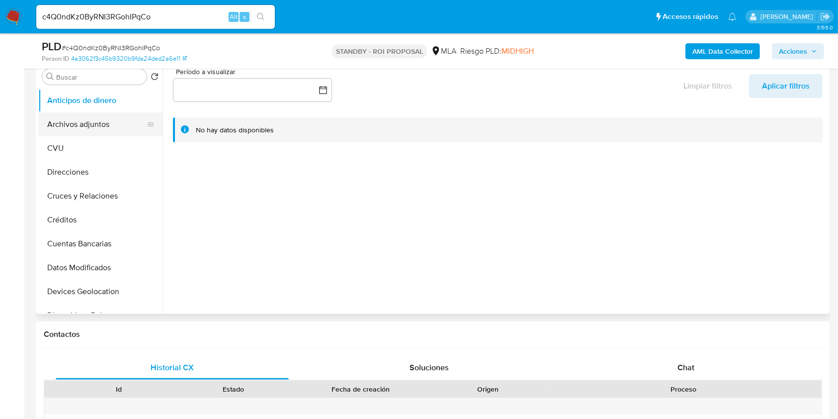
click at [110, 122] on button "Archivos adjuntos" at bounding box center [96, 124] width 116 height 24
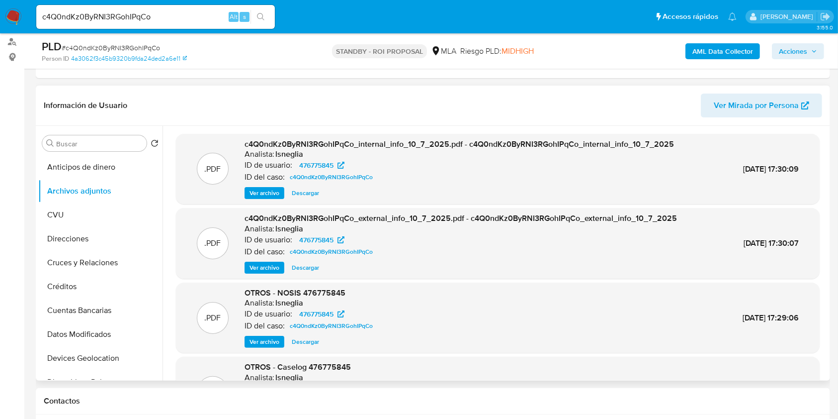
scroll to position [84, 0]
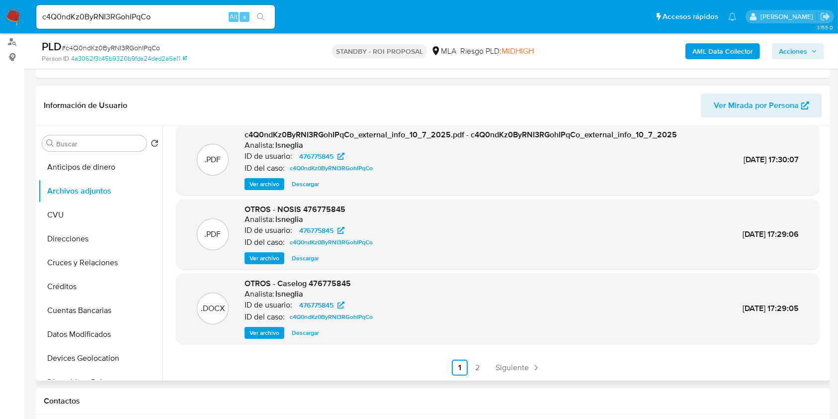
click at [301, 331] on span "Descargar" at bounding box center [305, 333] width 27 height 10
click at [89, 18] on input "c4Q0ndKz0ByRNI3RGohIPqCo" at bounding box center [155, 16] width 239 height 13
paste input "QJsSLVe1Y8I40OPv0U2NXzkG"
type input "QJsSLVe1Y8I40OPv0U2NXzkG"
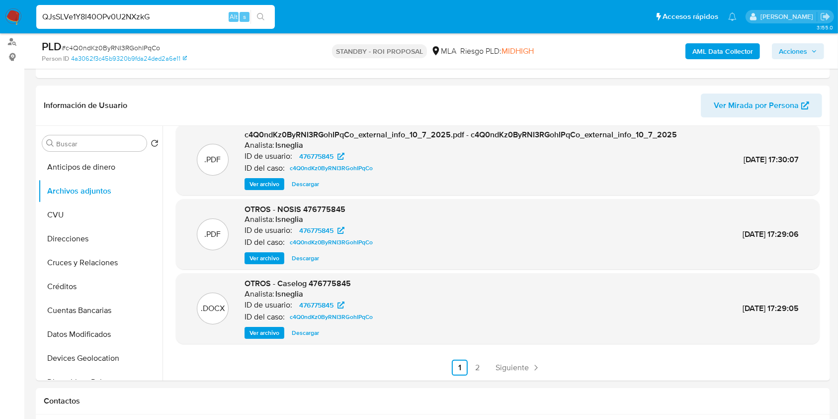
click at [263, 19] on icon "search-icon" at bounding box center [261, 17] width 8 height 8
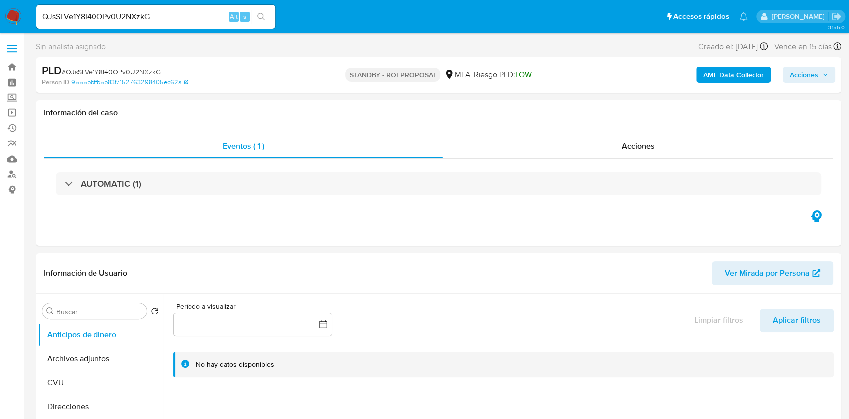
select select "10"
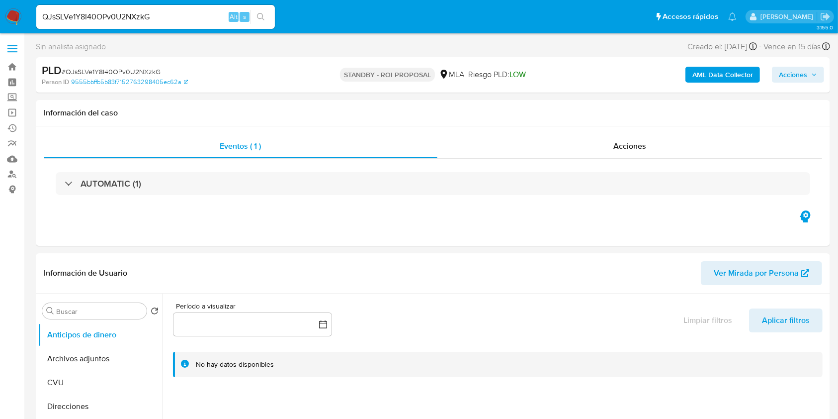
click at [147, 18] on input "QJsSLVe1Y8I40OPv0U2NXzkG" at bounding box center [155, 16] width 239 height 13
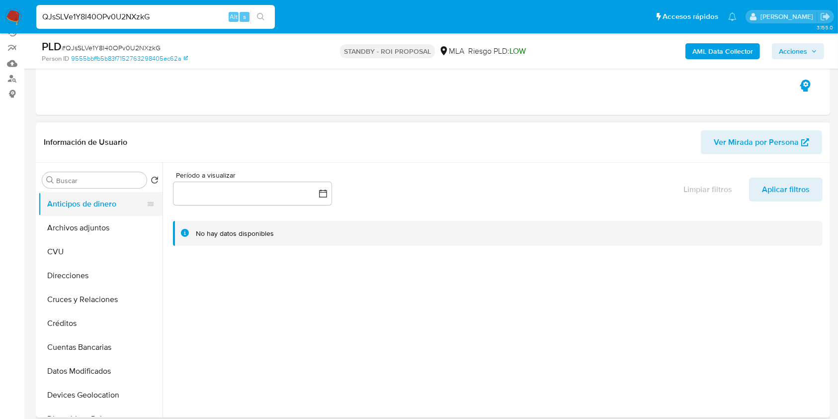
scroll to position [199, 0]
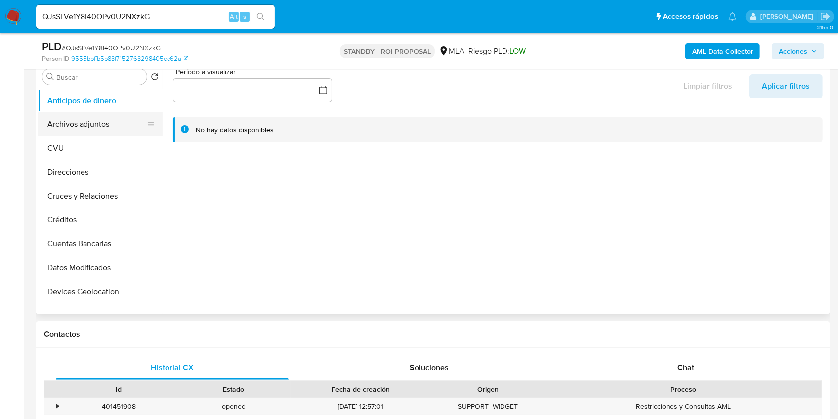
click at [114, 126] on button "Archivos adjuntos" at bounding box center [96, 124] width 116 height 24
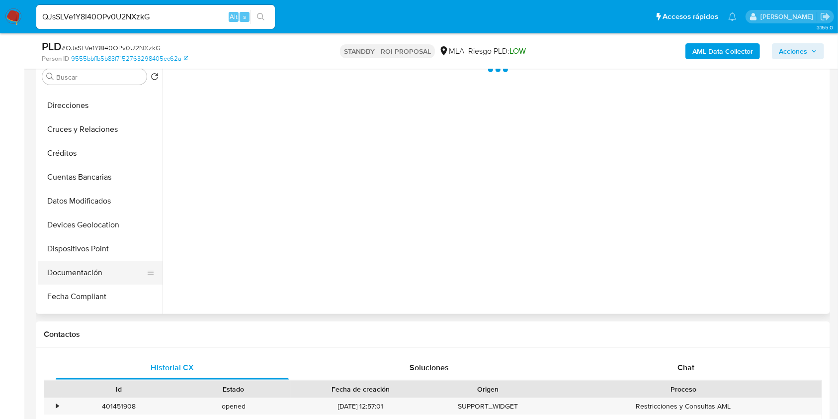
scroll to position [132, 0]
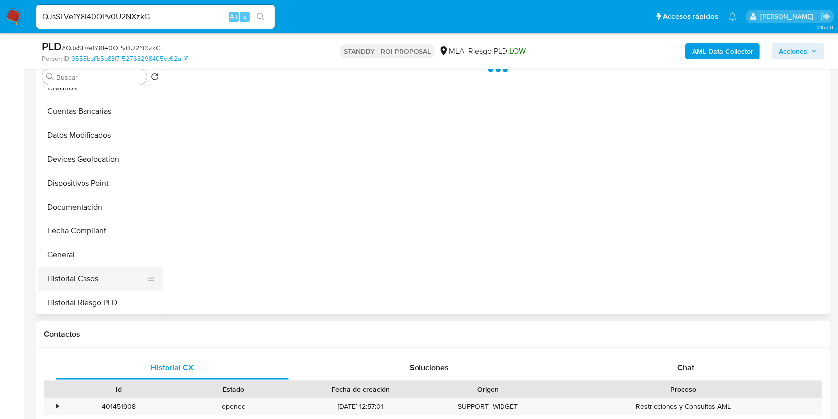
click at [99, 275] on button "Historial Casos" at bounding box center [96, 279] width 116 height 24
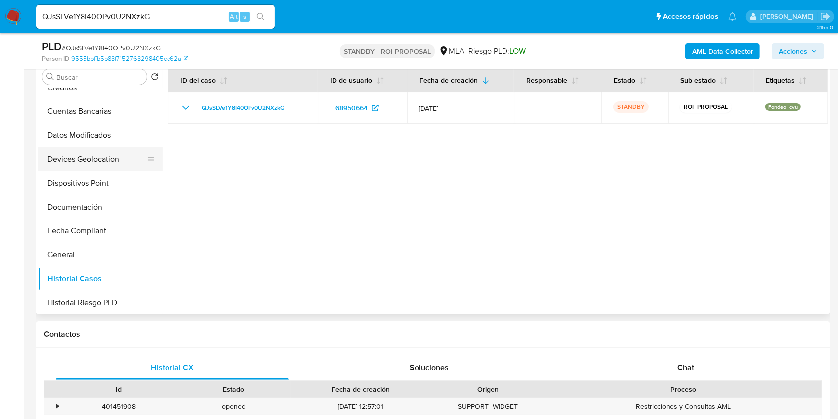
scroll to position [0, 0]
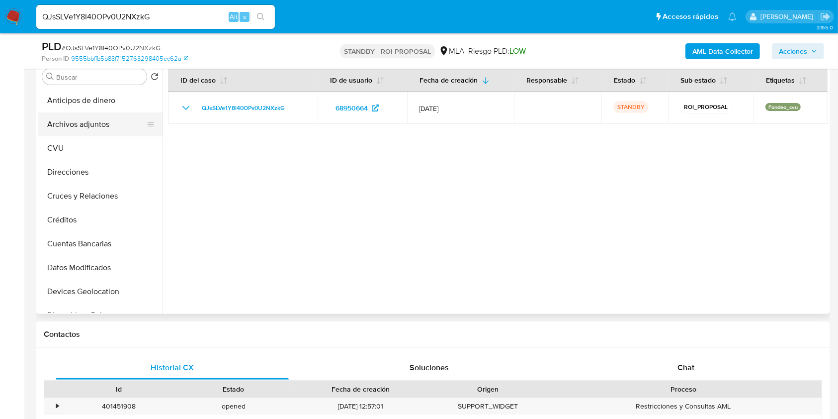
click at [105, 129] on button "Archivos adjuntos" at bounding box center [96, 124] width 116 height 24
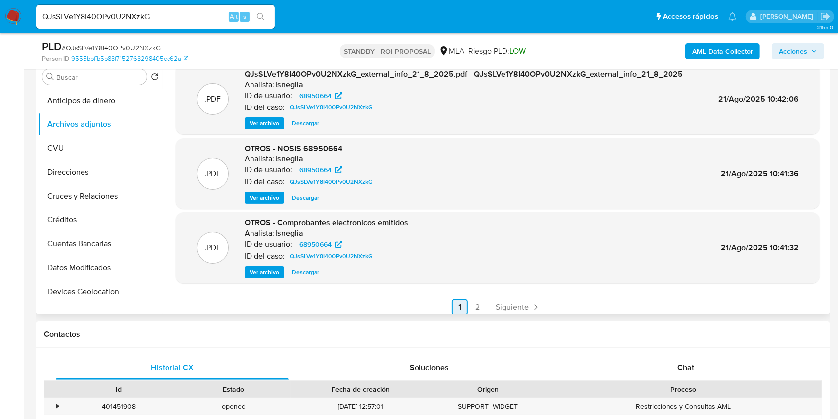
scroll to position [84, 0]
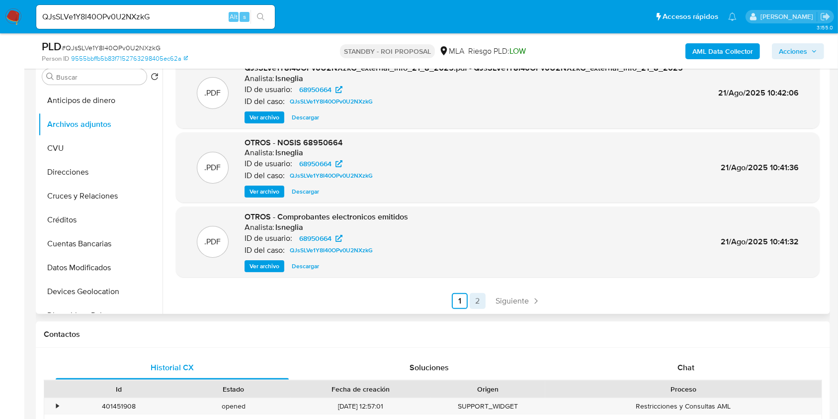
click at [470, 302] on link "2" at bounding box center [478, 301] width 16 height 16
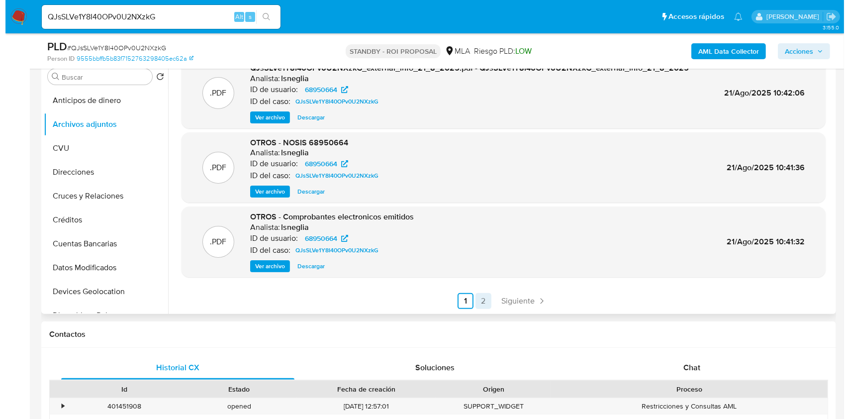
scroll to position [0, 0]
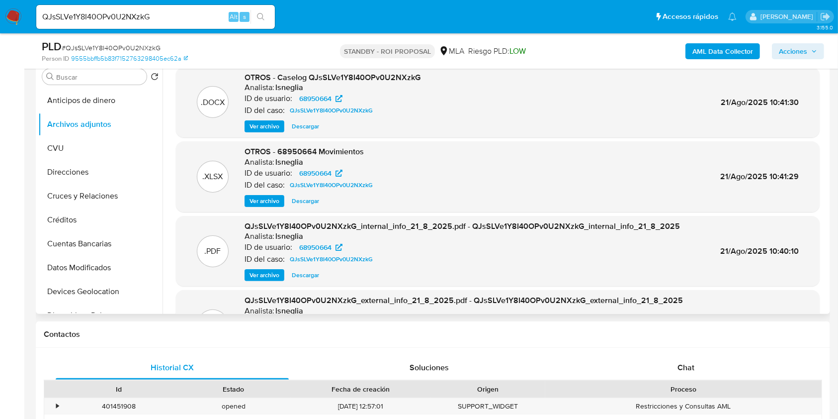
click at [273, 131] on span "Ver archivo" at bounding box center [265, 126] width 30 height 10
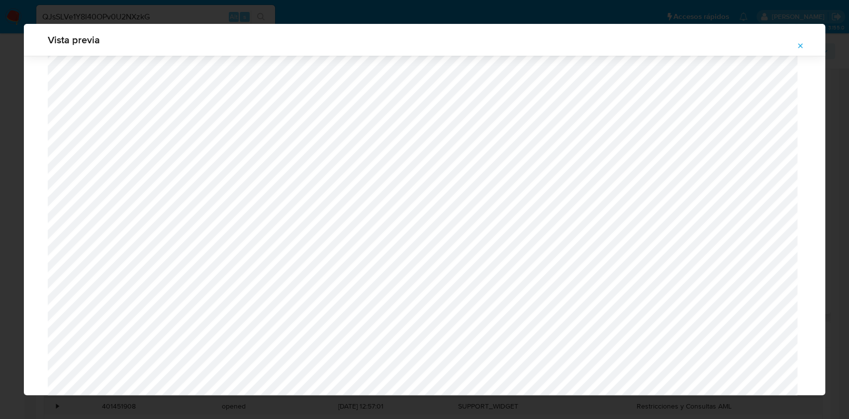
scroll to position [311, 0]
click at [800, 45] on icon "Attachment preview" at bounding box center [800, 45] width 4 height 4
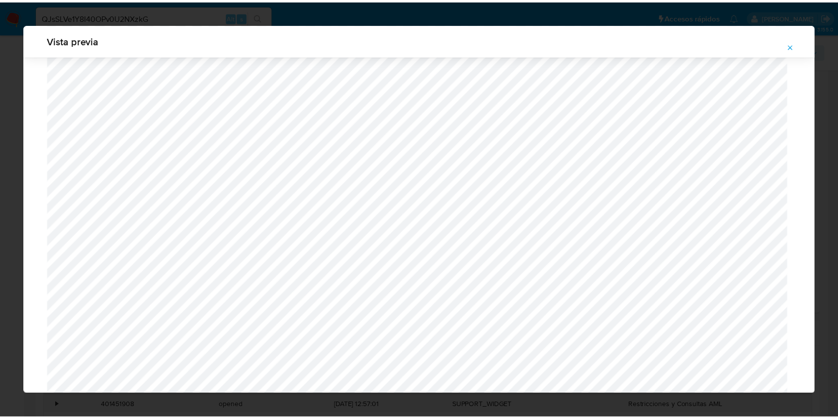
scroll to position [0, 0]
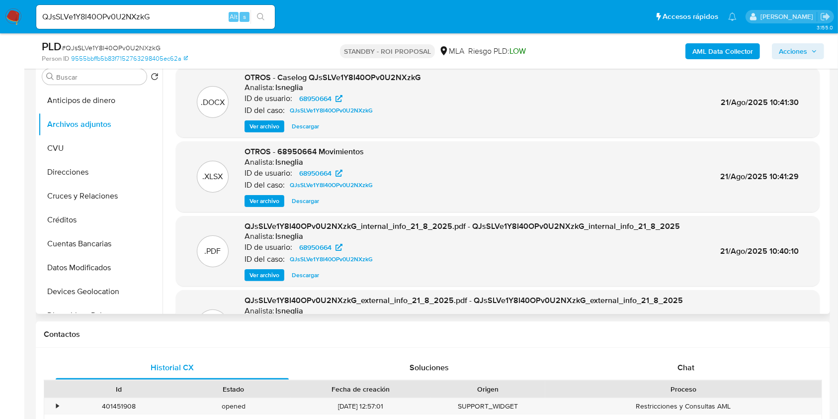
click at [306, 129] on span "Descargar" at bounding box center [305, 126] width 27 height 10
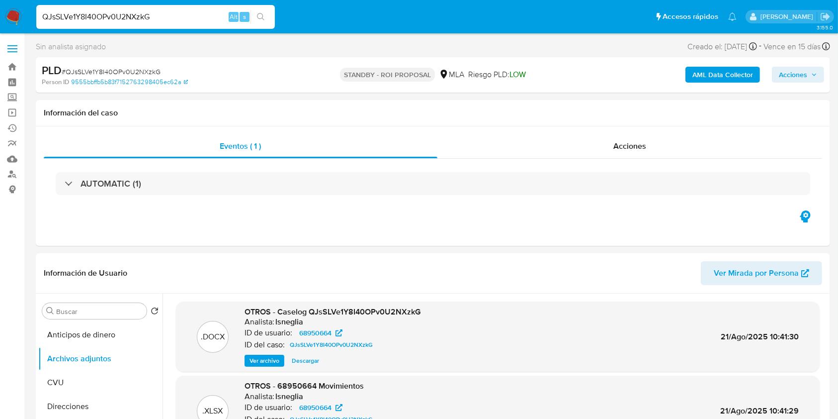
click at [118, 13] on input "QJsSLVe1Y8I40OPv0U2NXzkG" at bounding box center [155, 16] width 239 height 13
paste input "zkjJEYcMjrxmbKVt1H6OuoKo"
type input "zkjJEYcMjrxmbKVt1H6OuoKo"
click at [260, 17] on icon "search-icon" at bounding box center [261, 17] width 8 height 8
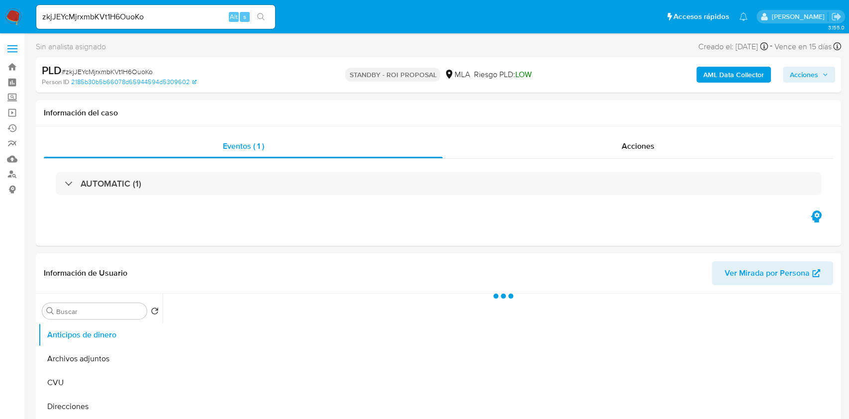
select select "10"
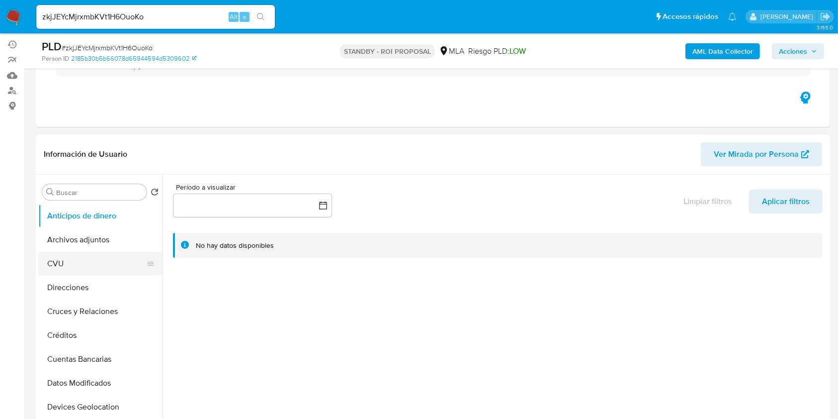
scroll to position [132, 0]
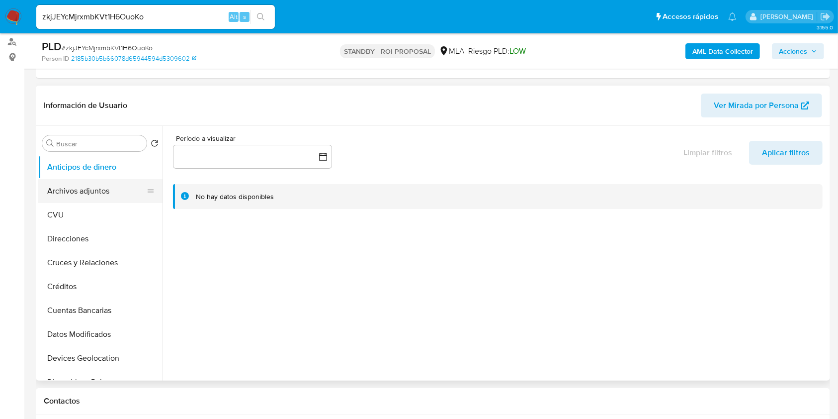
click at [94, 184] on button "Archivos adjuntos" at bounding box center [96, 191] width 116 height 24
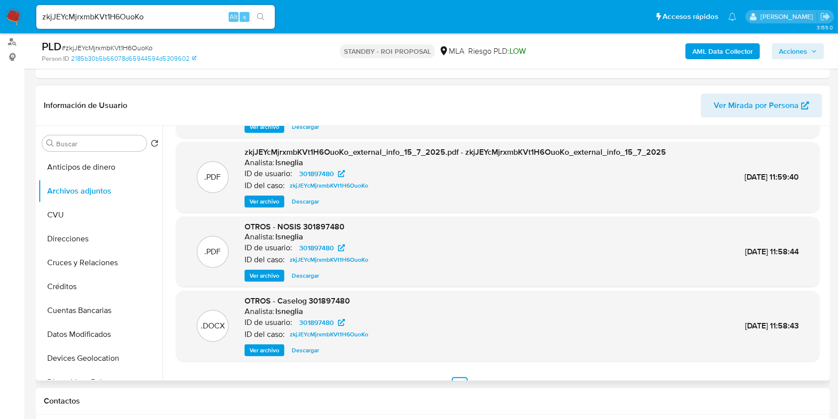
scroll to position [84, 0]
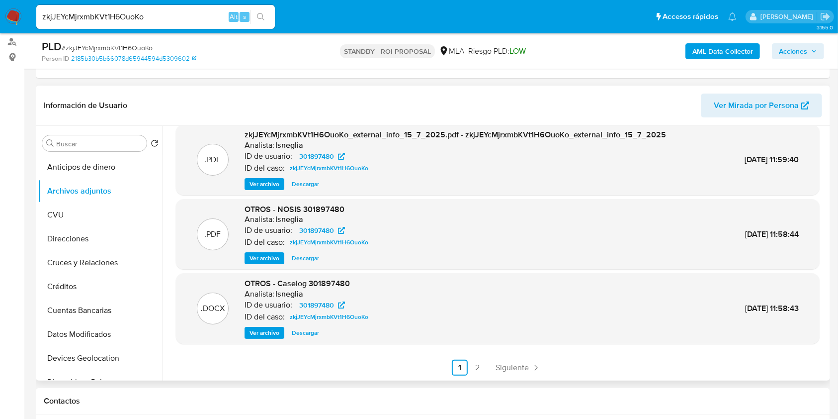
click at [302, 334] on span "Descargar" at bounding box center [305, 333] width 27 height 10
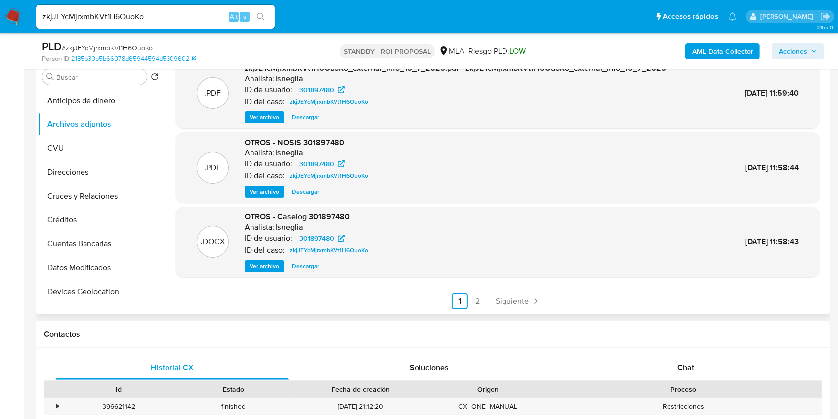
click at [253, 265] on span "Ver archivo" at bounding box center [265, 266] width 30 height 10
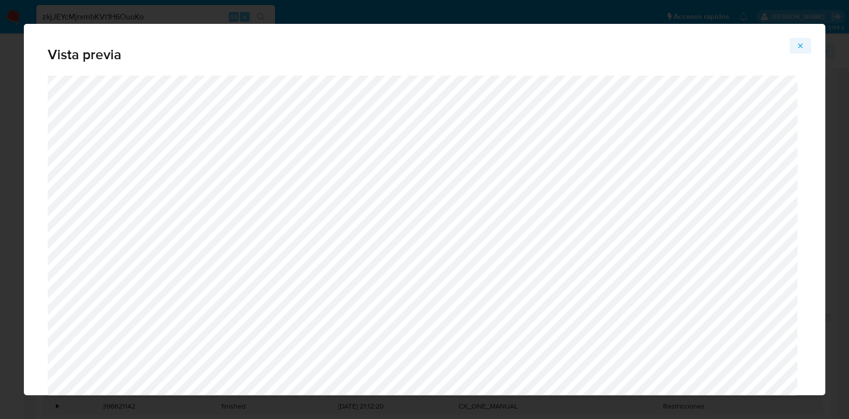
click at [801, 49] on icon "Attachment preview" at bounding box center [800, 46] width 8 height 8
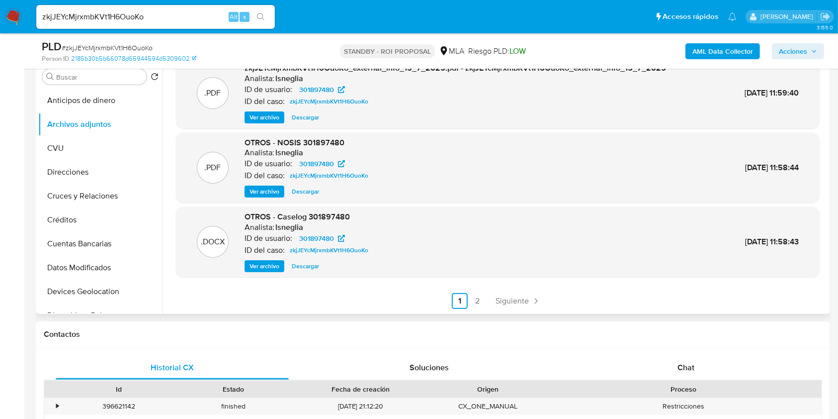
click at [314, 258] on div "OTROS - Caselog 301897480 Analista: lsneglia ID de usuario: 301897480 ID del ca…" at bounding box center [309, 241] width 128 height 61
click at [309, 268] on span "Descargar" at bounding box center [305, 266] width 27 height 10
click at [84, 15] on input "zkjJEYcMjrxmbKVt1H6OuoKo" at bounding box center [155, 16] width 239 height 13
paste input "uf8c5ZrWZVRh8ZEXBVBVMayk"
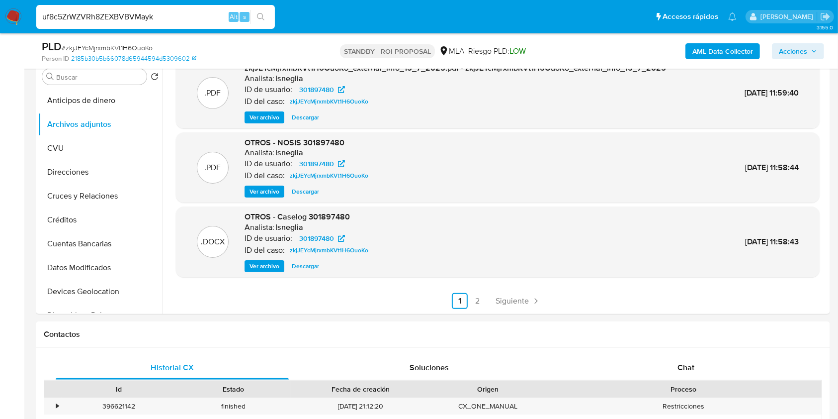
type input "uf8c5ZrWZVRh8ZEXBVBVMayk"
click at [271, 7] on div "uf8c5ZrWZVRh8ZEXBVBVMayk Alt s" at bounding box center [155, 17] width 239 height 24
click at [262, 13] on icon "search-icon" at bounding box center [261, 17] width 8 height 8
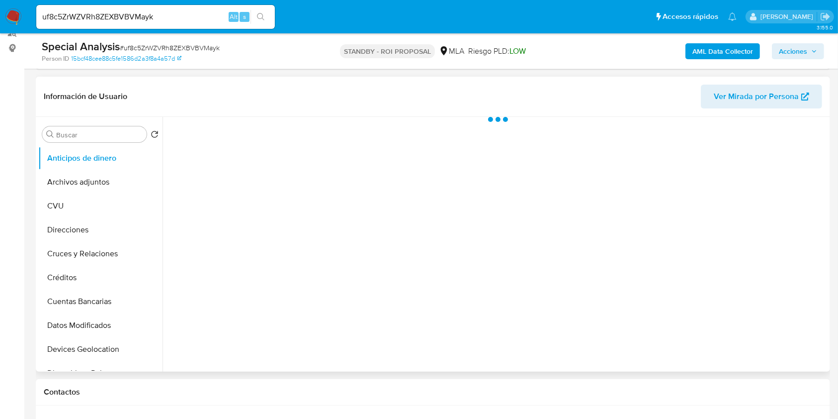
scroll to position [199, 0]
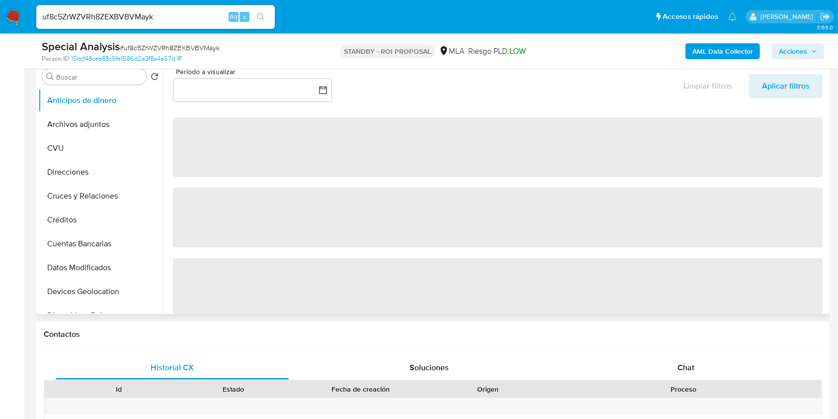
select select "10"
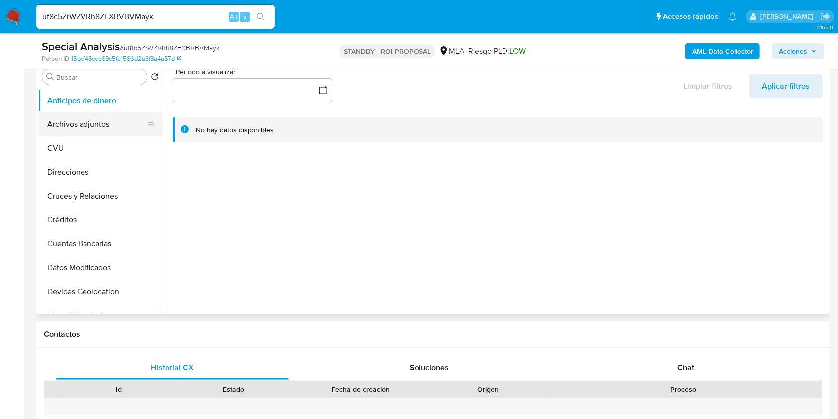
click at [119, 126] on button "Archivos adjuntos" at bounding box center [96, 124] width 116 height 24
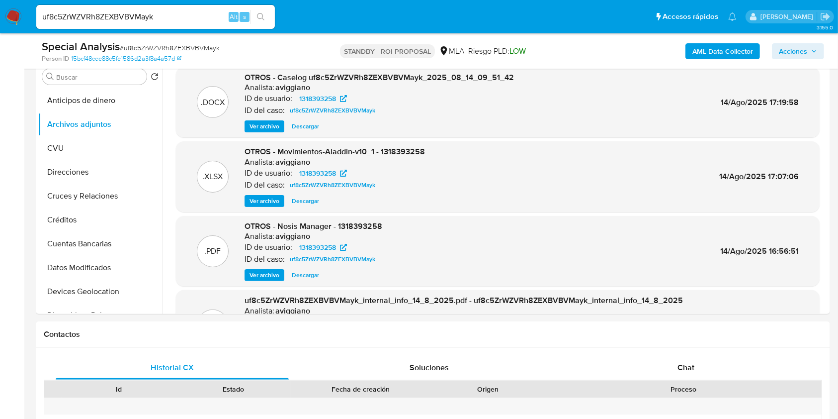
click at [104, 20] on input "uf8c5ZrWZVRh8ZEXBVBVMayk" at bounding box center [155, 16] width 239 height 13
paste input "Xpr6WHHKO2Y238J6UzJjHd9j"
type input "Xpr6WHHKO2Y238J6UzJjHd9j"
click at [258, 15] on icon "search-icon" at bounding box center [260, 16] width 7 height 7
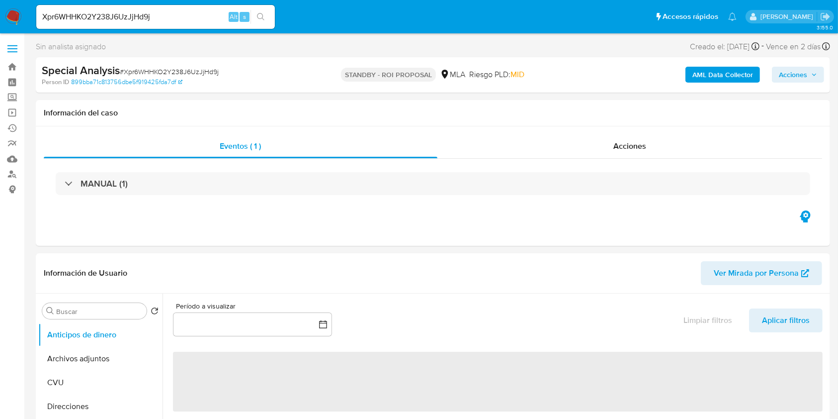
select select "10"
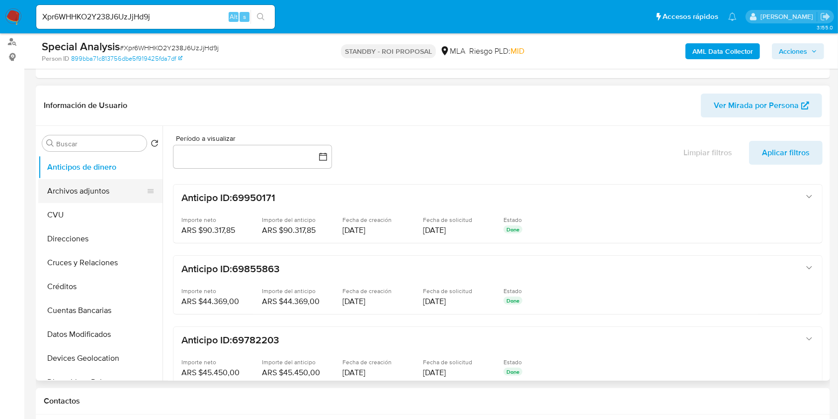
click at [77, 194] on button "Archivos adjuntos" at bounding box center [96, 191] width 116 height 24
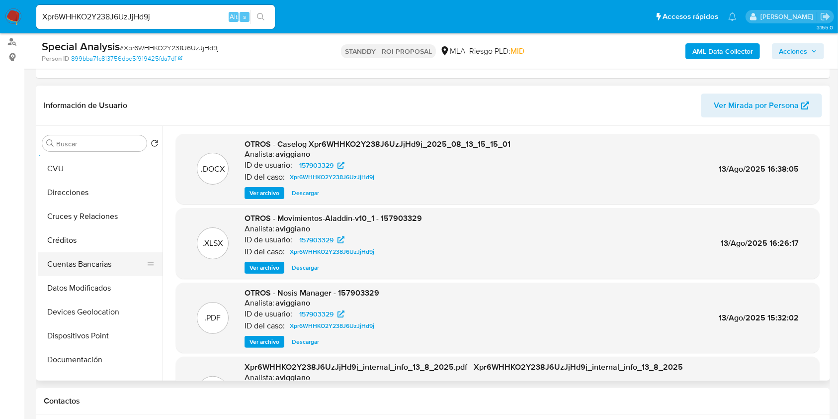
scroll to position [66, 0]
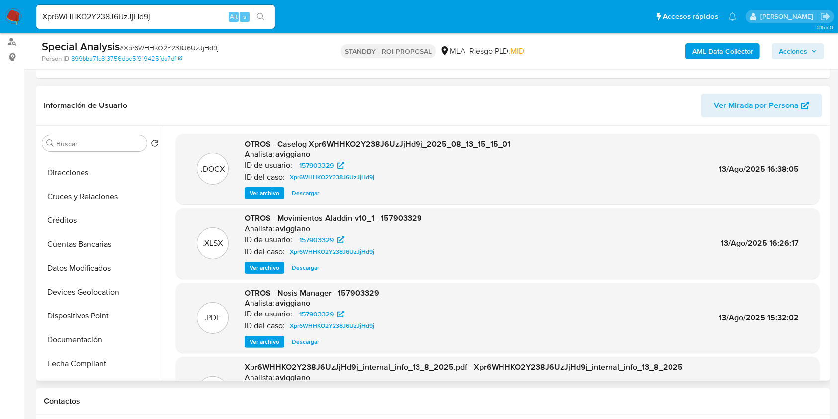
click at [341, 140] on span "OTROS - Caselog Xpr6WHHKO2Y238J6UzJjHd9j_2025_08_13_15_15_01" at bounding box center [378, 143] width 266 height 11
click at [155, 17] on input "Xpr6WHHKO2Y238J6UzJjHd9j" at bounding box center [155, 16] width 239 height 13
click at [260, 11] on button "search-icon" at bounding box center [261, 17] width 20 height 14
click at [303, 189] on span "Descargar" at bounding box center [305, 193] width 27 height 10
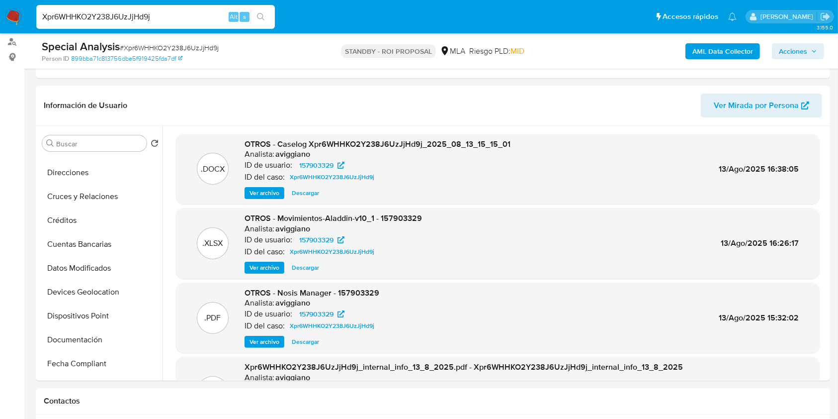
click at [148, 10] on input "Xpr6WHHKO2Y238J6UzJjHd9j" at bounding box center [155, 16] width 239 height 13
click at [122, 21] on input "Xpr6WHHKO2Y238J6UzJjHd9j" at bounding box center [155, 16] width 239 height 13
paste input "T6T3oqg1FX7soCXivHtMjShg"
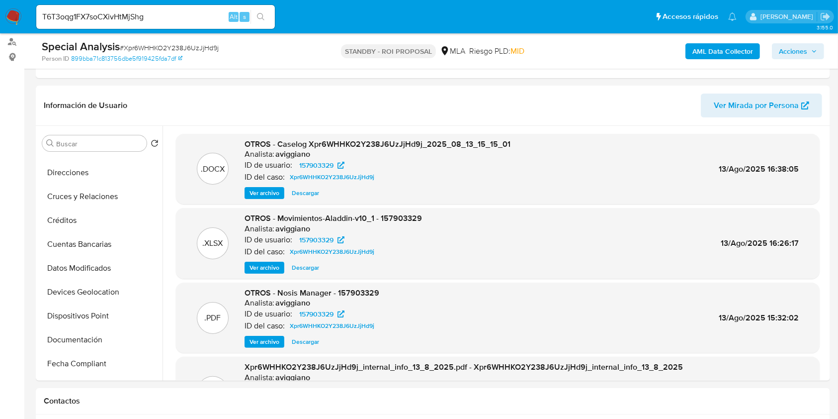
click at [127, 9] on div "T6T3oqg1FX7soCXivHtMjShg Alt s" at bounding box center [155, 17] width 239 height 24
click at [125, 13] on input "T6T3oqg1FX7soCXivHtMjShg" at bounding box center [155, 16] width 239 height 13
paste input "5Xvg6fylkYcs43JbjxtVtGWQ"
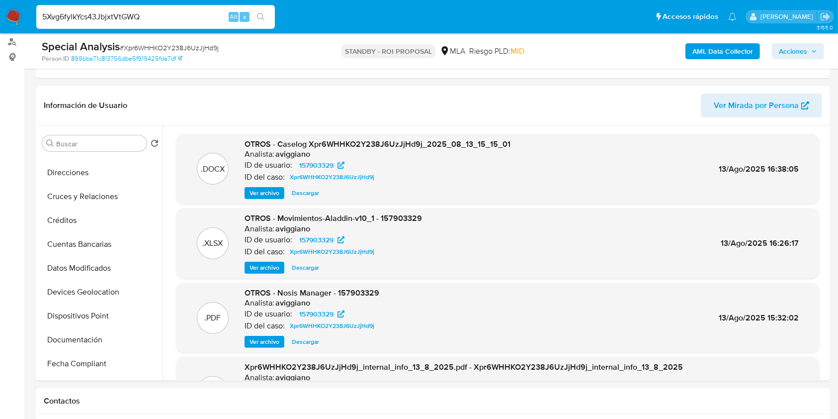
type input "5Xvg6fylkYcs43JbjxtVtGWQ"
click at [255, 18] on button "search-icon" at bounding box center [261, 17] width 20 height 14
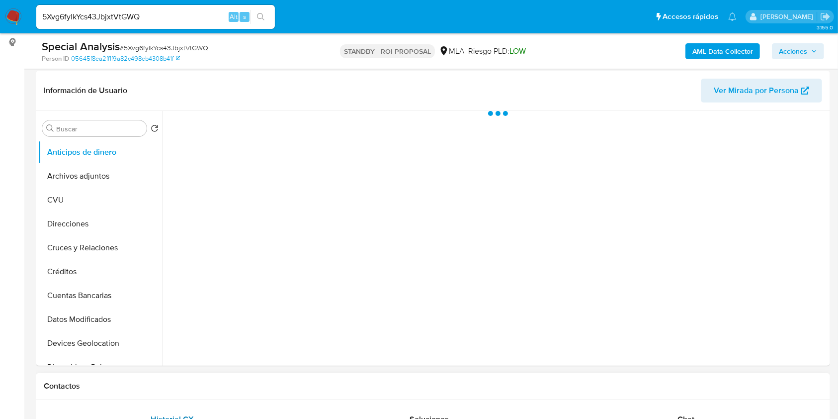
scroll to position [265, 0]
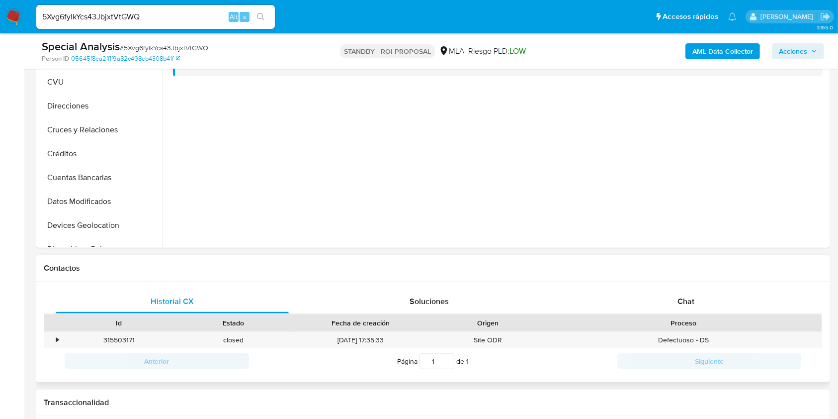
select select "10"
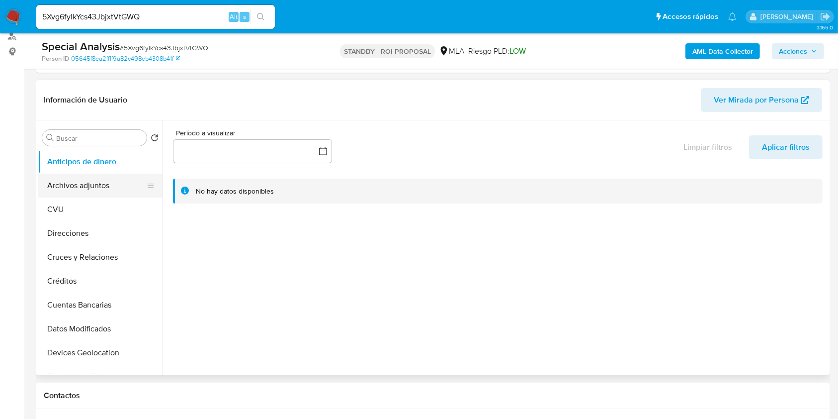
scroll to position [132, 0]
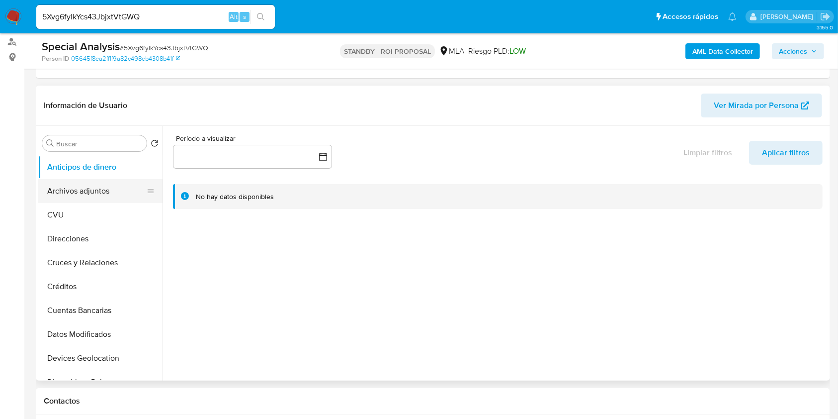
click at [113, 189] on button "Archivos adjuntos" at bounding box center [96, 191] width 116 height 24
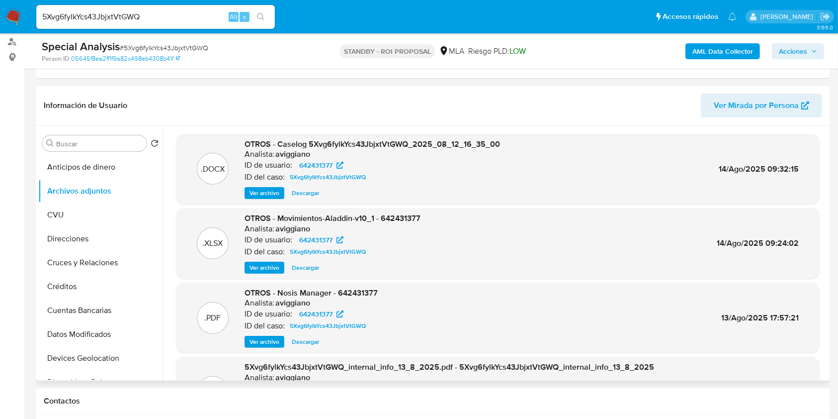
click at [302, 194] on span "Descargar" at bounding box center [305, 193] width 27 height 10
click at [352, 143] on span "OTROS - Caselog 5Xvg6fylkYcs43JbjxtVtGWQ_2025_08_12_16_35_00" at bounding box center [373, 143] width 256 height 11
click at [352, 142] on span "OTROS - Caselog 5Xvg6fylkYcs43JbjxtVtGWQ_2025_08_12_16_35_00" at bounding box center [373, 143] width 256 height 11
copy span "5Xvg6fylkYcs43JbjxtVtGWQ_2025_08_12_16_35_00"
click at [163, 17] on input "5Xvg6fylkYcs43JbjxtVtGWQ" at bounding box center [155, 16] width 239 height 13
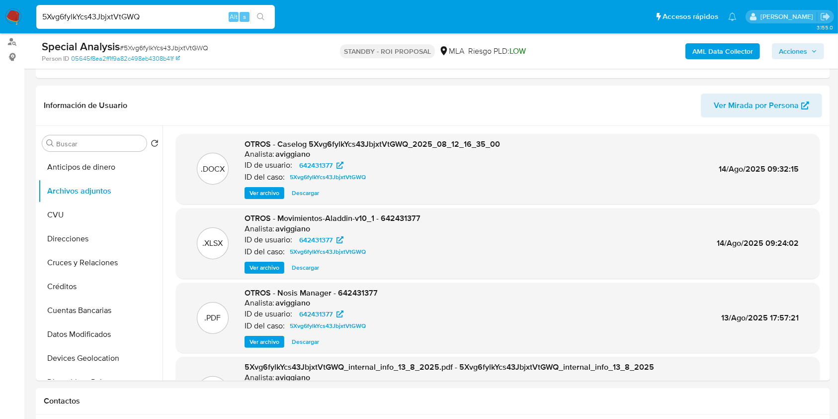
click at [163, 17] on input "5Xvg6fylkYcs43JbjxtVtGWQ" at bounding box center [155, 16] width 239 height 13
paste input "ep5Rdghi9h67jiospuYMIEkt"
type input "ep5Rdghi9h67jiospuYMIEkt"
click at [256, 17] on button "search-icon" at bounding box center [261, 17] width 20 height 14
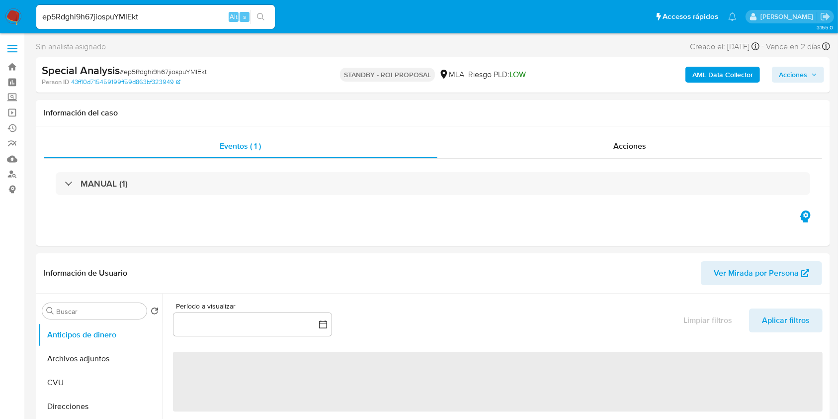
select select "10"
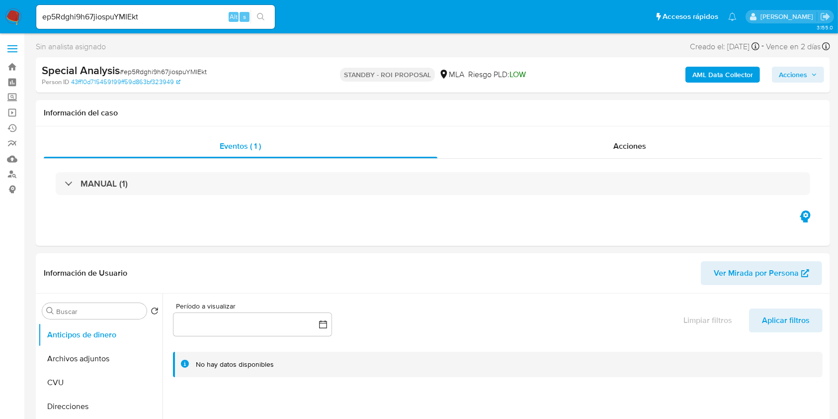
click at [108, 18] on input "ep5Rdghi9h67jiospuYMIEkt" at bounding box center [155, 16] width 239 height 13
paste input "6TRilwQl4bzeoqcTsWHLiFF9"
type input "6TRilwQl4bzeoqcTsWHLiFF9"
click at [268, 9] on div "6TRilwQl4bzeoqcTsWHLiFF9 Alt s" at bounding box center [155, 17] width 239 height 24
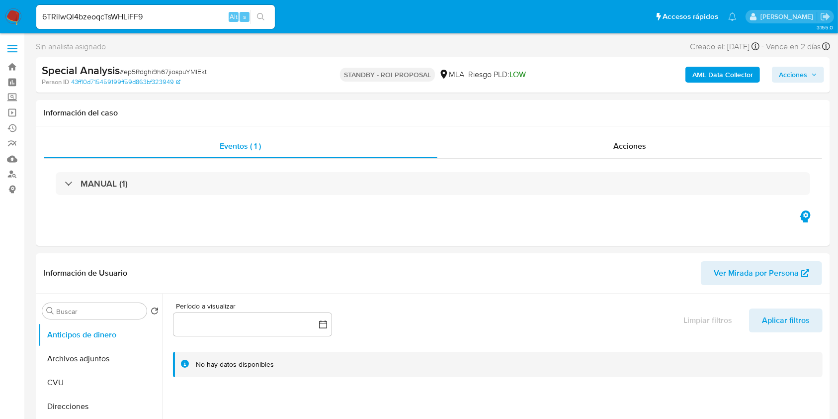
click at [264, 14] on icon "search-icon" at bounding box center [261, 17] width 8 height 8
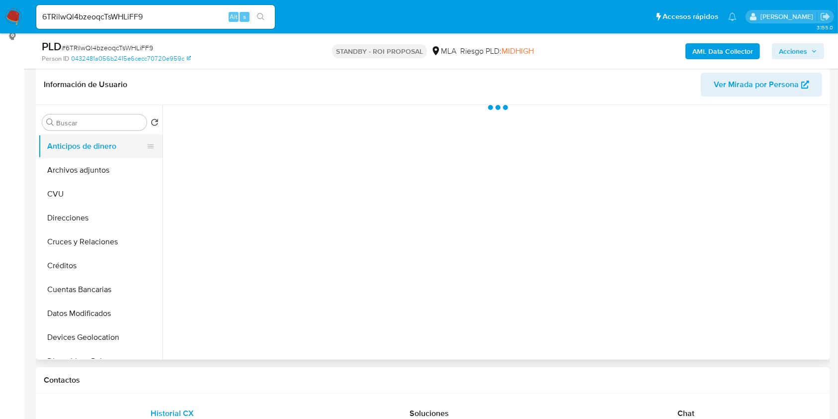
scroll to position [132, 0]
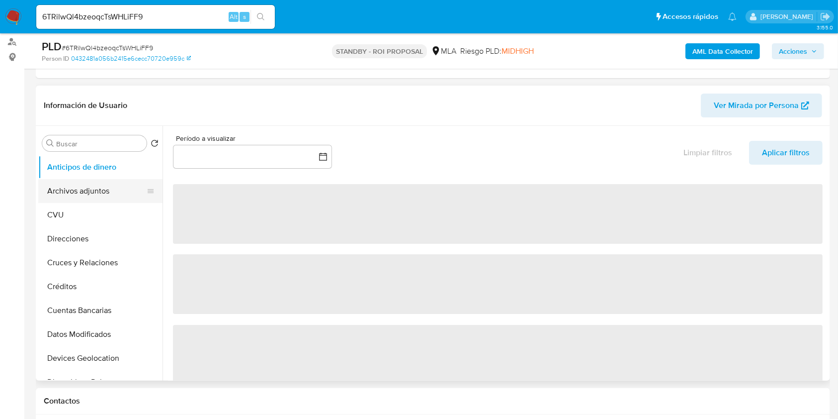
click at [99, 190] on button "Archivos adjuntos" at bounding box center [96, 191] width 116 height 24
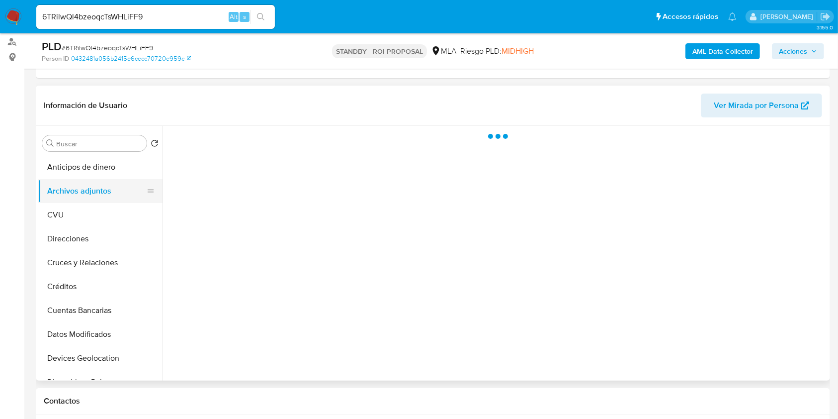
select select "10"
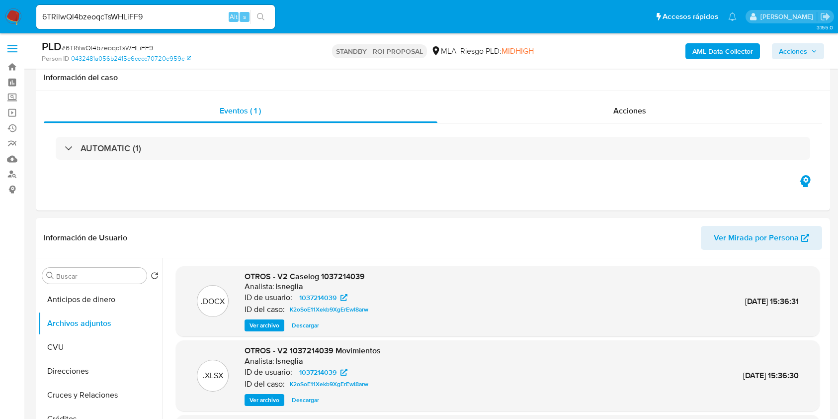
select select "10"
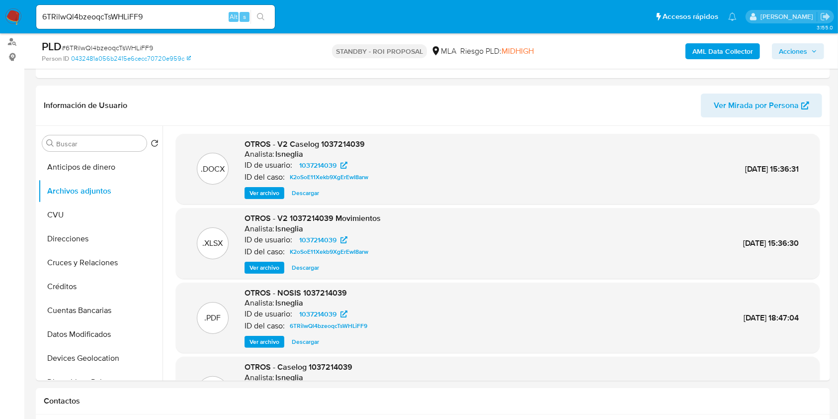
scroll to position [132, 0]
click at [274, 192] on span "Ver archivo" at bounding box center [265, 193] width 30 height 10
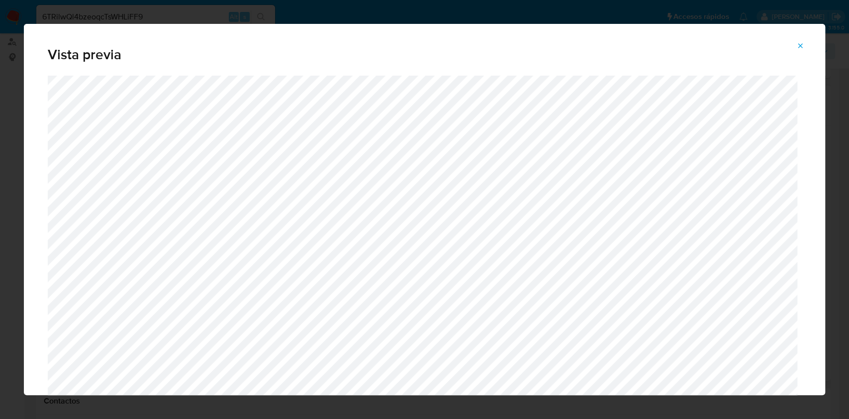
click at [801, 46] on icon "Attachment preview" at bounding box center [800, 45] width 4 height 4
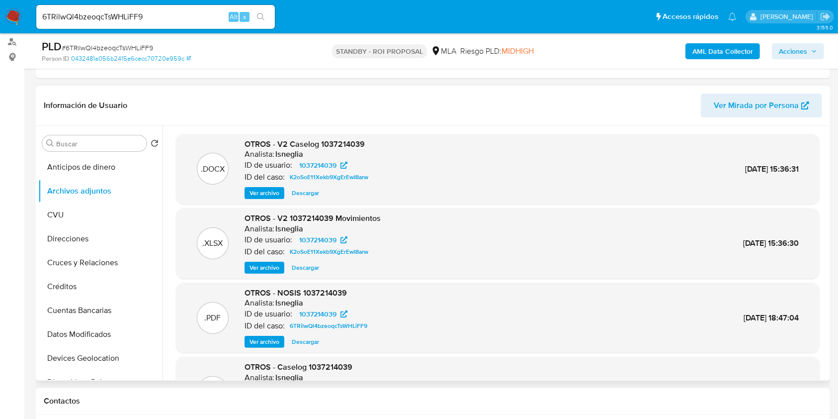
click at [298, 189] on span "Descargar" at bounding box center [305, 193] width 27 height 10
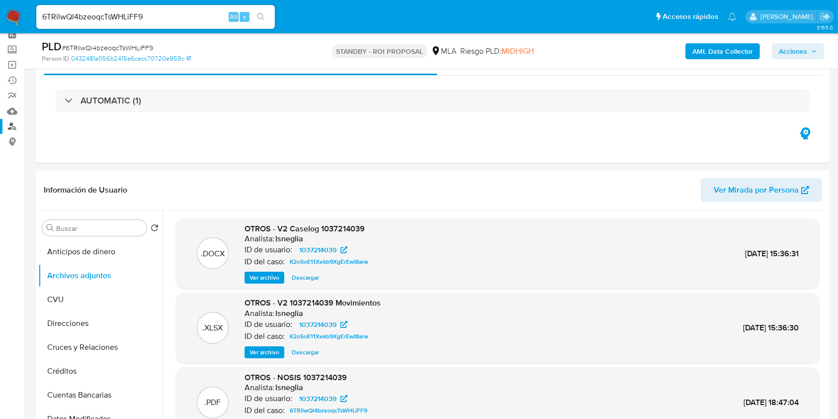
scroll to position [0, 0]
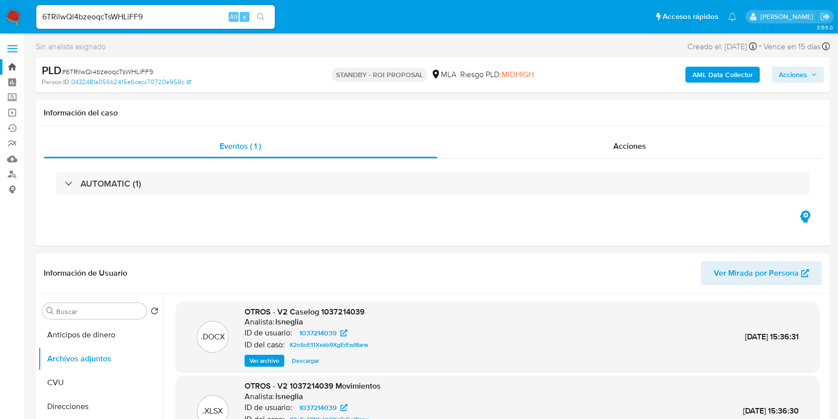
click at [10, 62] on link "Bandeja" at bounding box center [59, 66] width 118 height 15
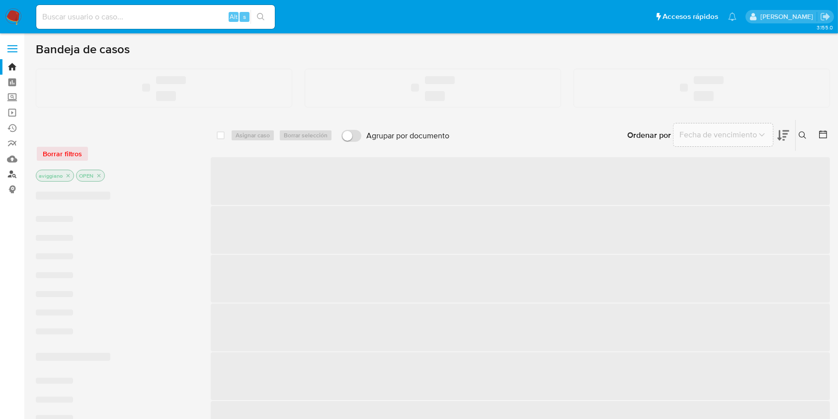
click at [11, 174] on link "Buscador de personas" at bounding box center [59, 174] width 118 height 15
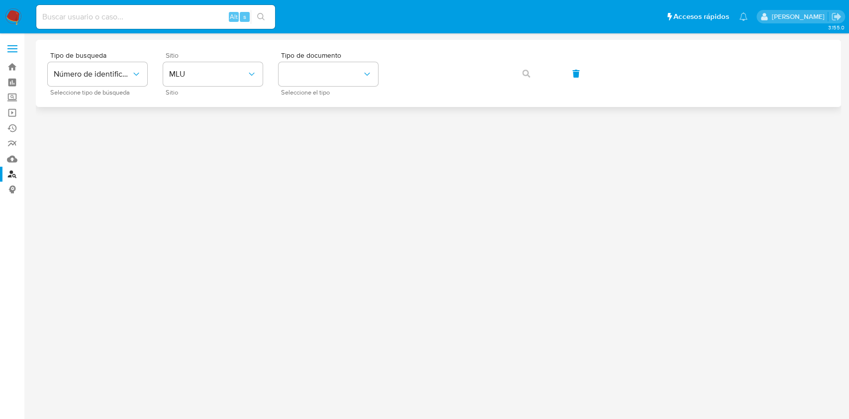
click at [219, 89] on div "Sitio MLU Sitio" at bounding box center [212, 73] width 99 height 43
click at [217, 79] on button "MLU" at bounding box center [212, 74] width 99 height 24
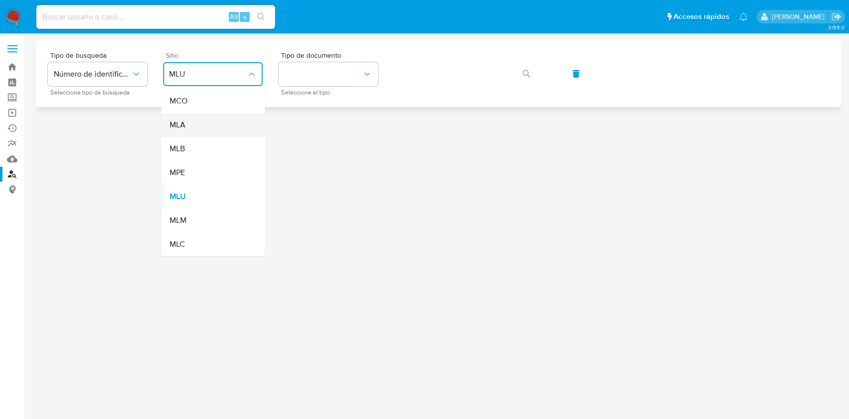
click at [198, 124] on div "MLA" at bounding box center [210, 125] width 82 height 24
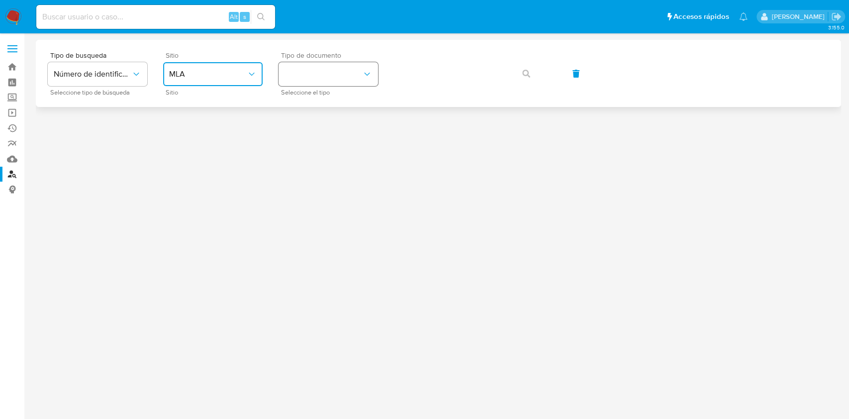
click at [330, 84] on button "identificationType" at bounding box center [327, 74] width 99 height 24
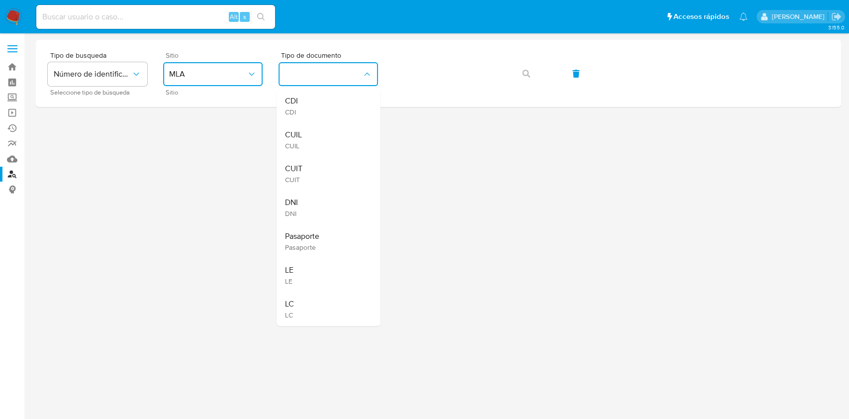
drag, startPoint x: 318, startPoint y: 169, endPoint x: 354, endPoint y: 146, distance: 42.6
click at [318, 169] on div "CUIT CUIT" at bounding box center [325, 174] width 82 height 34
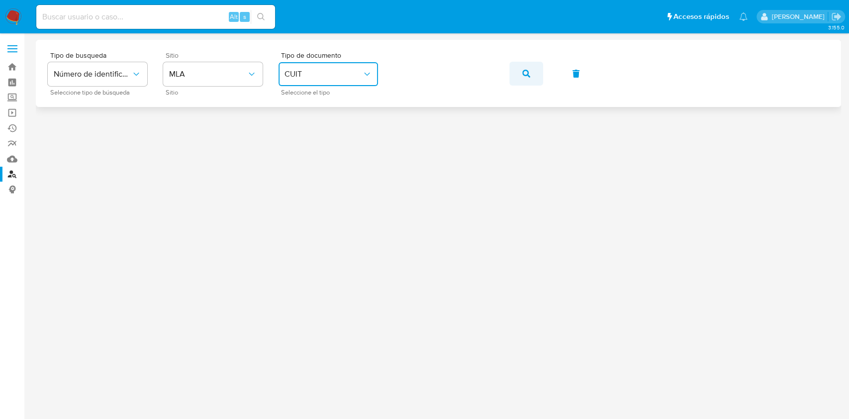
click at [528, 71] on icon "button" at bounding box center [526, 74] width 8 height 8
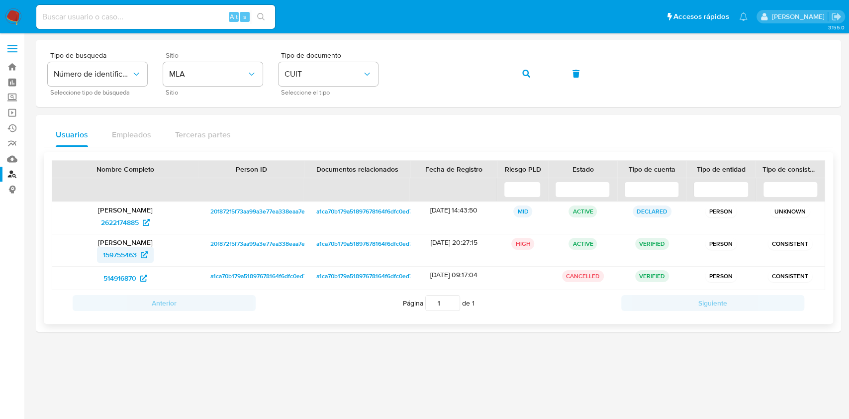
click at [104, 254] on span "159755463" at bounding box center [120, 255] width 34 height 16
click at [517, 79] on button "button" at bounding box center [526, 74] width 34 height 24
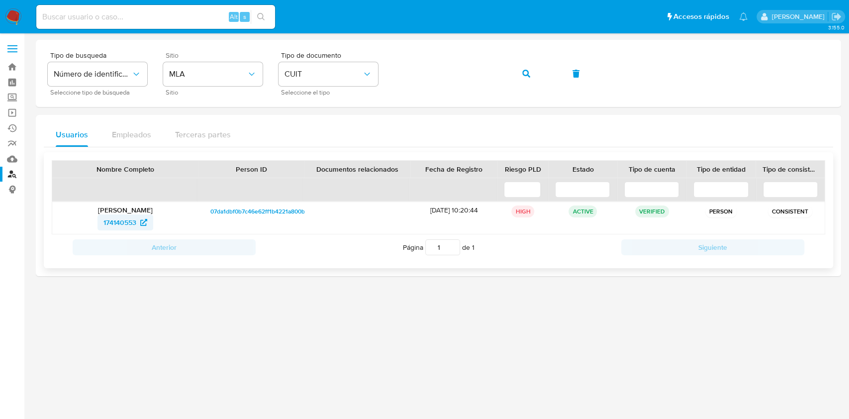
click at [118, 218] on span "174140553" at bounding box center [119, 222] width 33 height 16
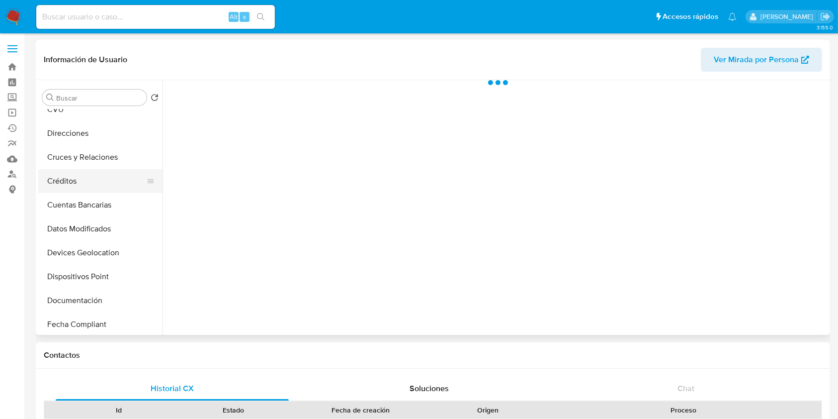
scroll to position [132, 0]
click at [93, 283] on button "General" at bounding box center [96, 276] width 116 height 24
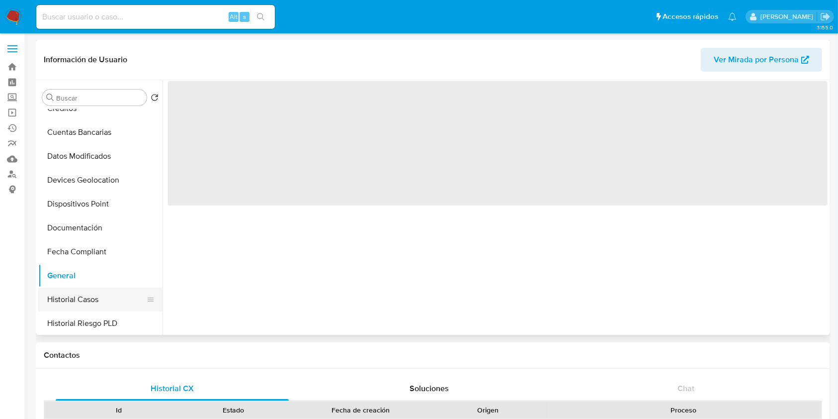
click at [94, 300] on button "Historial Casos" at bounding box center [96, 299] width 116 height 24
select select "10"
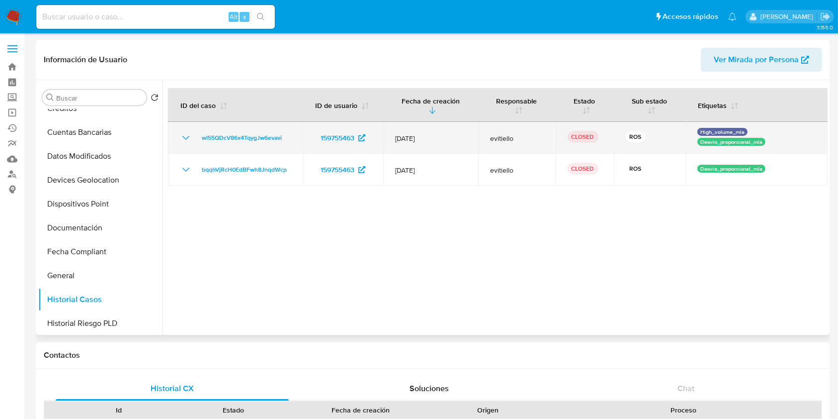
click at [183, 138] on icon "Mostrar/Ocultar" at bounding box center [186, 138] width 12 height 12
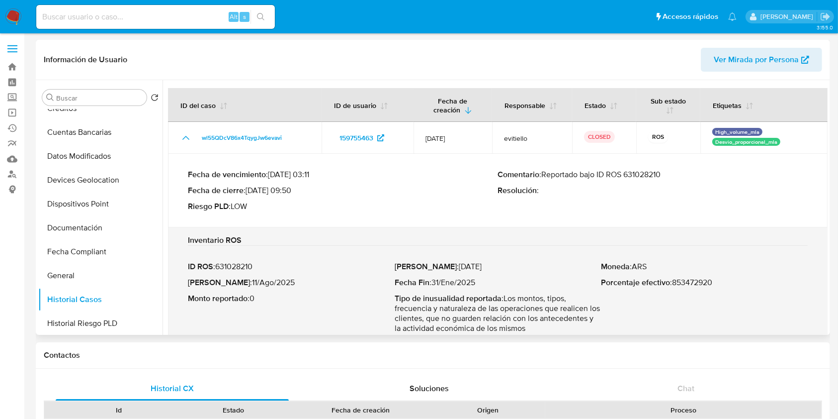
drag, startPoint x: 544, startPoint y: 176, endPoint x: 676, endPoint y: 171, distance: 132.4
click at [676, 171] on p "Comentario : Reportado bajo ID ROS 631028210" at bounding box center [653, 175] width 310 height 10
click at [765, 259] on div "ID ROS : 631028210 Fecha ROS : [DATE] Monto reportado : 0 Fecha Inicio : [DATE]…" at bounding box center [498, 298] width 620 height 88
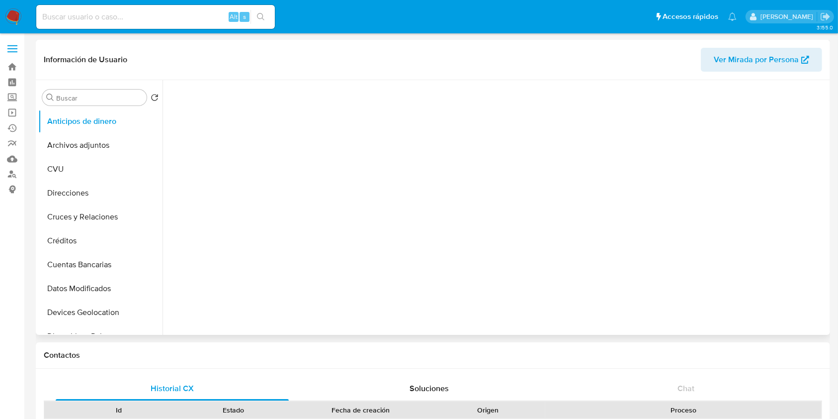
select select "10"
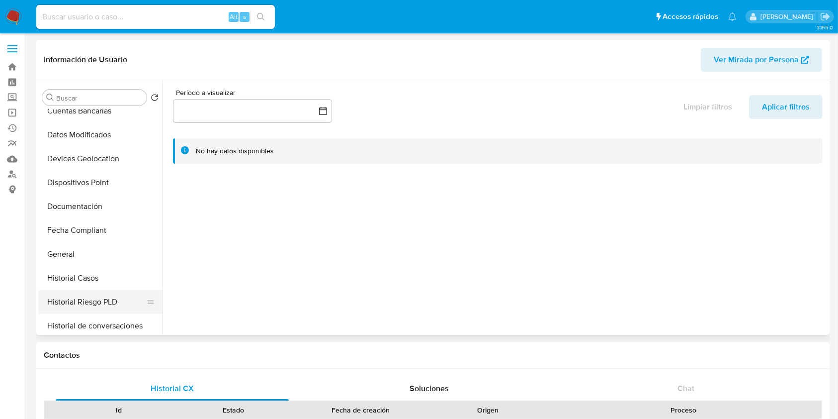
scroll to position [265, 0]
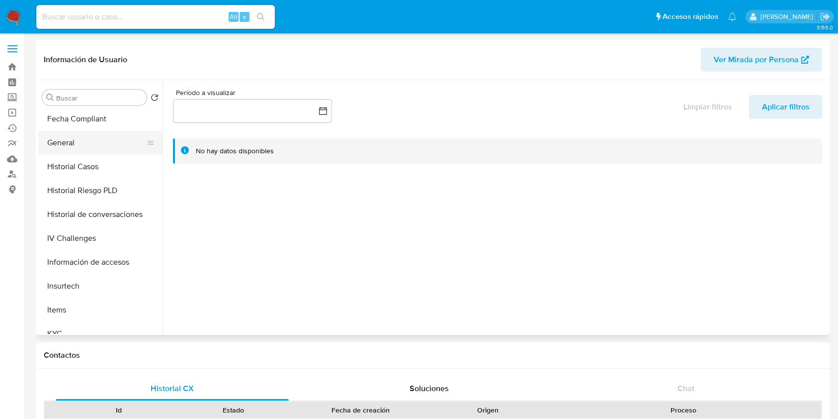
click at [78, 153] on button "General" at bounding box center [96, 143] width 116 height 24
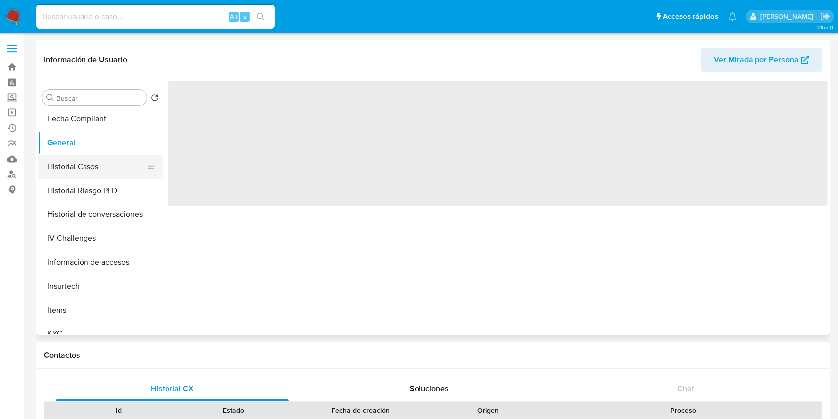
click at [78, 167] on button "Historial Casos" at bounding box center [96, 167] width 116 height 24
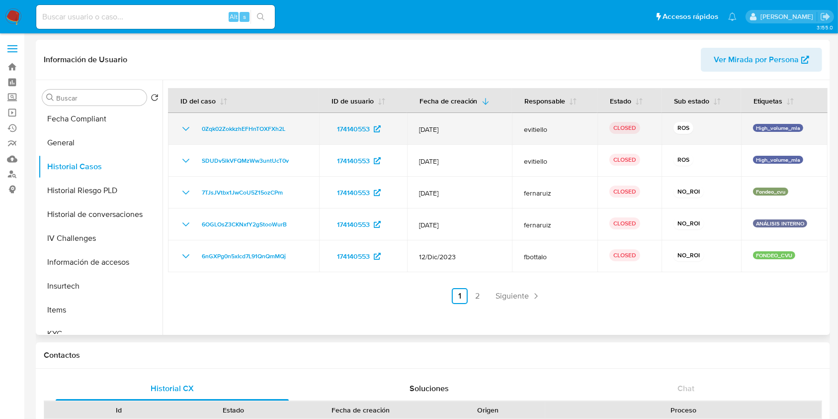
click at [186, 128] on icon "Mostrar/Ocultar" at bounding box center [186, 129] width 12 height 12
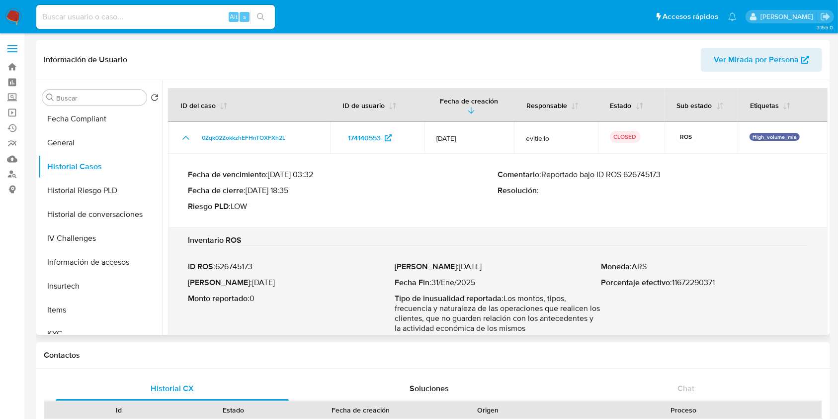
drag, startPoint x: 544, startPoint y: 172, endPoint x: 674, endPoint y: 180, distance: 130.5
click at [674, 180] on div "Comentario : Reportado bajo ID ROS 626745173 Resolución :" at bounding box center [653, 191] width 310 height 42
